Goal: Contribute content: Contribute content

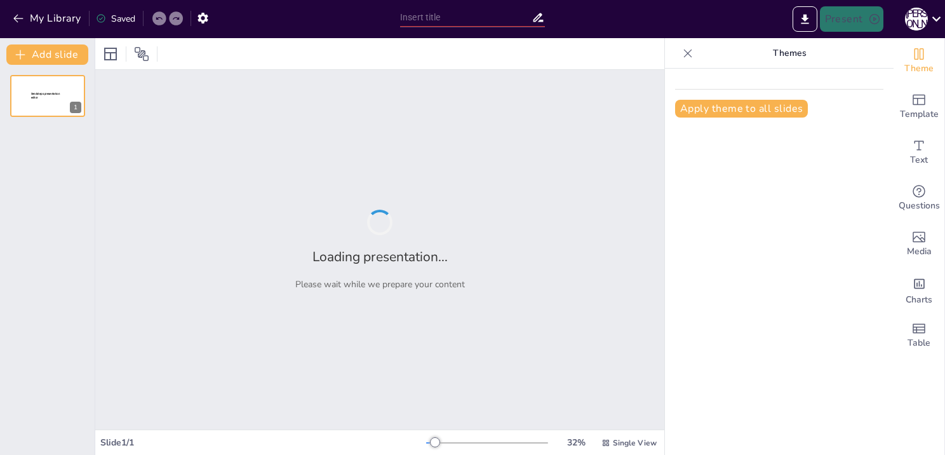
type input "Создание интерактивных презентаций с Sendsteps: пошаговое руководство"
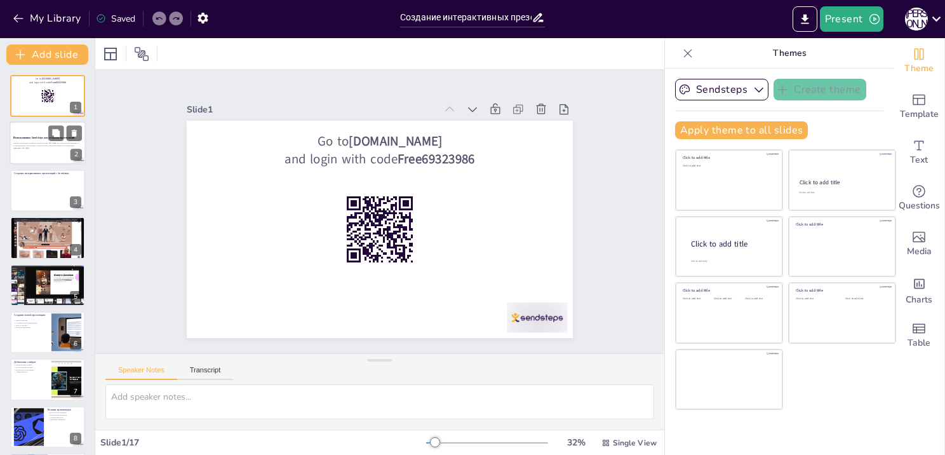
click at [56, 154] on div at bounding box center [48, 143] width 76 height 43
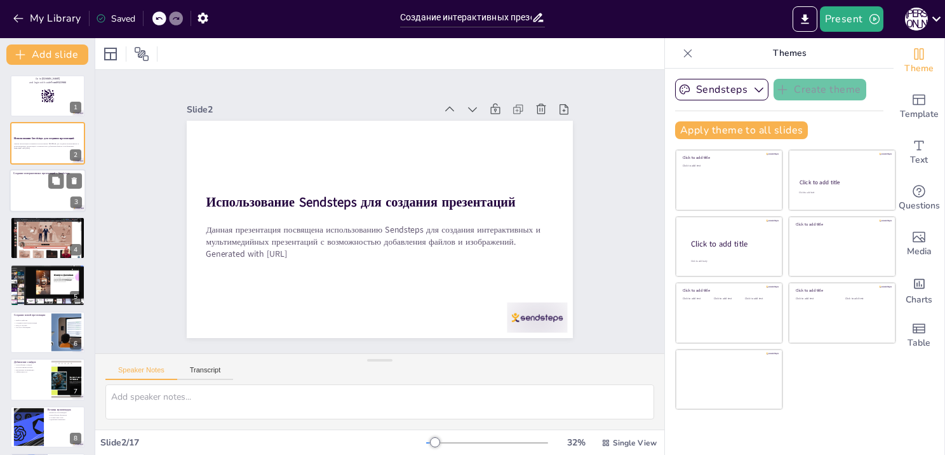
click at [49, 192] on div at bounding box center [47, 193] width 69 height 33
type textarea "This is a question which you can ask your audience while presenting. Your audie…"
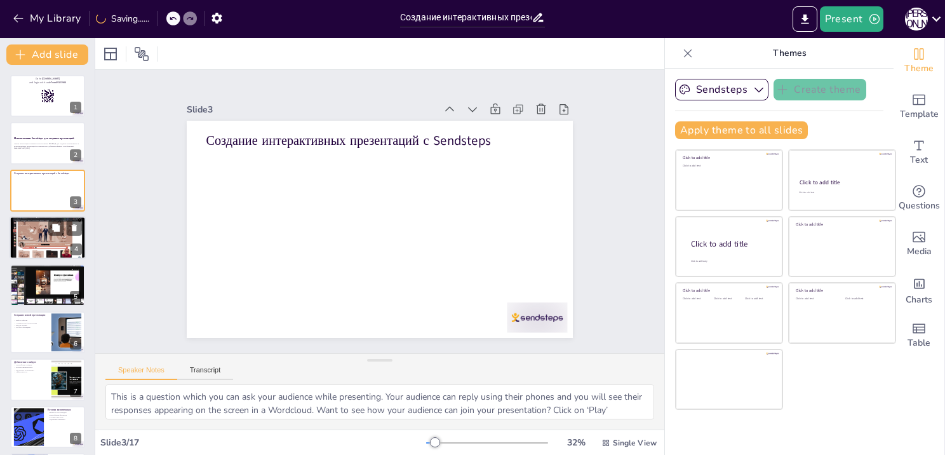
click at [44, 245] on div at bounding box center [48, 237] width 76 height 43
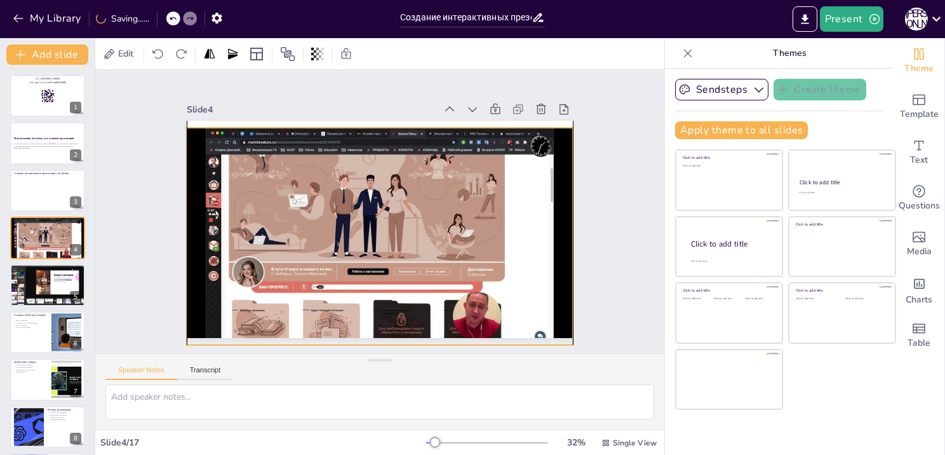
drag, startPoint x: 338, startPoint y: 252, endPoint x: 340, endPoint y: 259, distance: 7.4
click at [340, 259] on div at bounding box center [377, 236] width 407 height 257
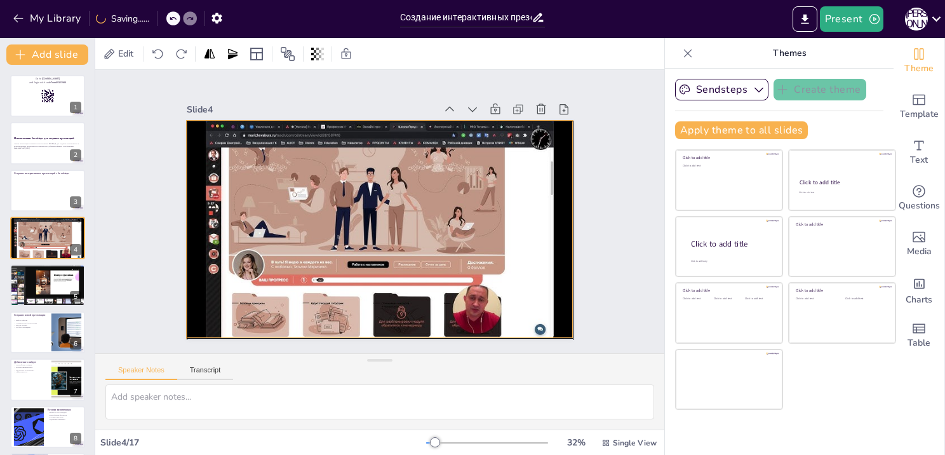
click at [340, 254] on div at bounding box center [380, 229] width 386 height 217
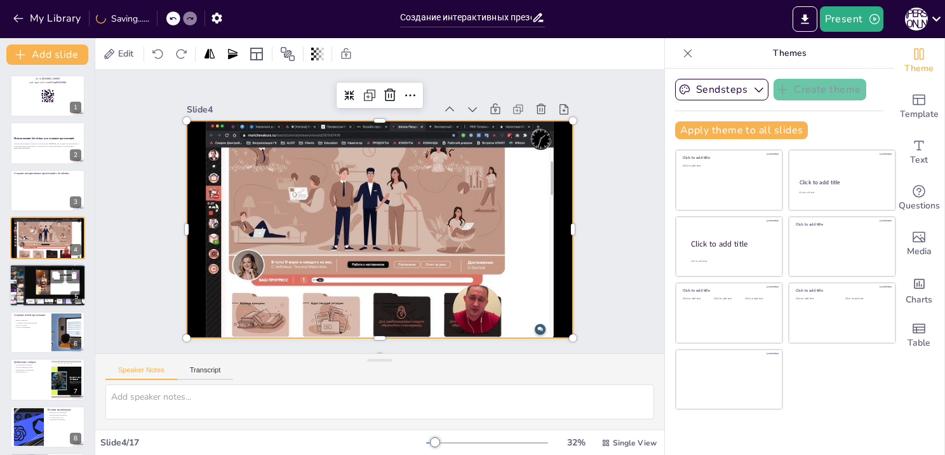
click at [39, 276] on div at bounding box center [47, 285] width 86 height 43
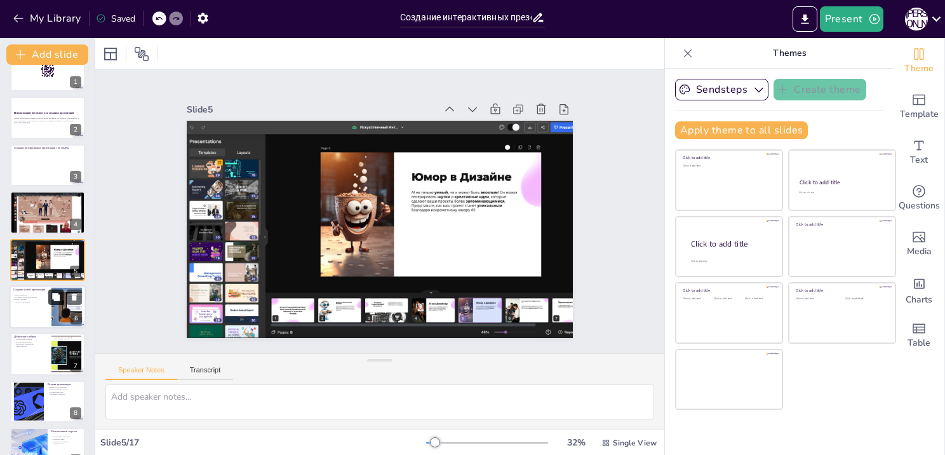
click at [49, 295] on button at bounding box center [55, 296] width 15 height 15
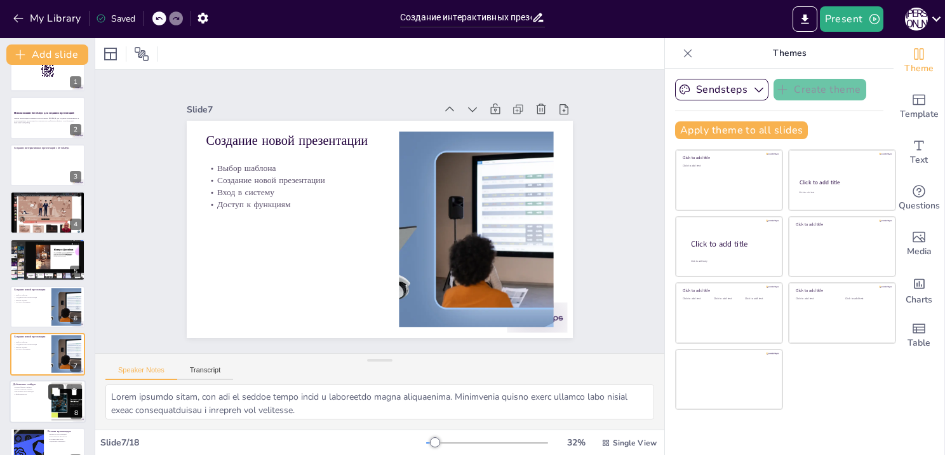
scroll to position [119, 0]
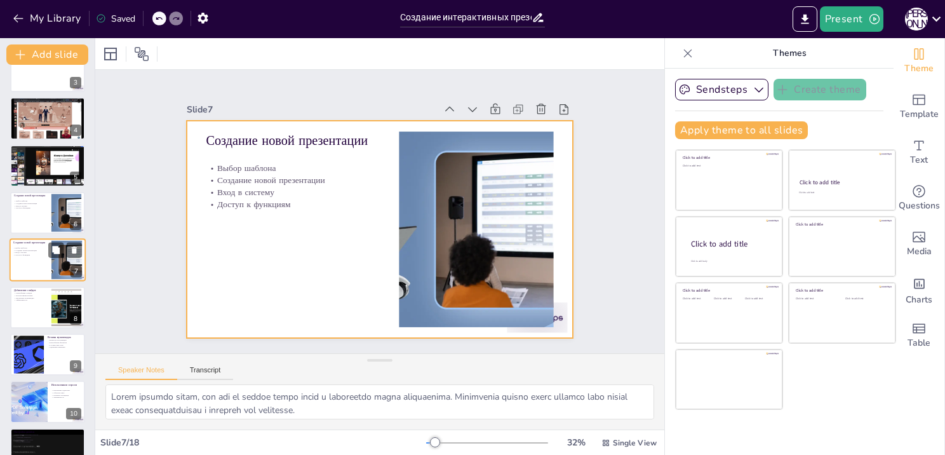
click at [30, 262] on div at bounding box center [48, 260] width 76 height 43
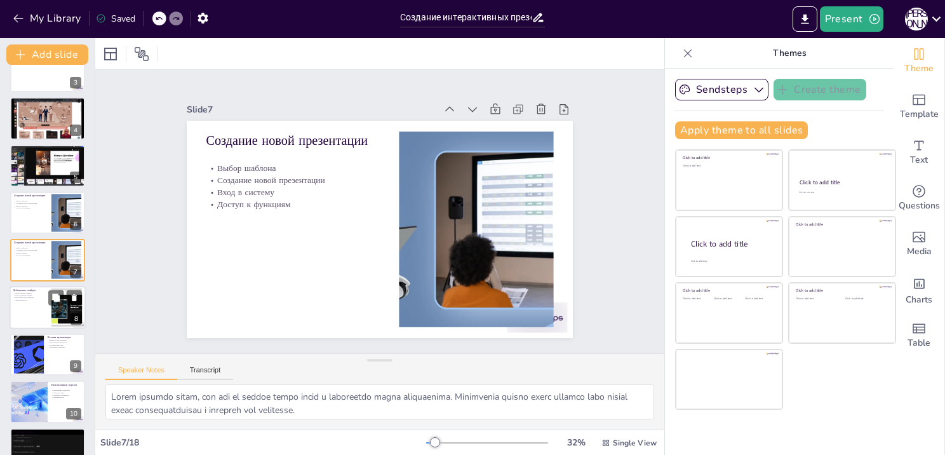
click at [27, 301] on div at bounding box center [48, 307] width 76 height 43
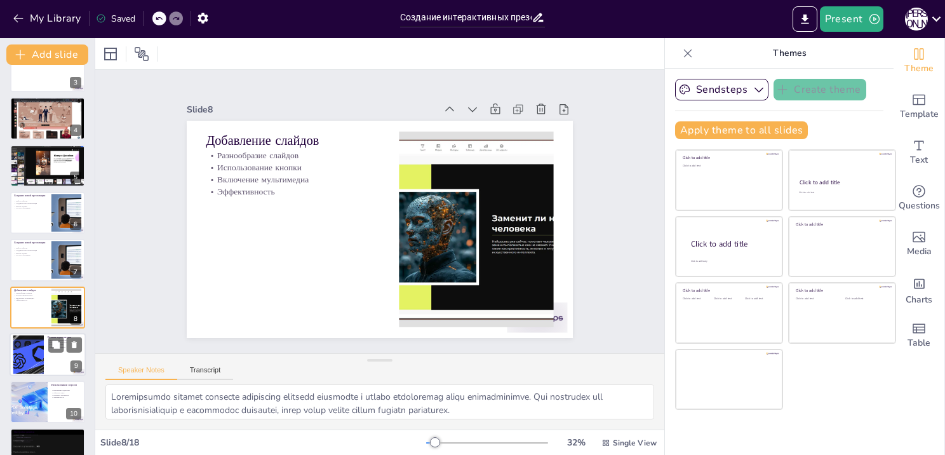
scroll to position [167, 0]
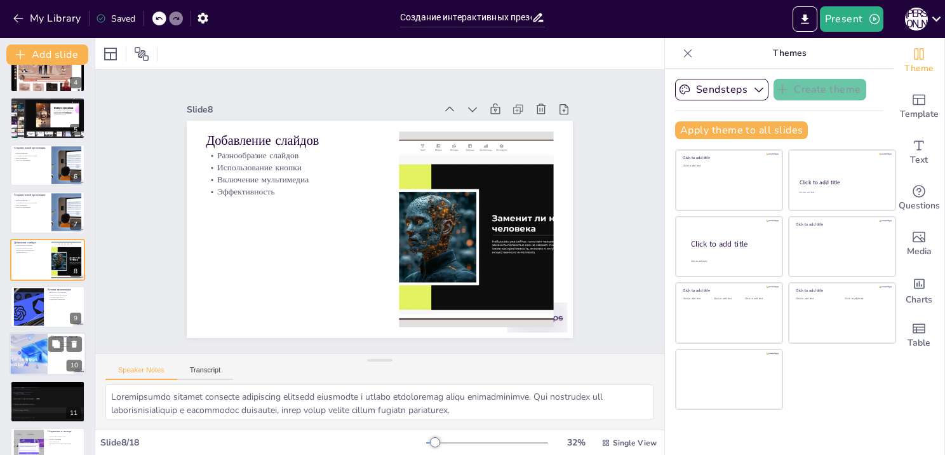
click at [15, 340] on div at bounding box center [28, 354] width 76 height 43
type textarea "Вовлечение аудитории через опросы и викторины помогает создать интерактивную ат…"
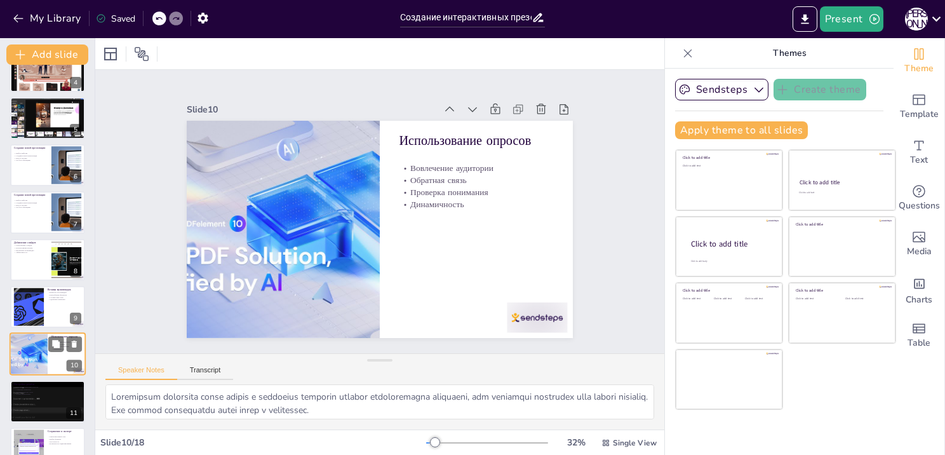
scroll to position [261, 0]
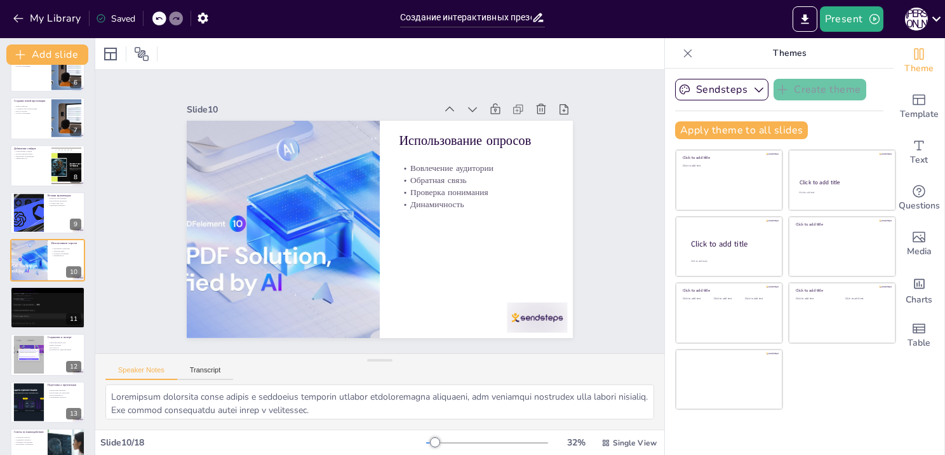
click at [814, 411] on div "Sendsteps Create theme Apply theme to all slides Click to add title Click to ad…" at bounding box center [779, 262] width 229 height 386
click at [911, 146] on icon "Add text boxes" at bounding box center [918, 145] width 15 height 15
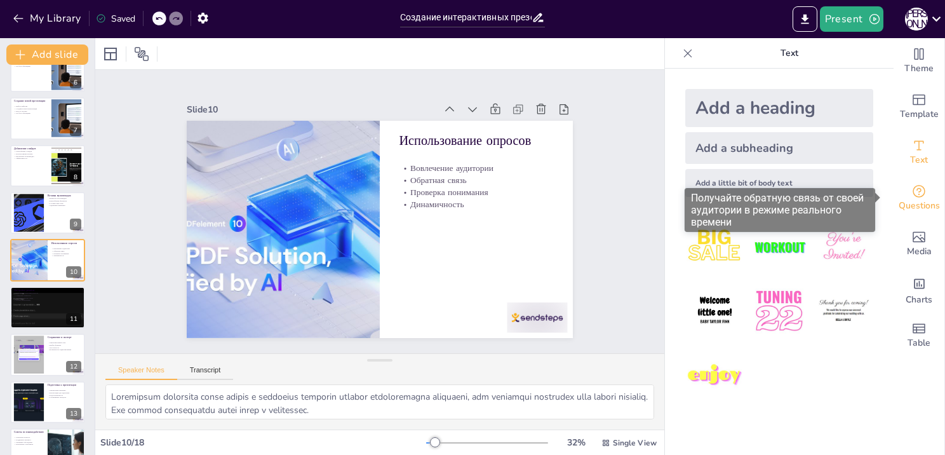
click at [917, 185] on div "Questions" at bounding box center [919, 198] width 51 height 46
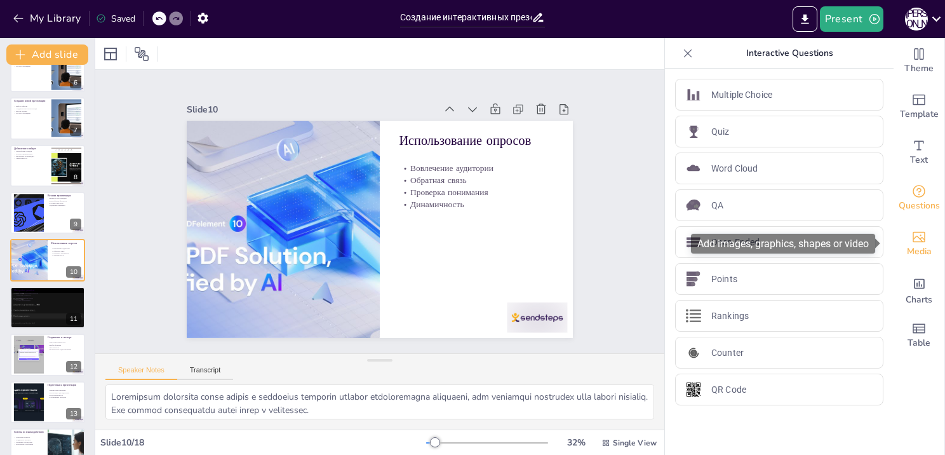
click at [913, 241] on icon "Add images, graphics, shapes or video" at bounding box center [919, 237] width 13 height 11
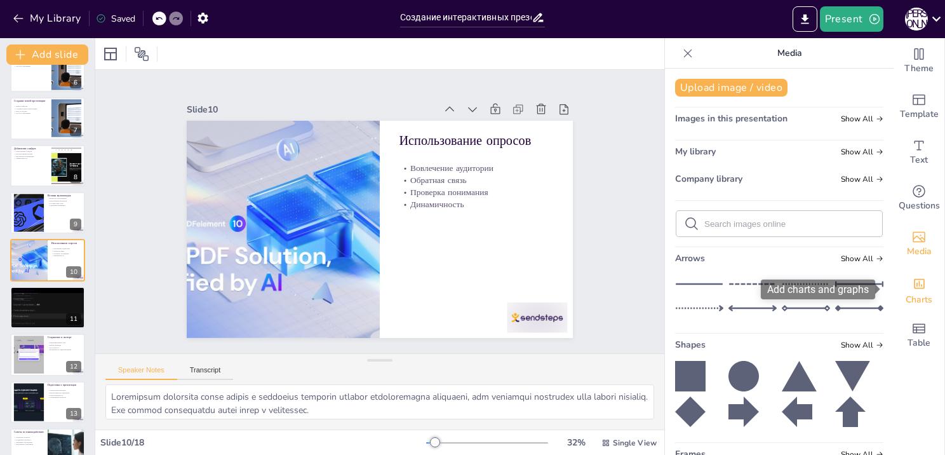
click at [914, 285] on icon "Add charts and graphs" at bounding box center [919, 284] width 11 height 10
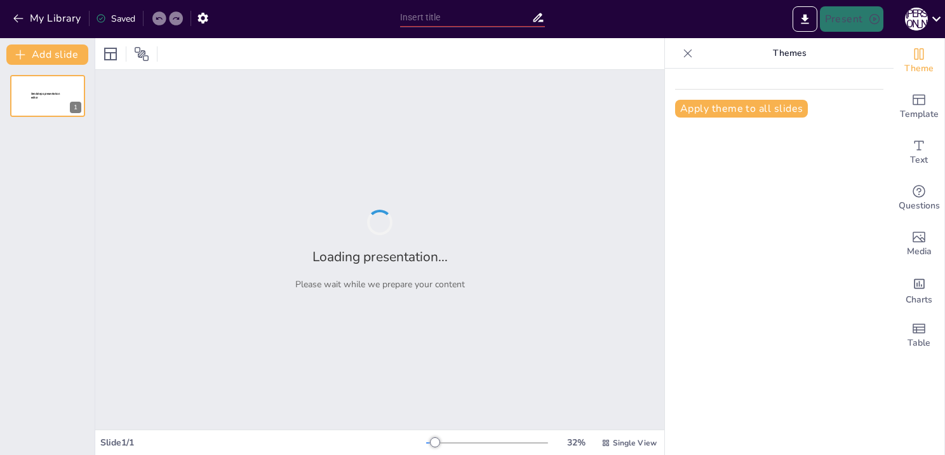
type input "Создание интерактивных презентаций с Sendsteps: пошаговое руководство"
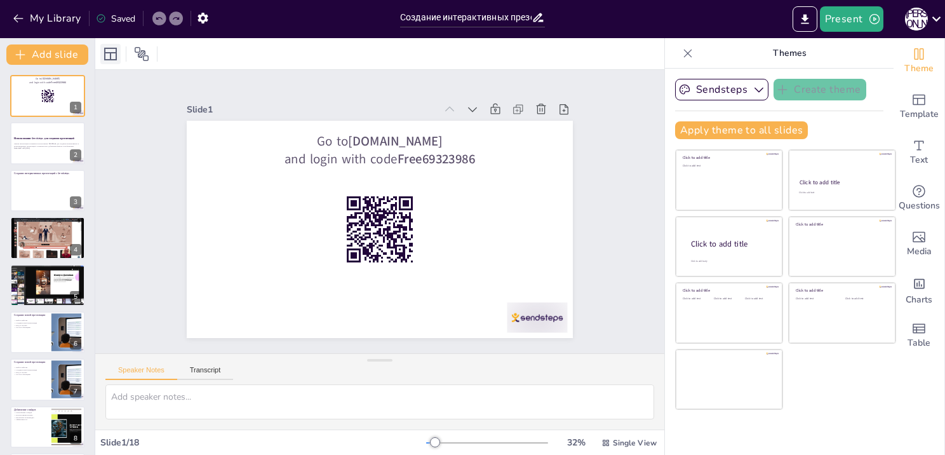
click at [105, 52] on icon at bounding box center [110, 54] width 13 height 13
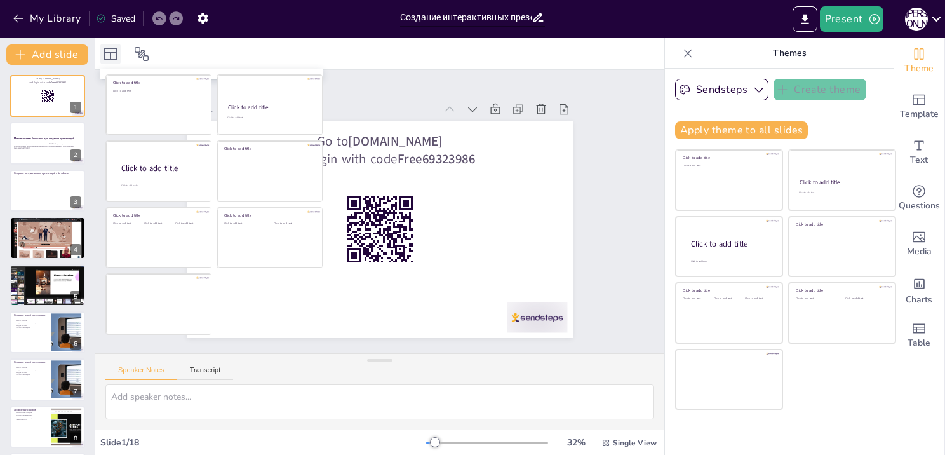
click at [105, 52] on icon at bounding box center [110, 54] width 13 height 13
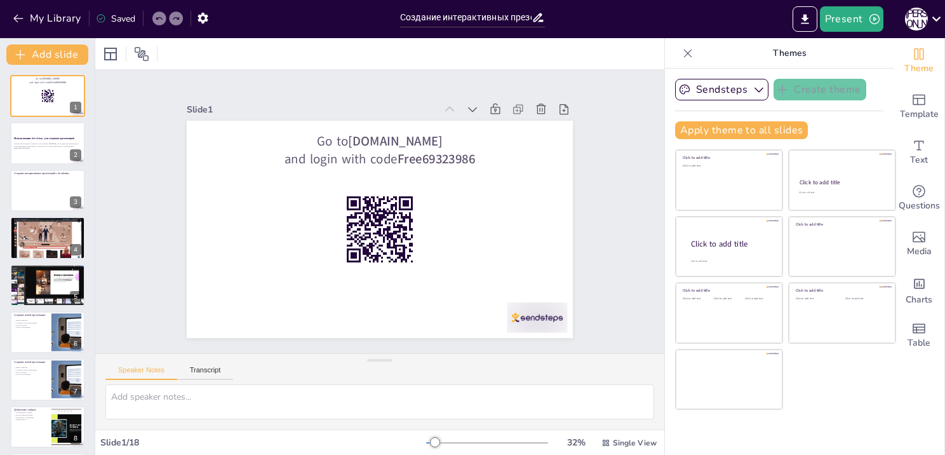
click at [520, 47] on div at bounding box center [379, 53] width 569 height 31
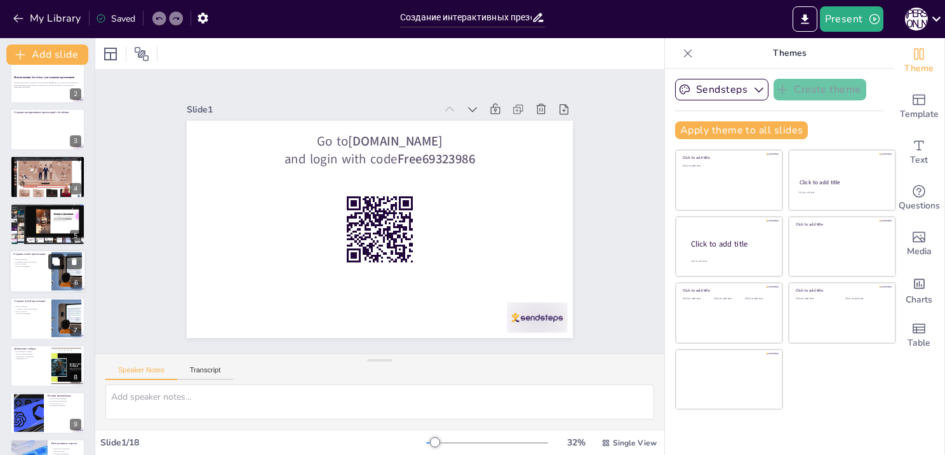
scroll to position [64, 0]
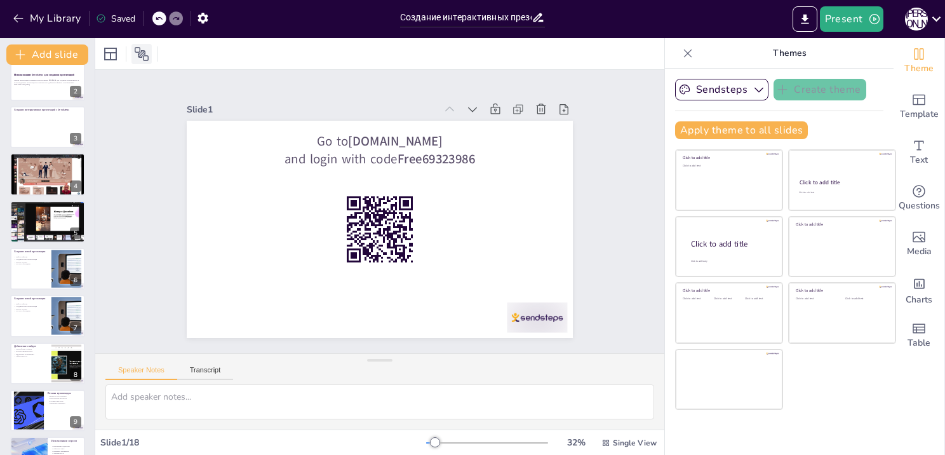
click at [144, 46] on icon at bounding box center [141, 53] width 15 height 15
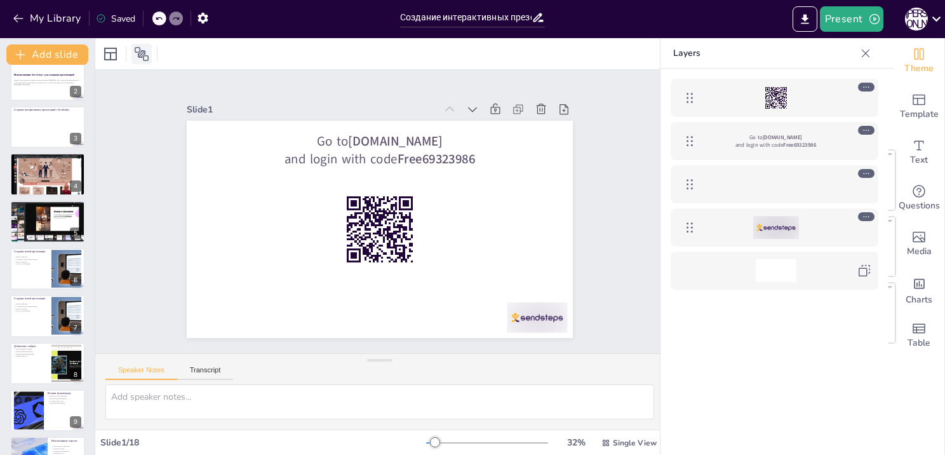
click at [144, 46] on icon at bounding box center [141, 53] width 15 height 15
click at [199, 370] on button "Transcript" at bounding box center [205, 373] width 57 height 14
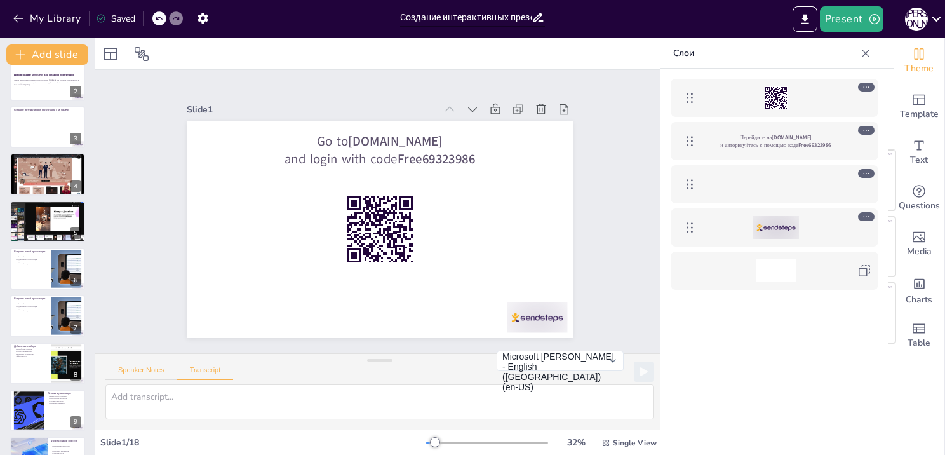
click at [150, 368] on button "Speaker Notes" at bounding box center [141, 373] width 72 height 14
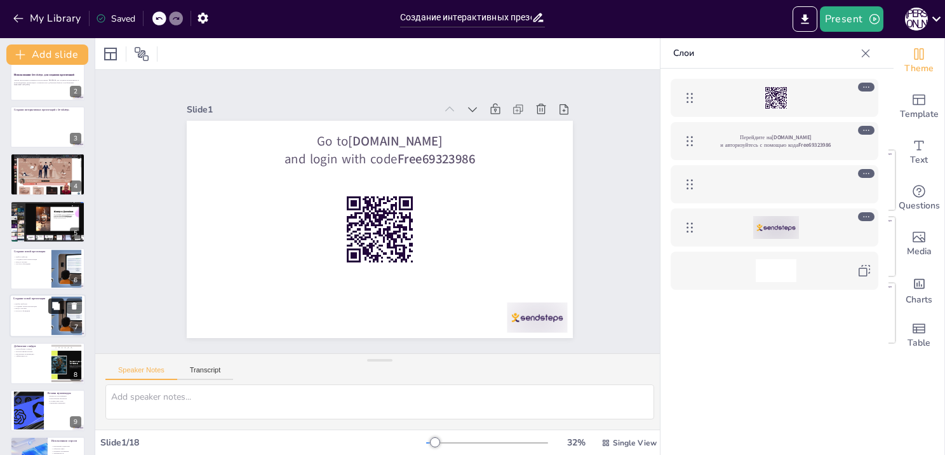
click at [61, 309] on button at bounding box center [55, 305] width 15 height 15
type textarea "Выбор шаблона важен, так как он задает общий стиль и восприятие вашей презентац…"
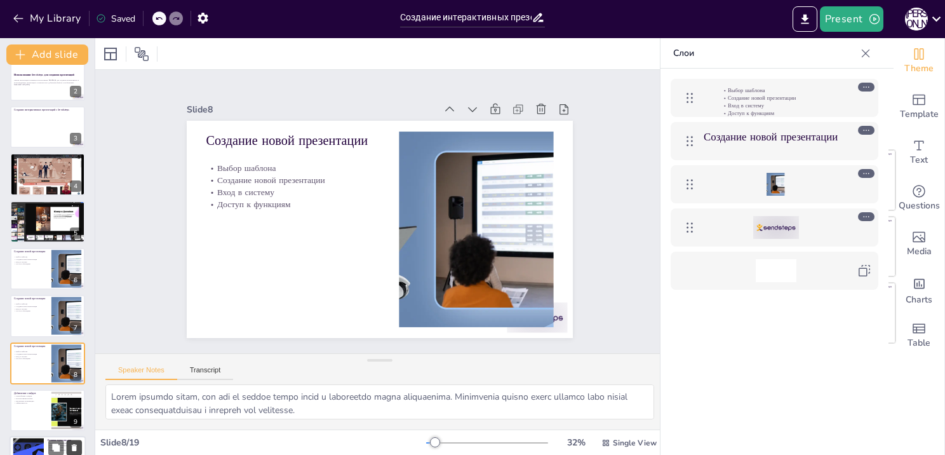
scroll to position [167, 0]
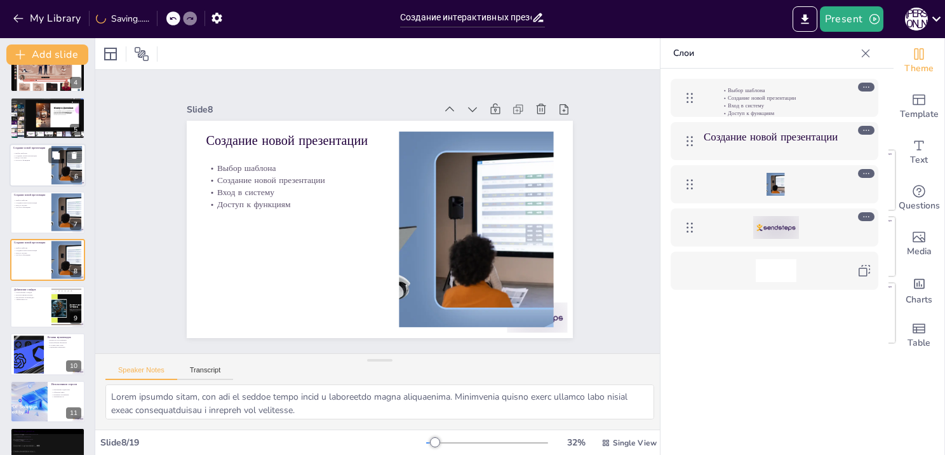
click at [38, 161] on div at bounding box center [48, 165] width 76 height 43
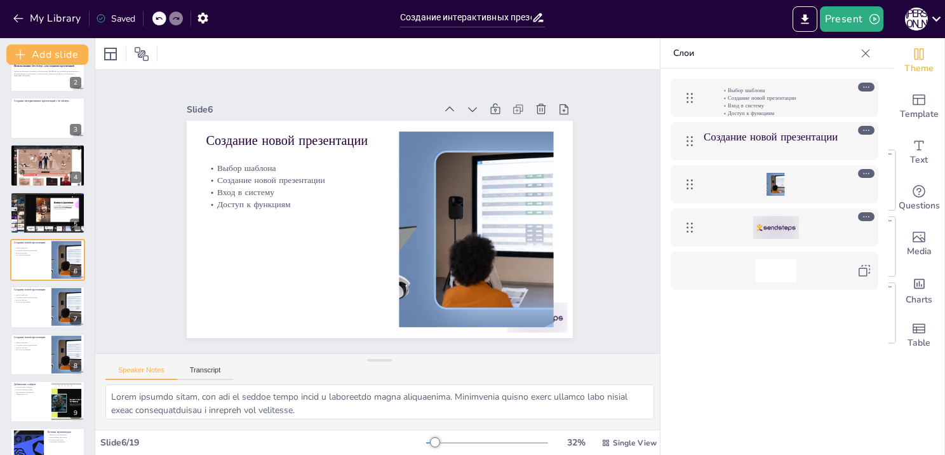
scroll to position [0, 0]
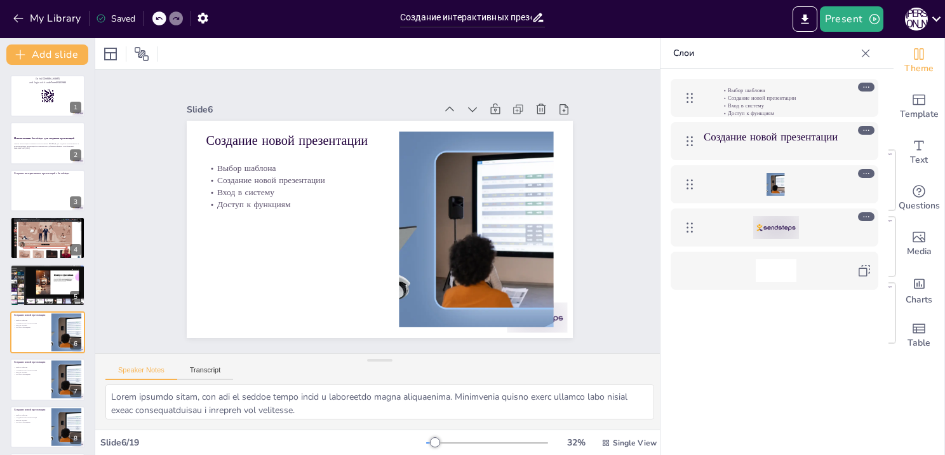
click at [162, 17] on icon at bounding box center [159, 19] width 8 height 8
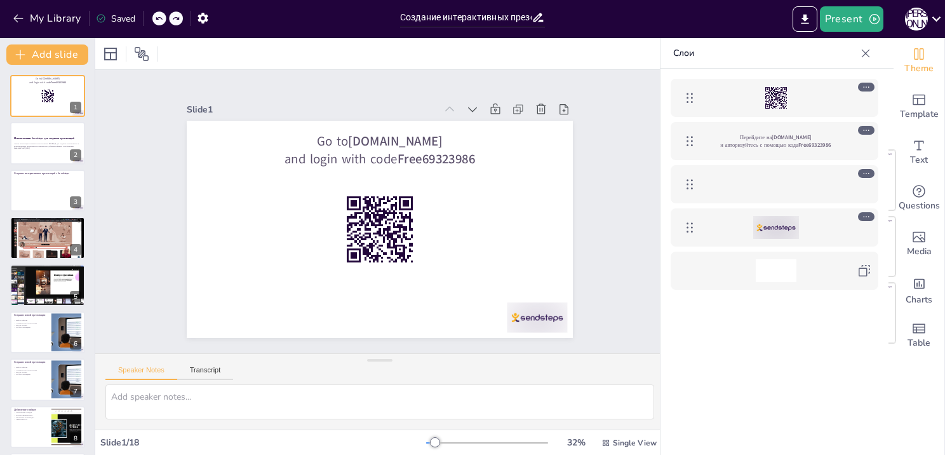
click at [162, 17] on icon at bounding box center [159, 19] width 8 height 8
click at [211, 18] on button "button" at bounding box center [202, 17] width 23 height 23
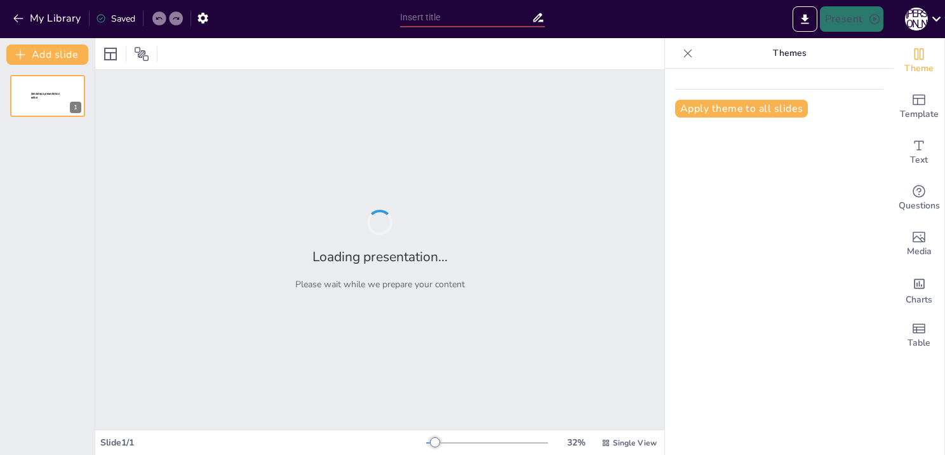
type input "Структура и элементы успешной презентации"
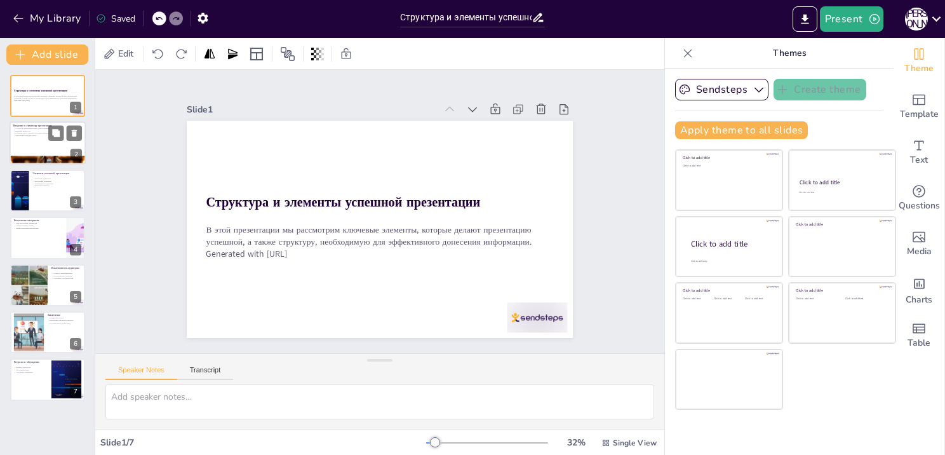
click at [13, 144] on div at bounding box center [48, 143] width 76 height 43
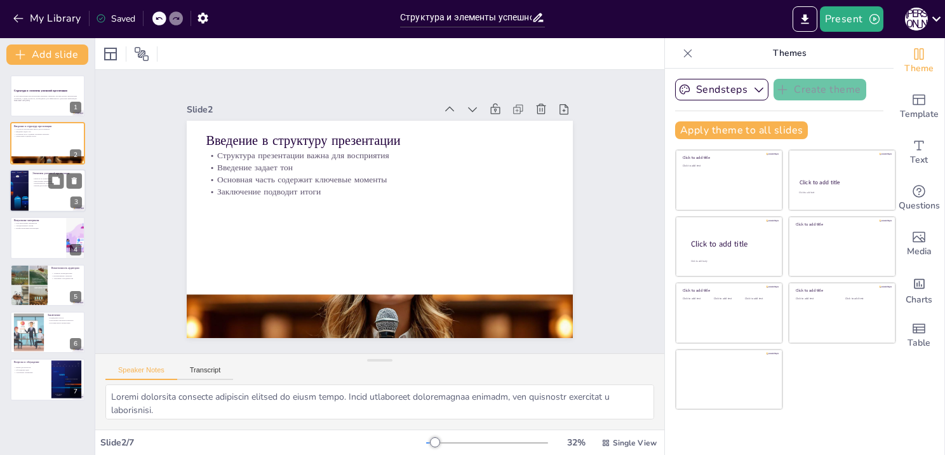
click at [41, 199] on div at bounding box center [48, 190] width 76 height 43
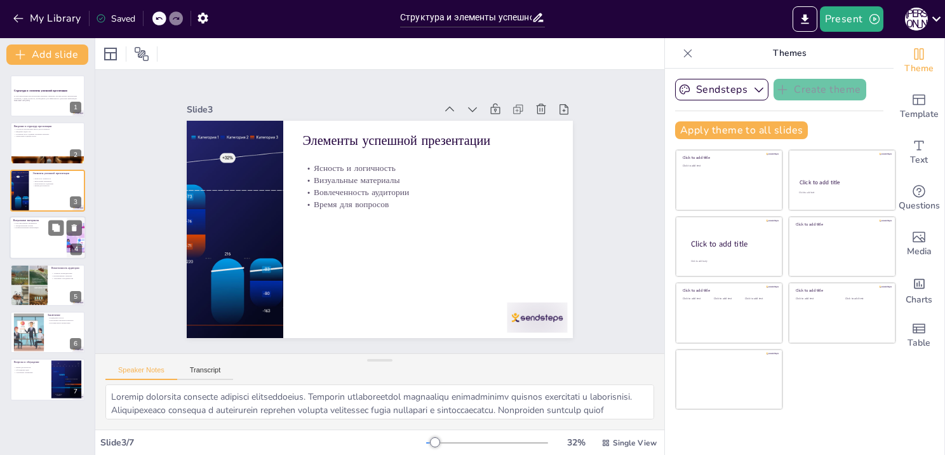
click at [37, 246] on div at bounding box center [48, 237] width 76 height 43
type textarea "Визуальные материалы помогают сделать информацию более доступной. Они могут обл…"
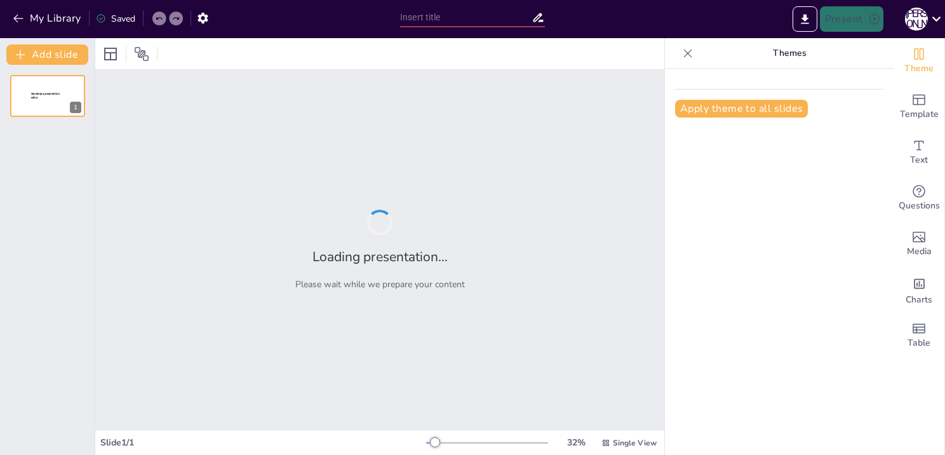
type input "Эффективные стратегии подготовки презентаций"
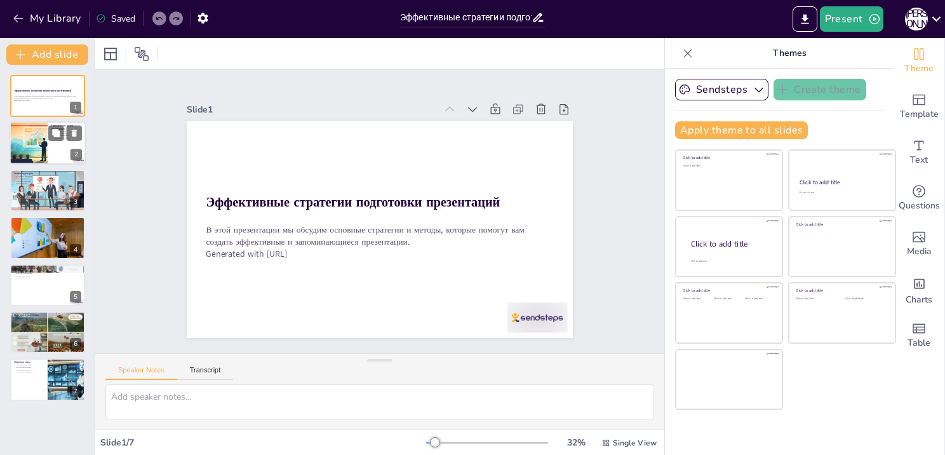
click at [30, 132] on div at bounding box center [28, 143] width 77 height 43
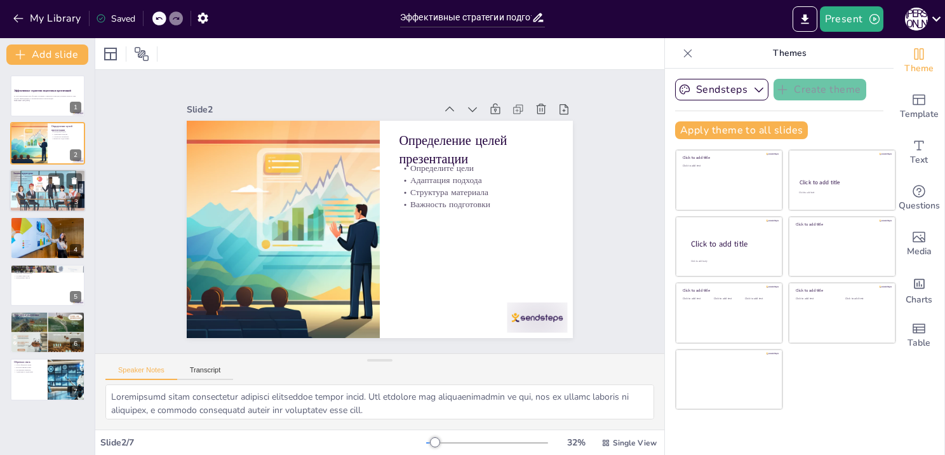
click at [62, 191] on div at bounding box center [48, 190] width 76 height 49
type textarea "Знание интересов вашей аудитории помогает вам выбирать примеры и темы, которые …"
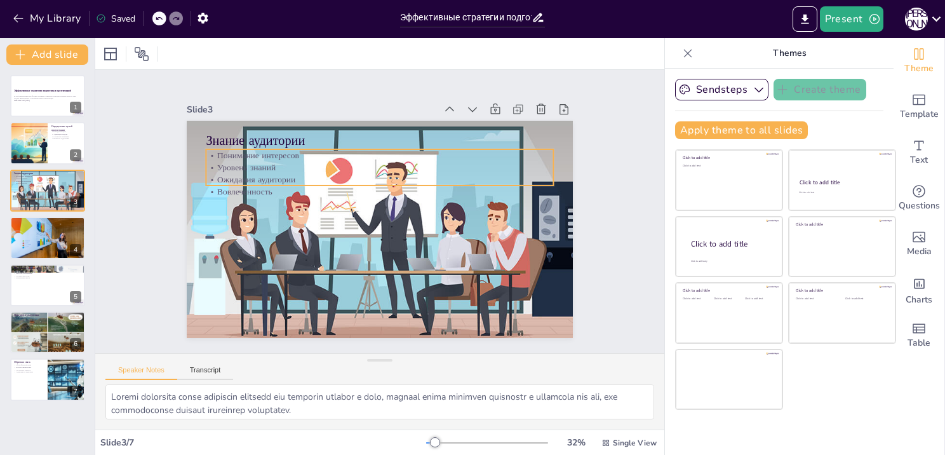
click at [226, 161] on p "Уровень знаний" at bounding box center [379, 167] width 347 height 12
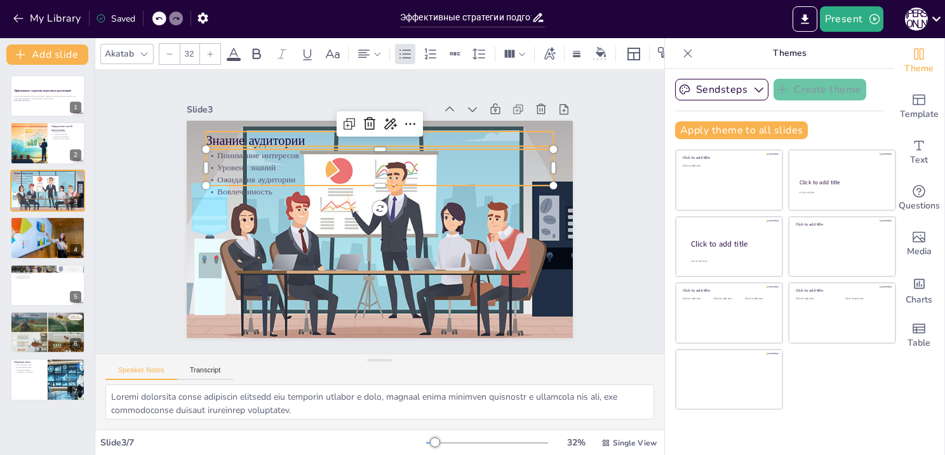
click at [239, 131] on p "Знание аудитории" at bounding box center [379, 140] width 347 height 18
click at [228, 188] on p "Вовлеченность" at bounding box center [381, 191] width 347 height 48
type input "32"
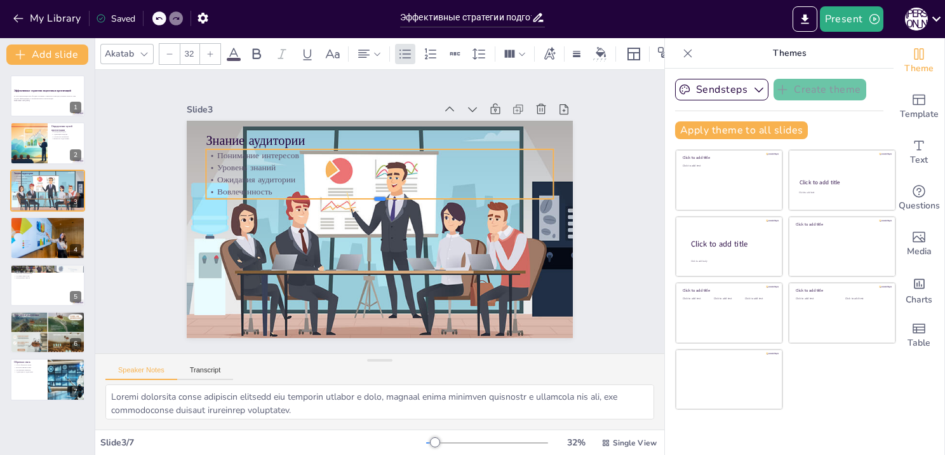
drag, startPoint x: 369, startPoint y: 182, endPoint x: 371, endPoint y: 196, distance: 13.5
click at [371, 199] on div at bounding box center [379, 204] width 347 height 10
click at [372, 211] on div at bounding box center [379, 217] width 347 height 46
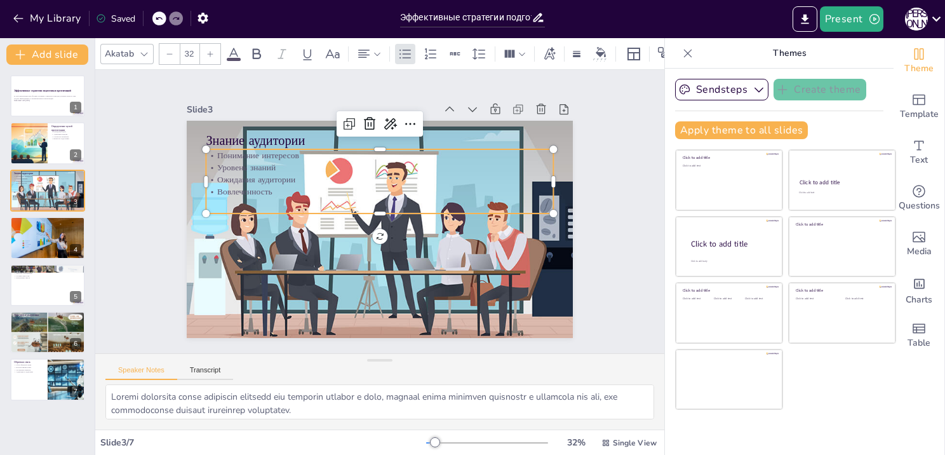
click at [606, 258] on div "Slide 1 Эффективные стратегии подготовки презентаций В этой презентации мы обсу…" at bounding box center [380, 211] width 596 height 341
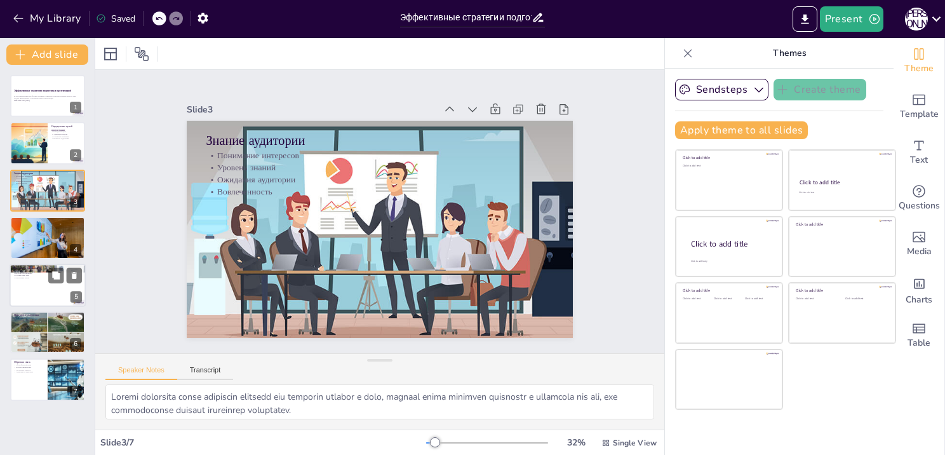
click at [16, 290] on div at bounding box center [48, 285] width 76 height 43
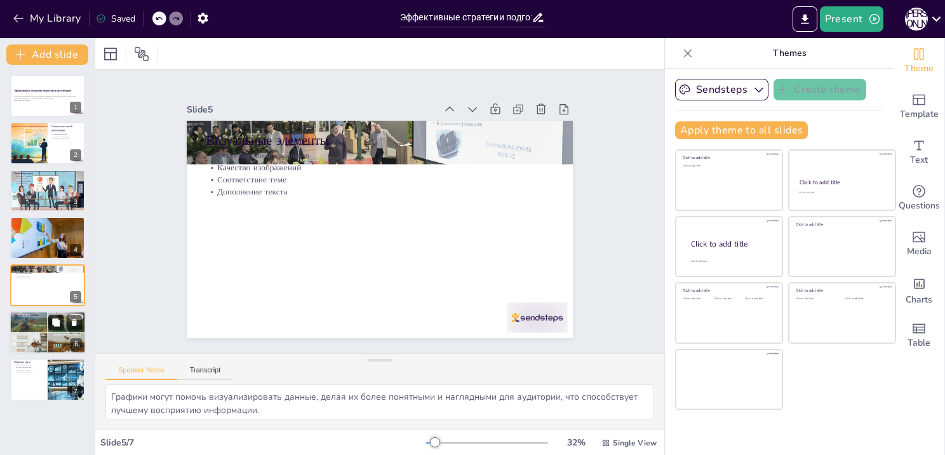
click at [51, 328] on button at bounding box center [55, 321] width 15 height 15
type textarea "Регулярная практика позволяет вам лучше запомнить материал и повысить увереннос…"
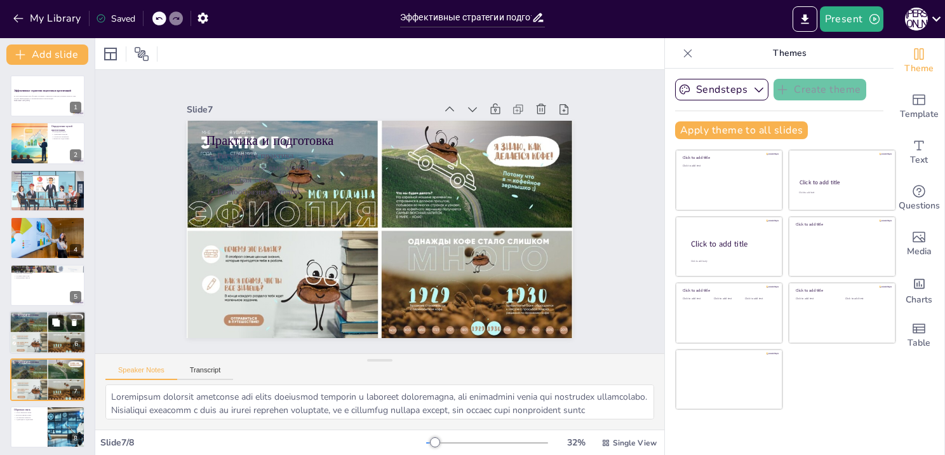
scroll to position [3, 0]
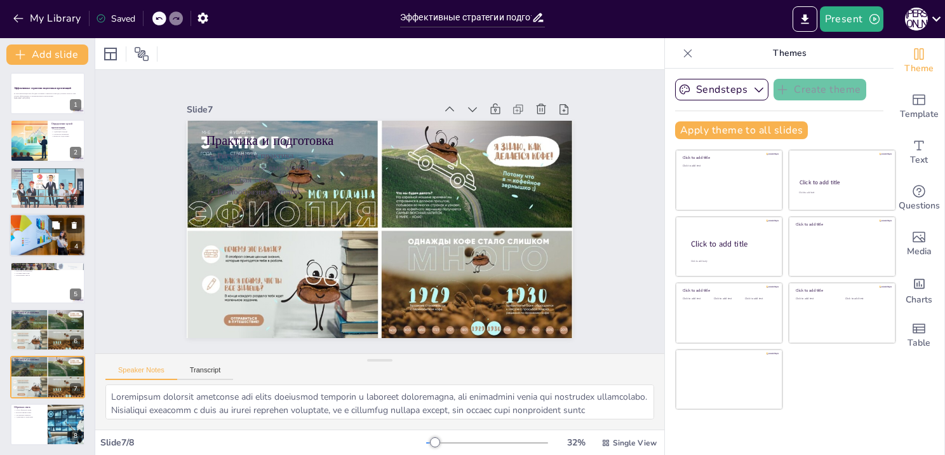
click at [38, 246] on div at bounding box center [48, 234] width 76 height 43
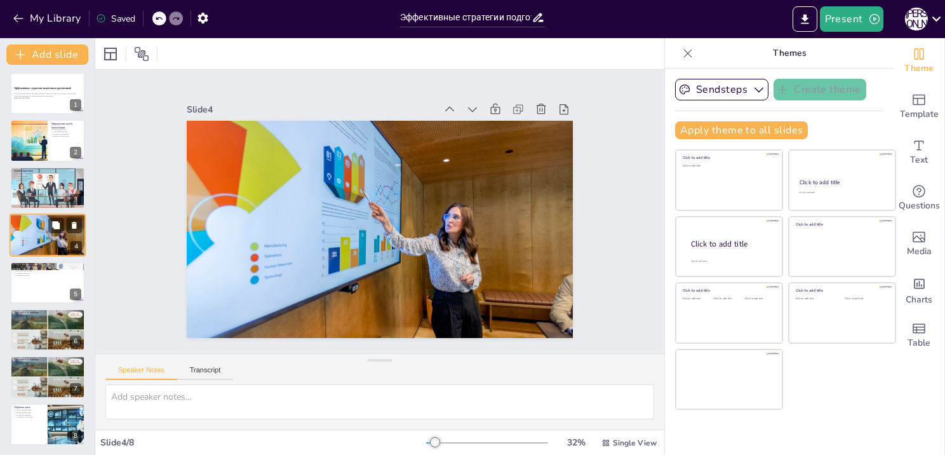
scroll to position [0, 0]
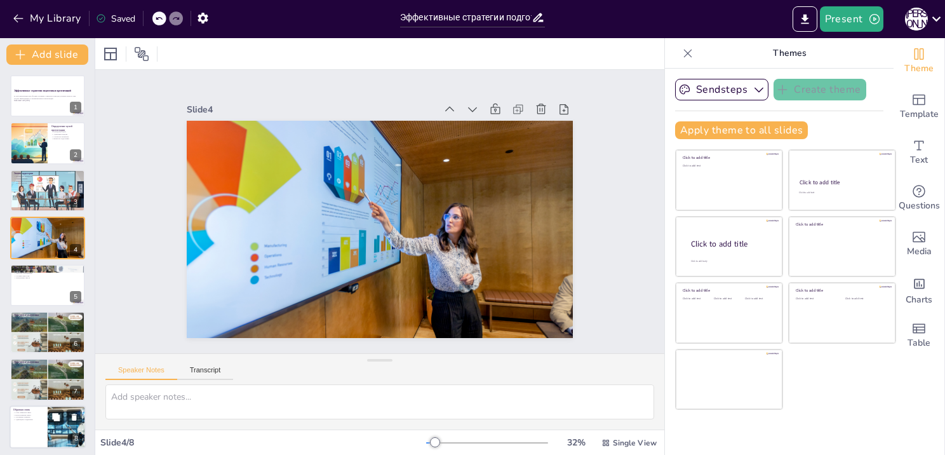
click at [48, 426] on div at bounding box center [66, 426] width 79 height 43
type textarea "Сбор обратной связи является важным этапом, который помогает вам понять, как ва…"
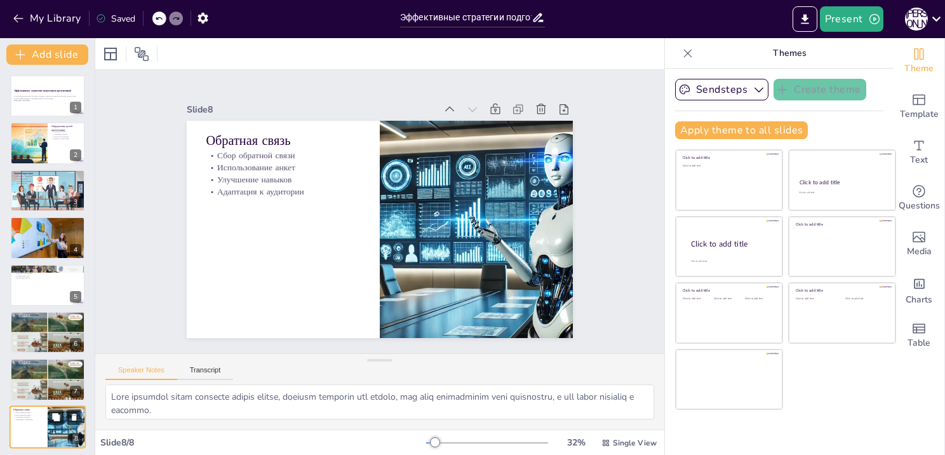
scroll to position [3, 0]
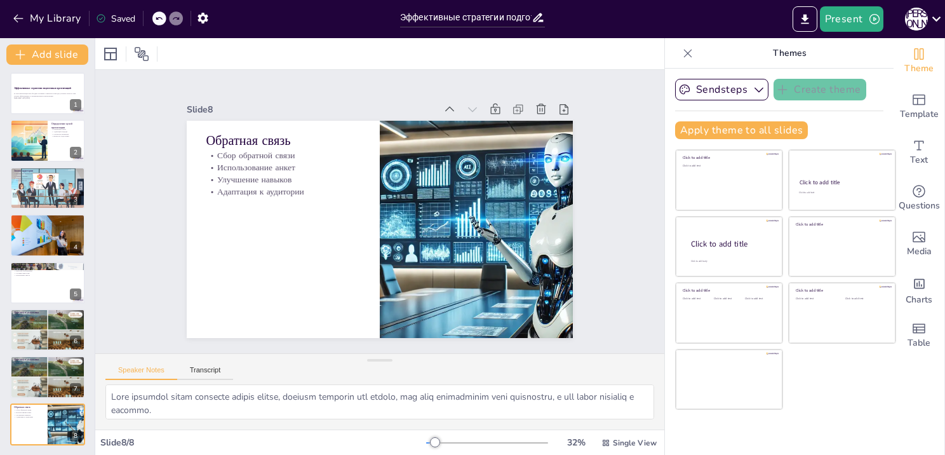
click at [833, 401] on div "Click to add title Click to add text Click to add title Click to add text Click…" at bounding box center [785, 279] width 221 height 260
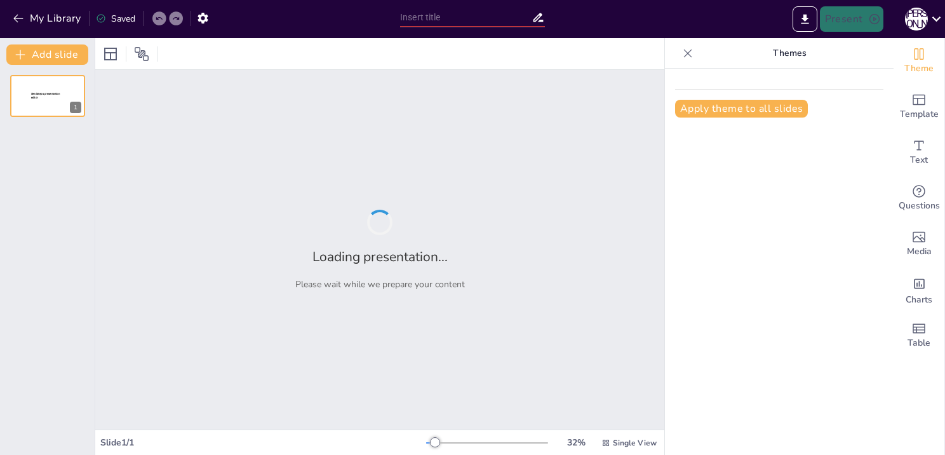
type input "Природа как источник вдохновения для науки и искусства"
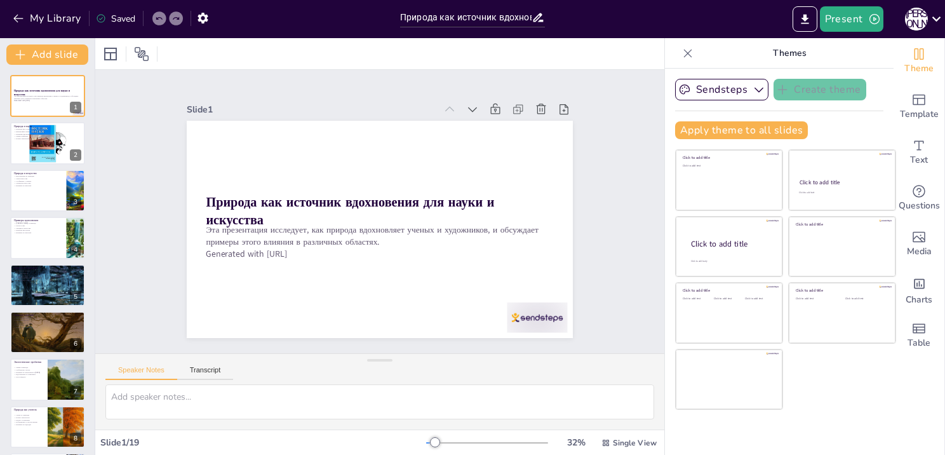
checkbox input "true"
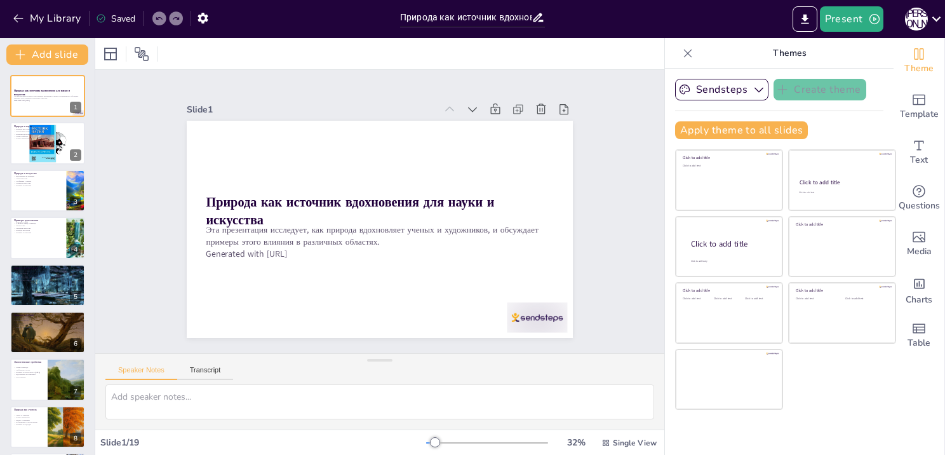
checkbox input "true"
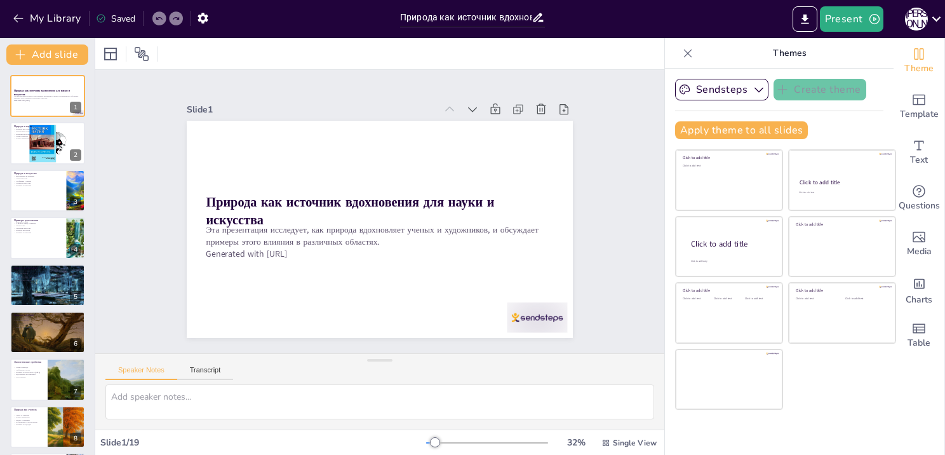
checkbox input "true"
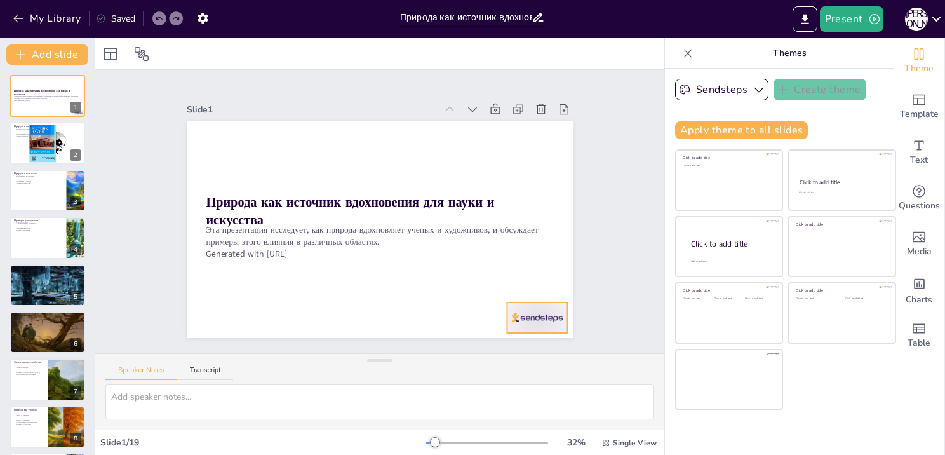
checkbox input "true"
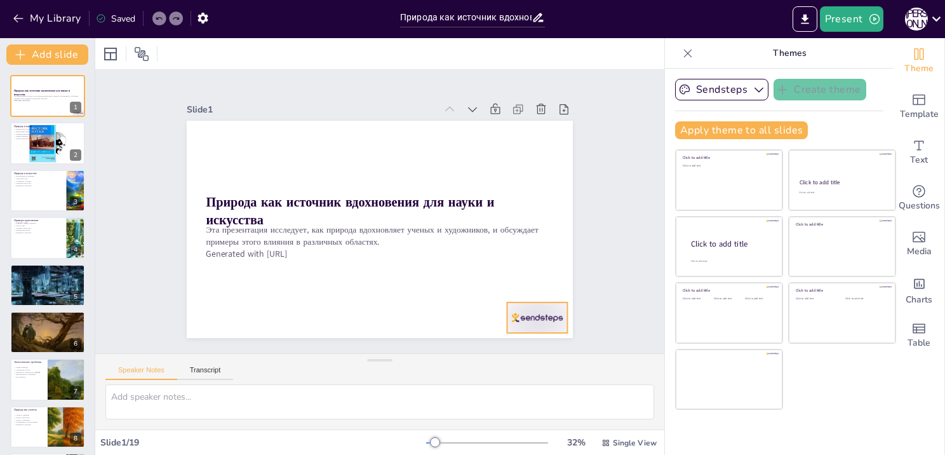
checkbox input "true"
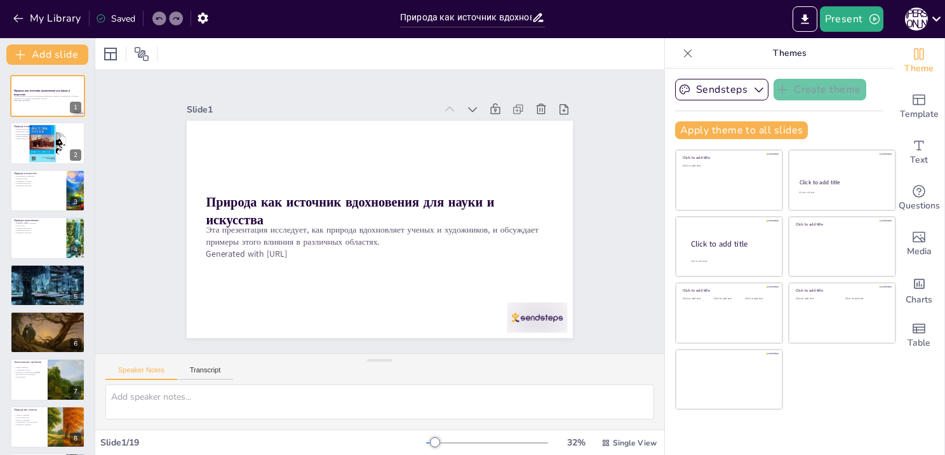
checkbox input "true"
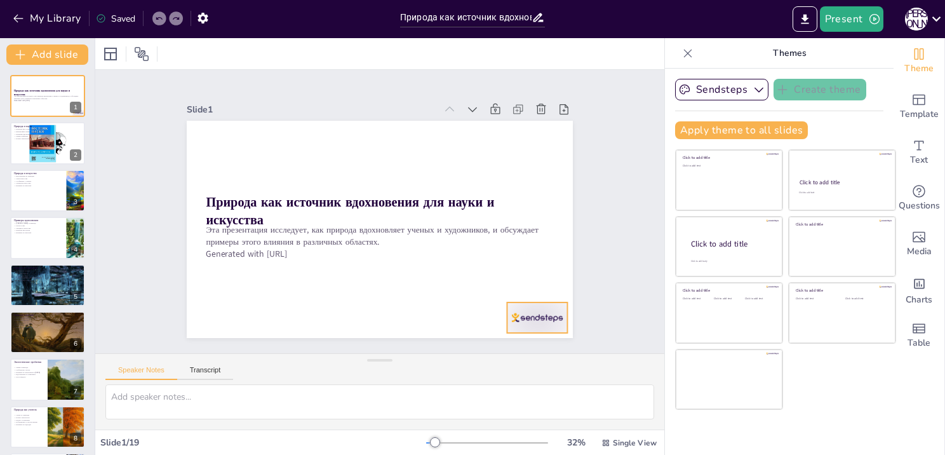
checkbox input "true"
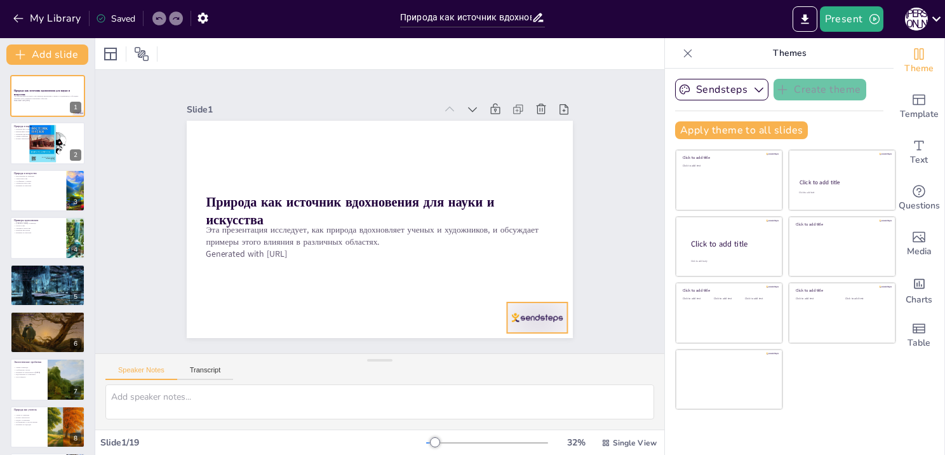
checkbox input "true"
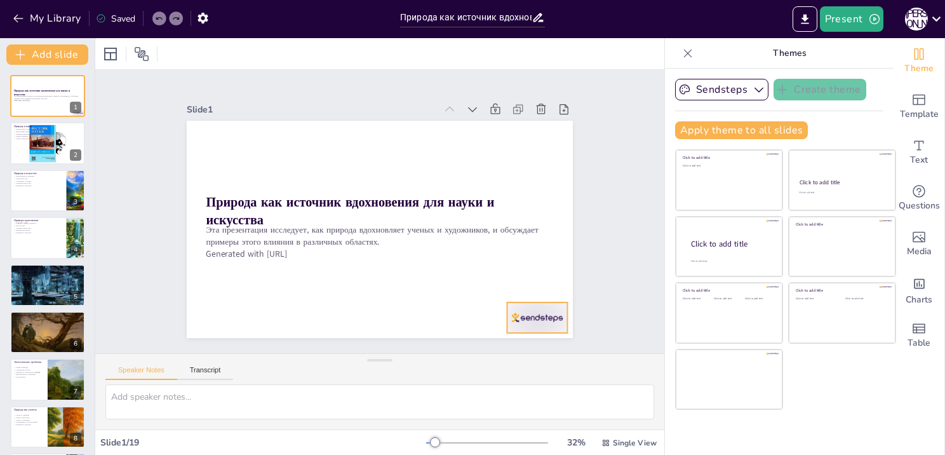
checkbox input "true"
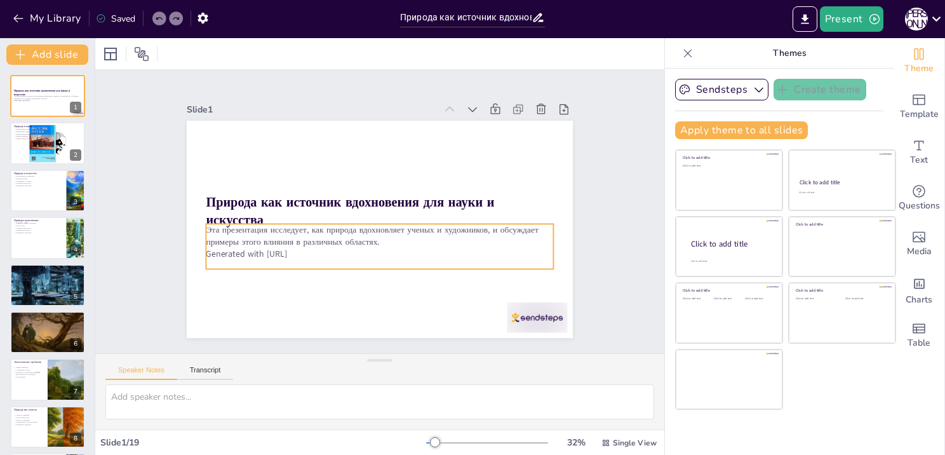
checkbox input "true"
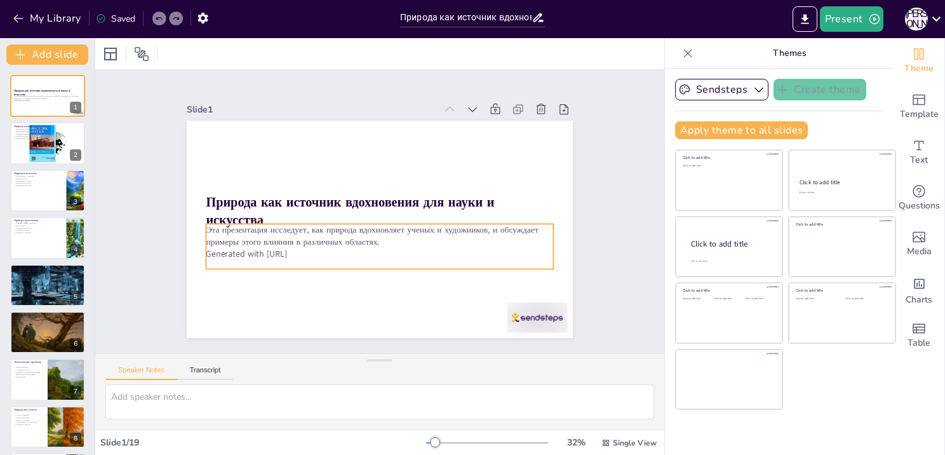
checkbox input "true"
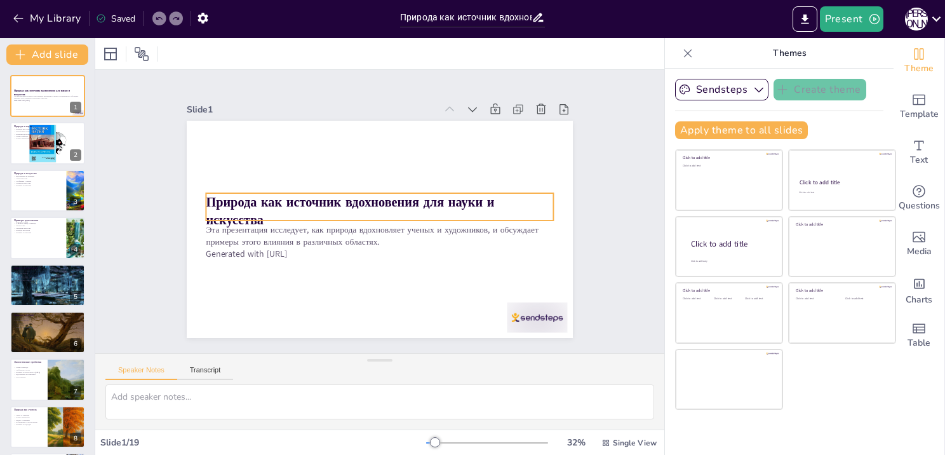
checkbox input "true"
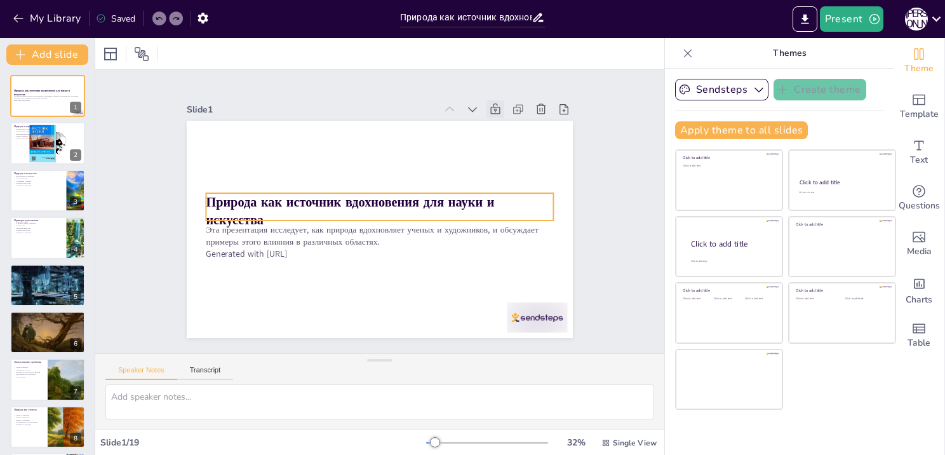
checkbox input "true"
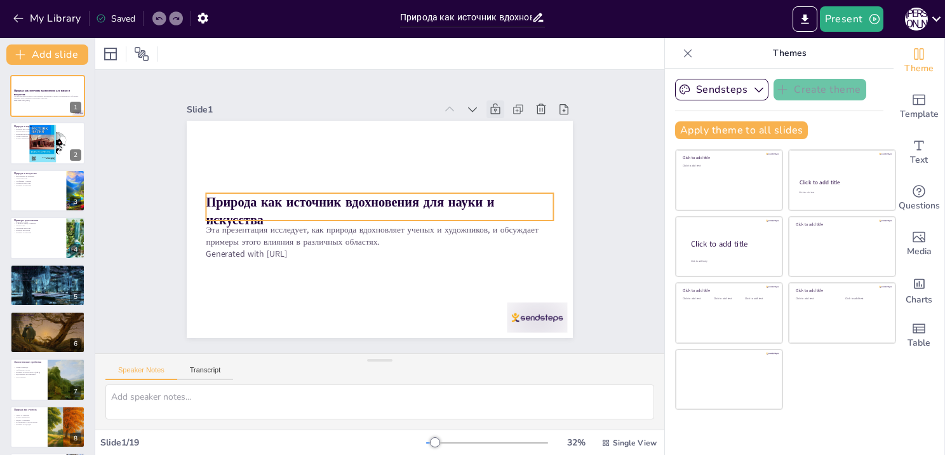
checkbox input "true"
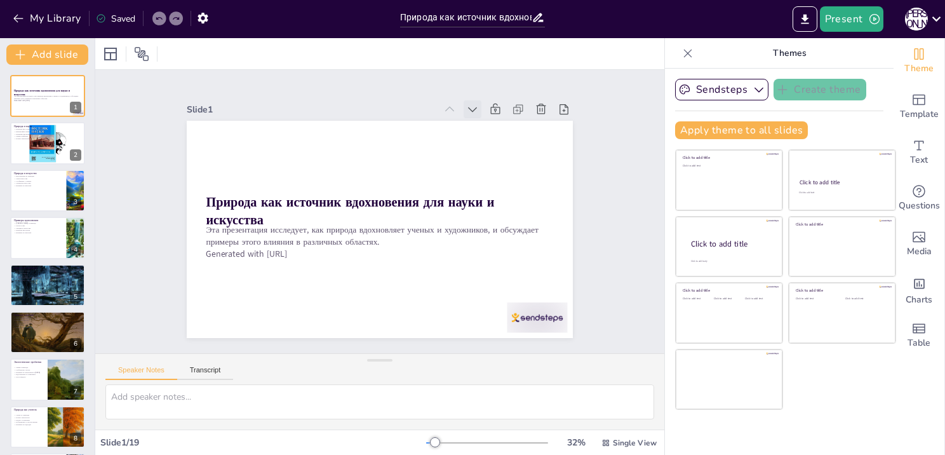
click at [470, 102] on div at bounding box center [473, 109] width 18 height 18
checkbox input "true"
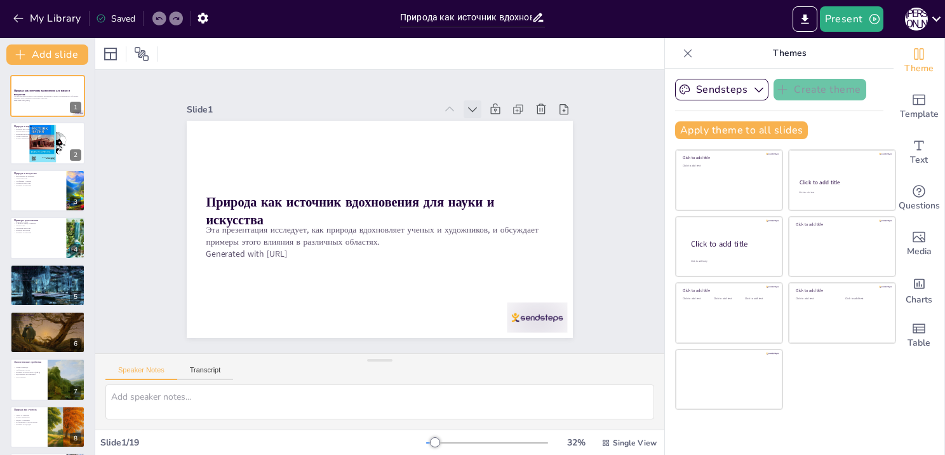
checkbox input "true"
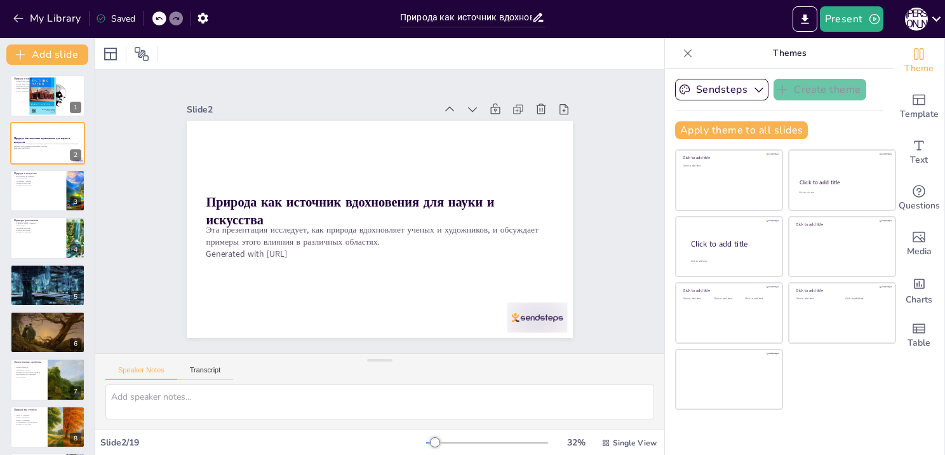
click at [470, 102] on div at bounding box center [473, 109] width 18 height 18
checkbox input "true"
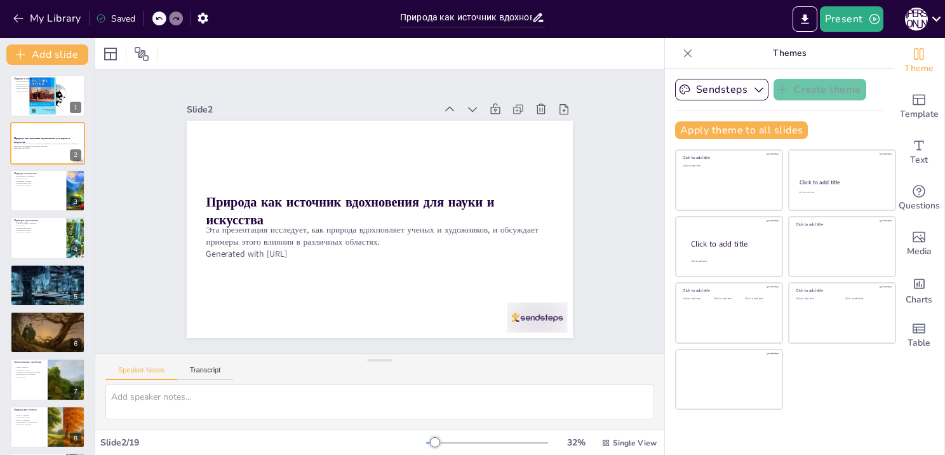
checkbox input "true"
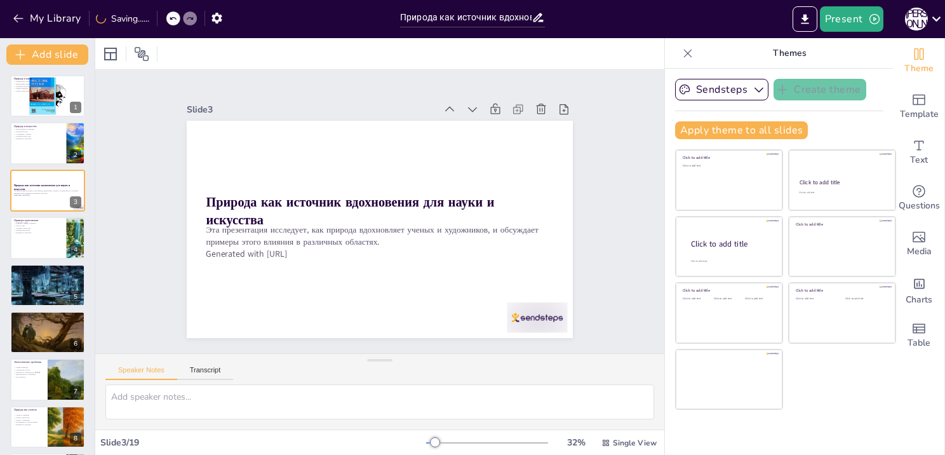
checkbox input "true"
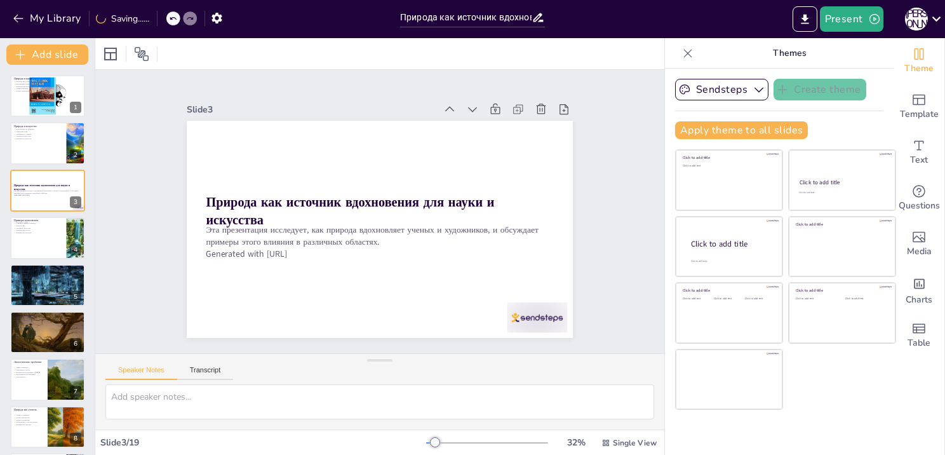
checkbox input "true"
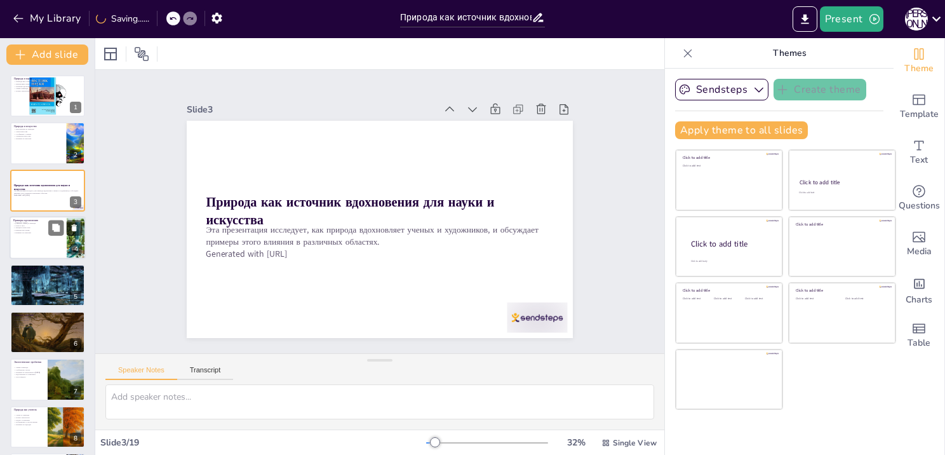
checkbox input "true"
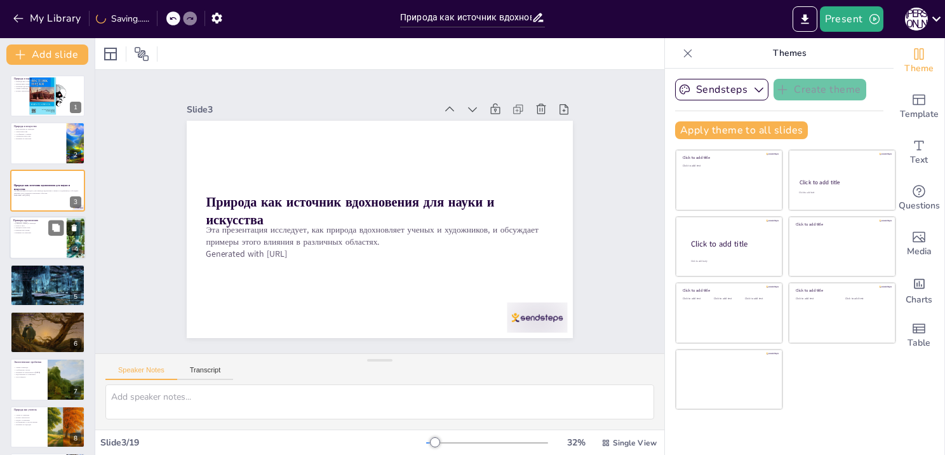
checkbox input "true"
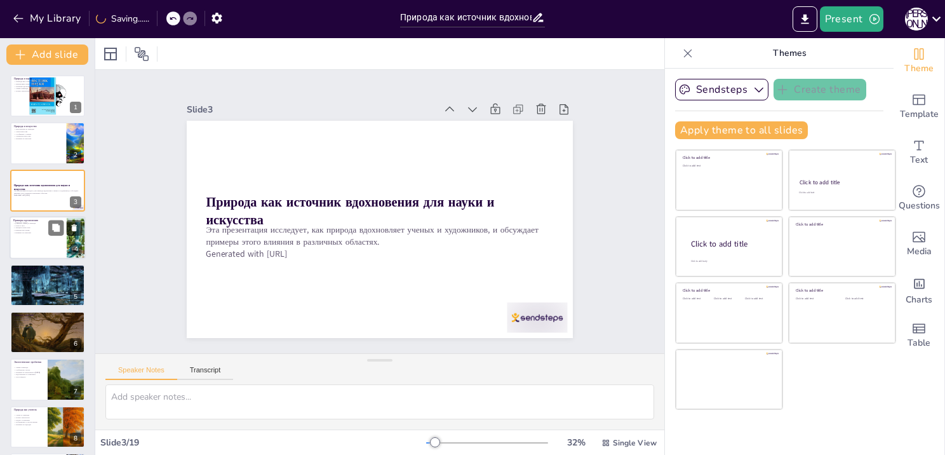
click at [65, 224] on div at bounding box center [65, 227] width 34 height 15
type textarea "Ван Гог использовал природу как вдохновение, создавая яркие и эмоциональные про…"
checkbox input "true"
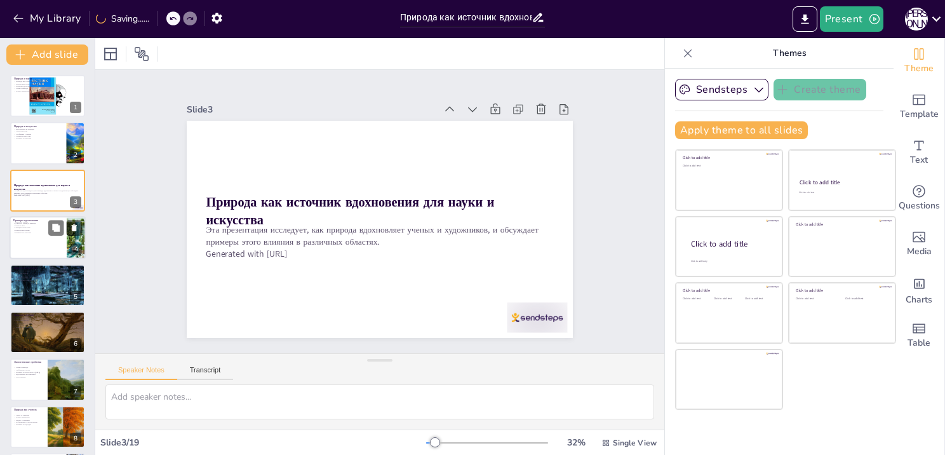
checkbox input "true"
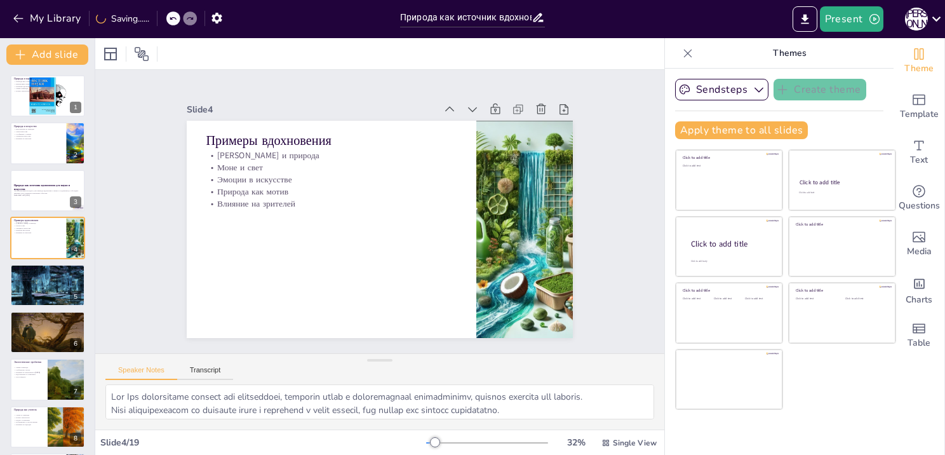
checkbox input "true"
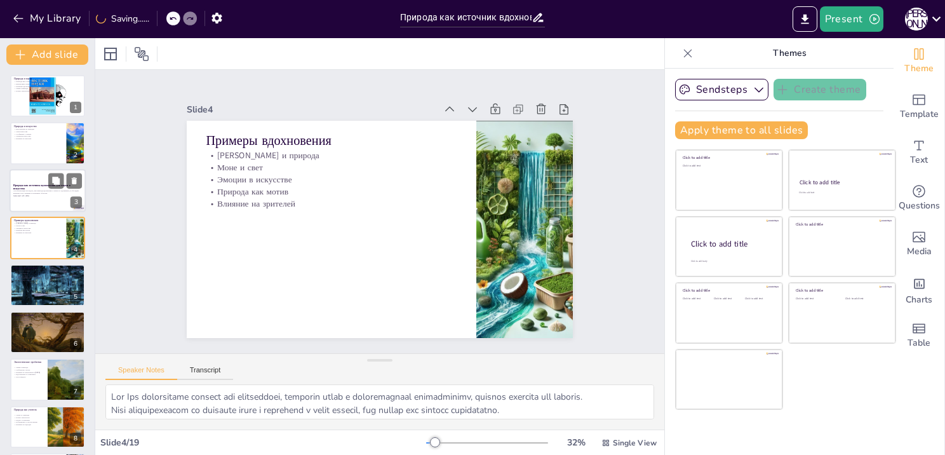
checkbox input "true"
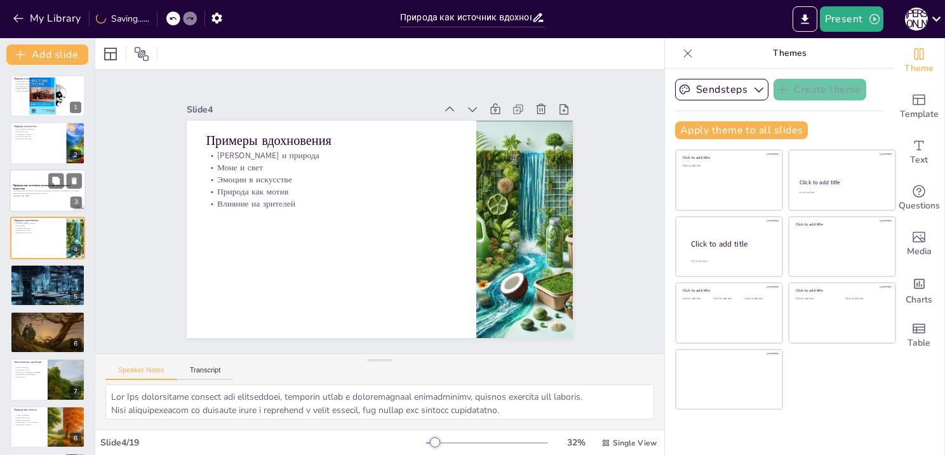
checkbox input "true"
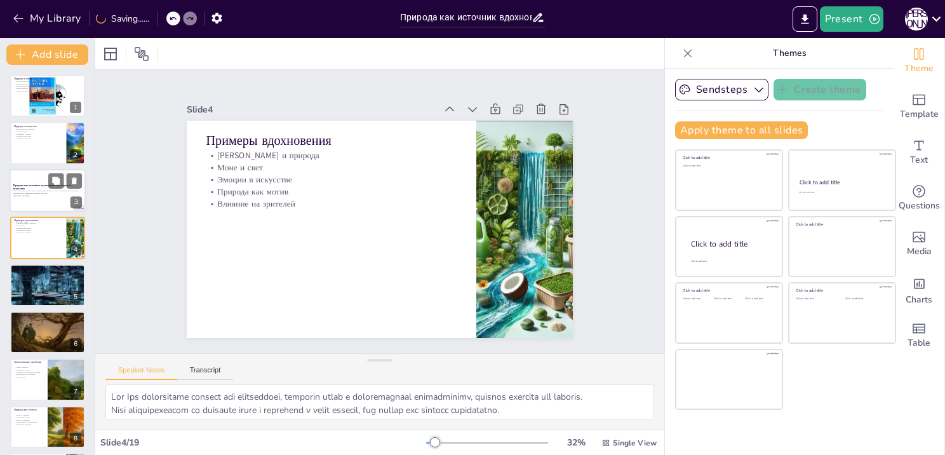
checkbox input "true"
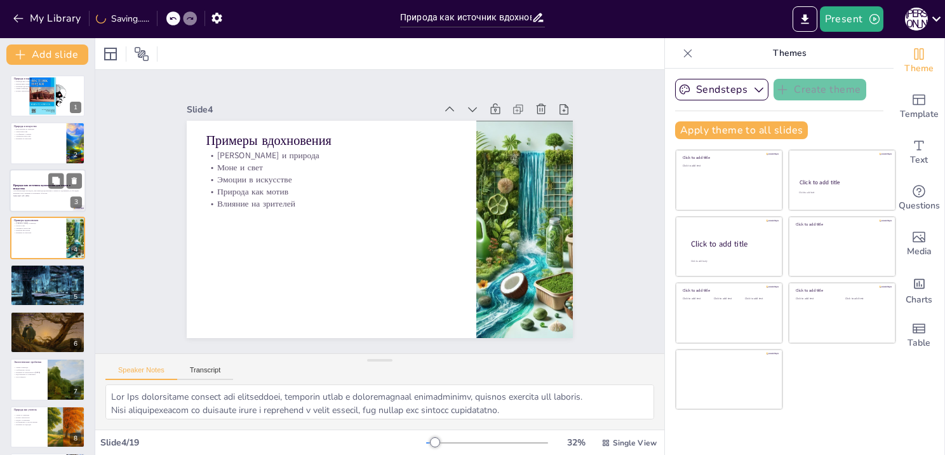
checkbox input "true"
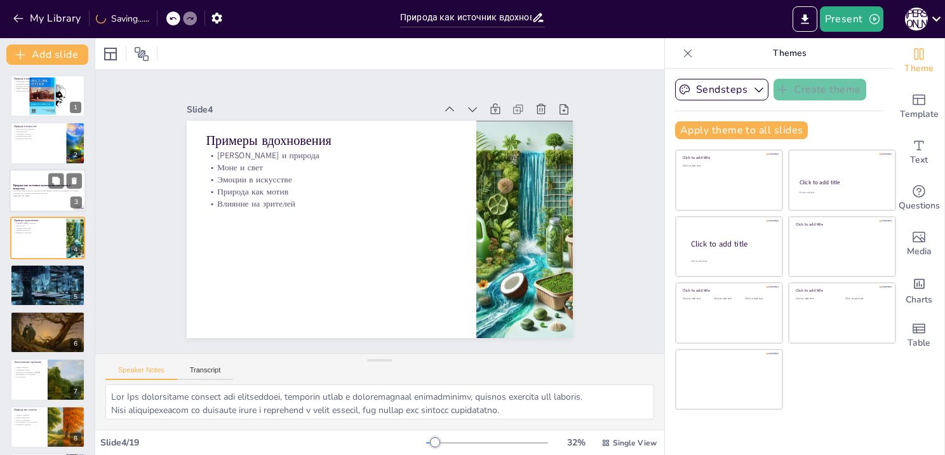
checkbox input "true"
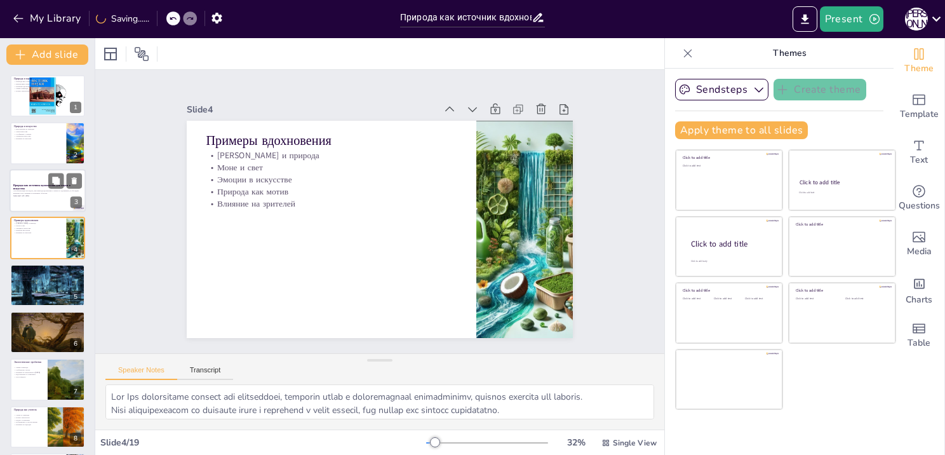
checkbox input "true"
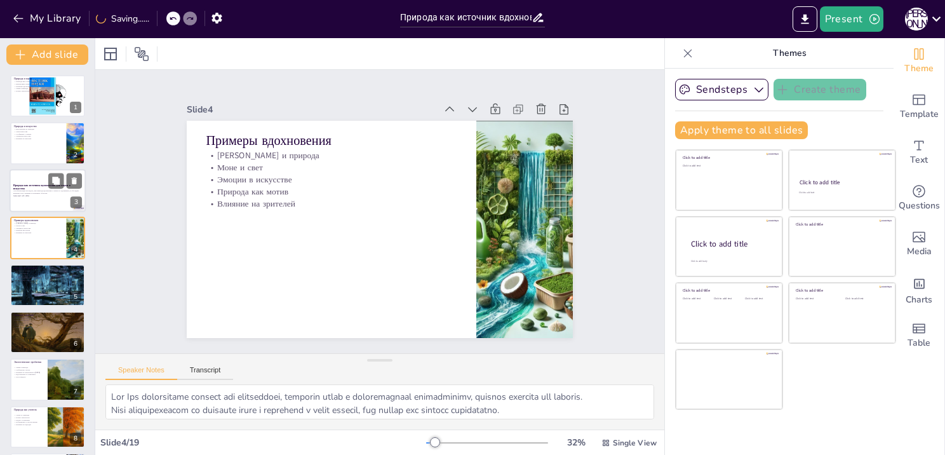
checkbox input "true"
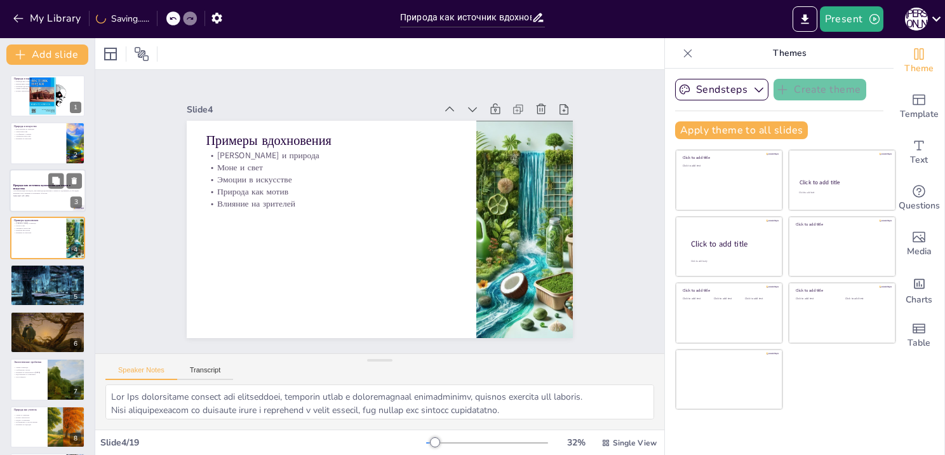
checkbox input "true"
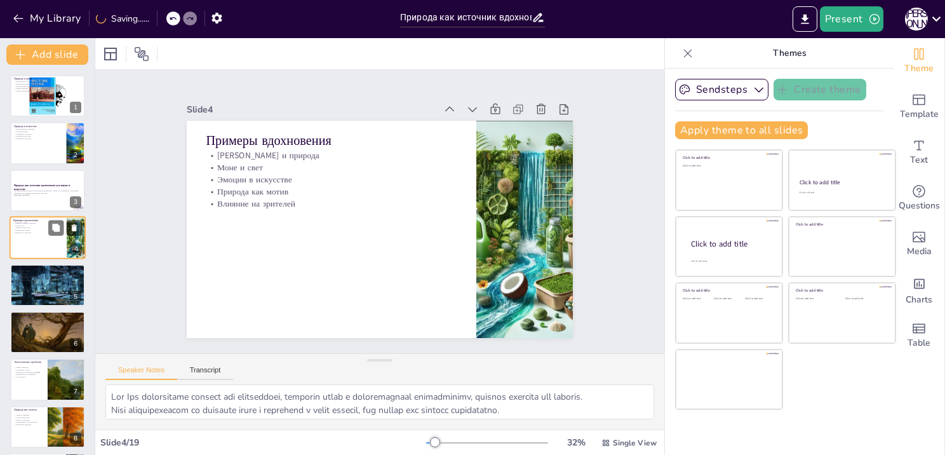
checkbox input "true"
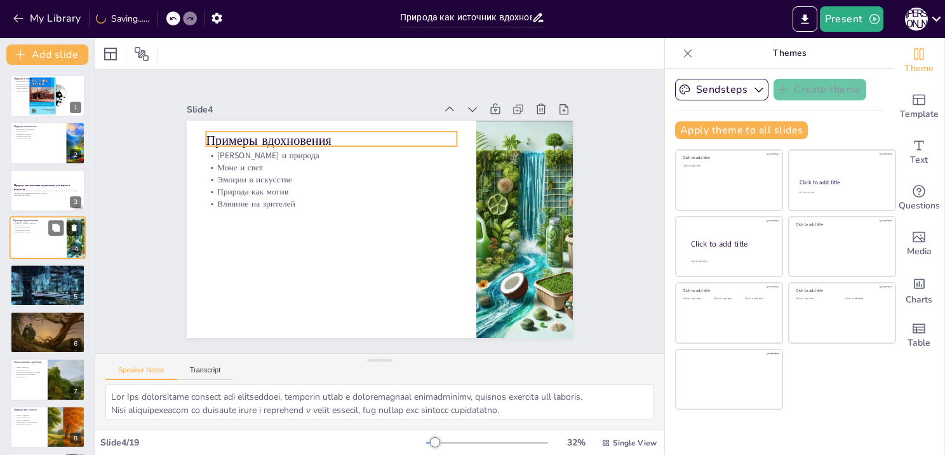
checkbox input "true"
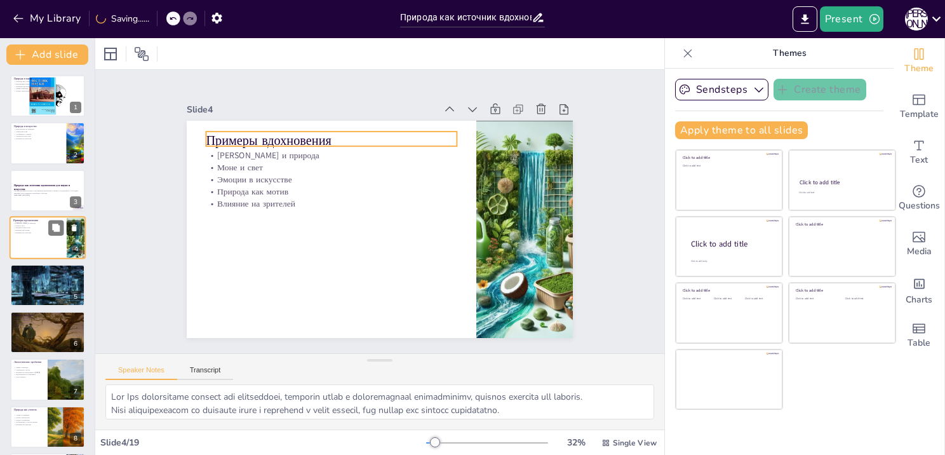
checkbox input "true"
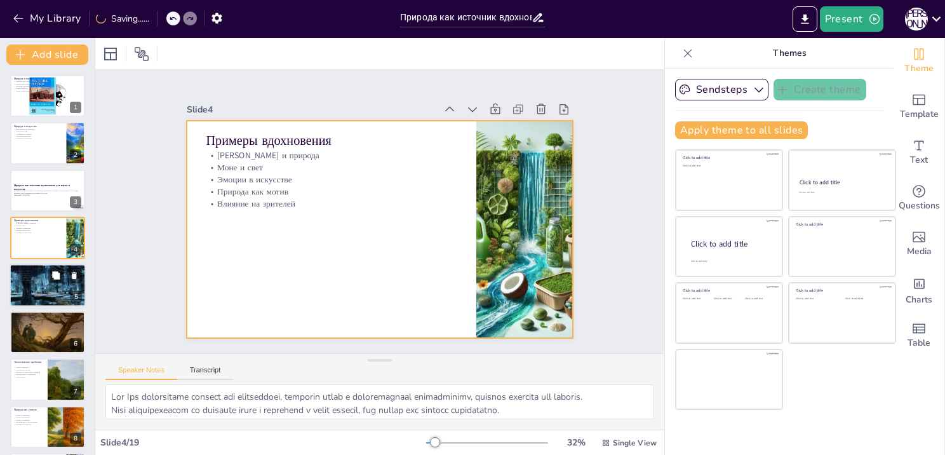
checkbox input "true"
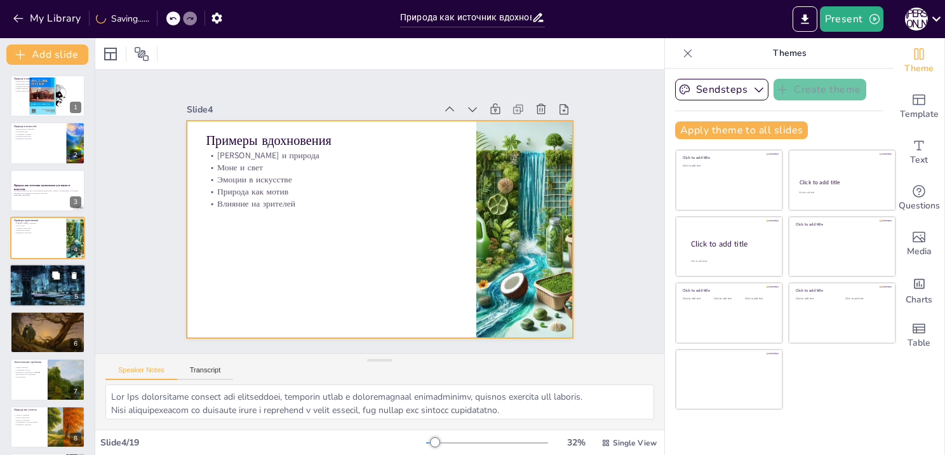
checkbox input "true"
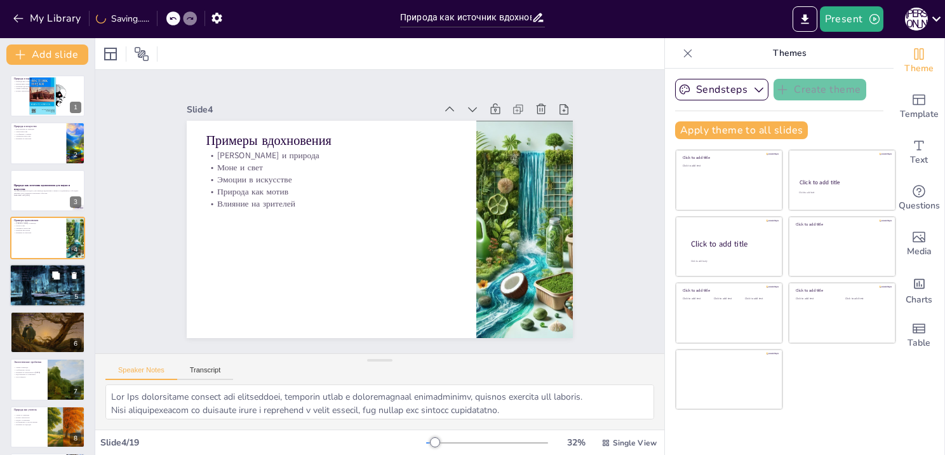
click at [35, 286] on div at bounding box center [48, 284] width 76 height 51
type textarea "Природа в литературе часто отражает внутренние переживания персонажей, подчерки…"
checkbox input "true"
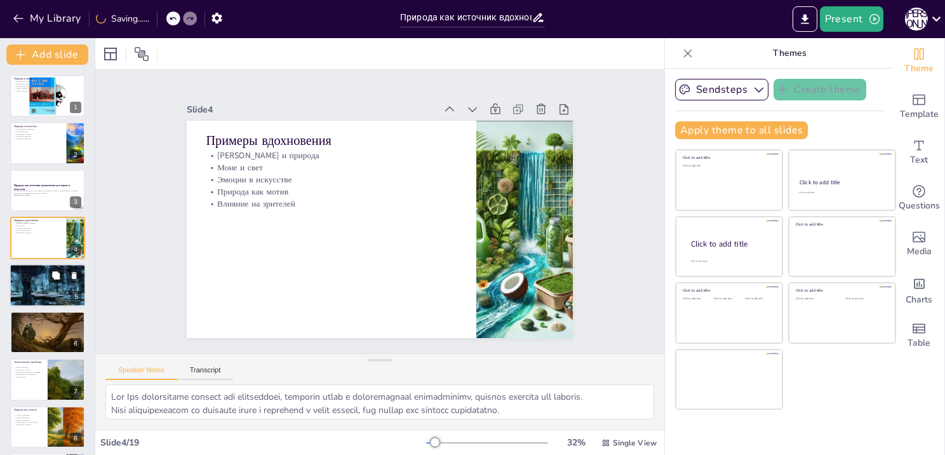
checkbox input "true"
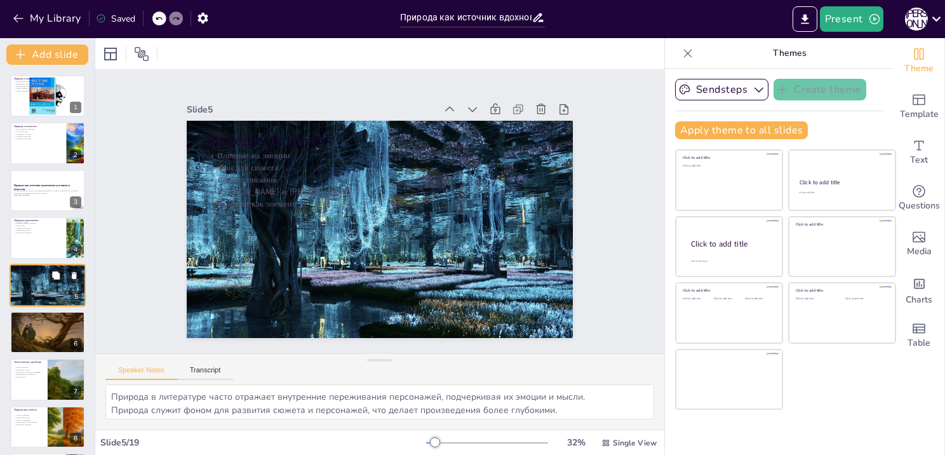
scroll to position [25, 0]
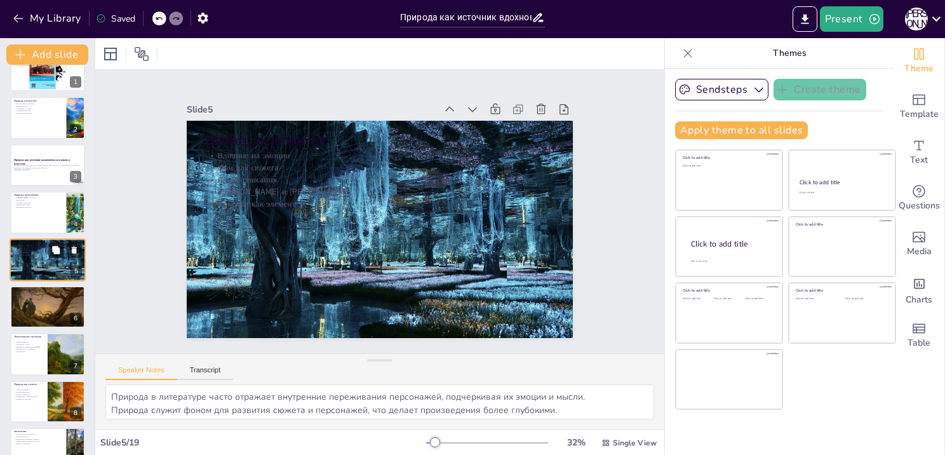
checkbox input "true"
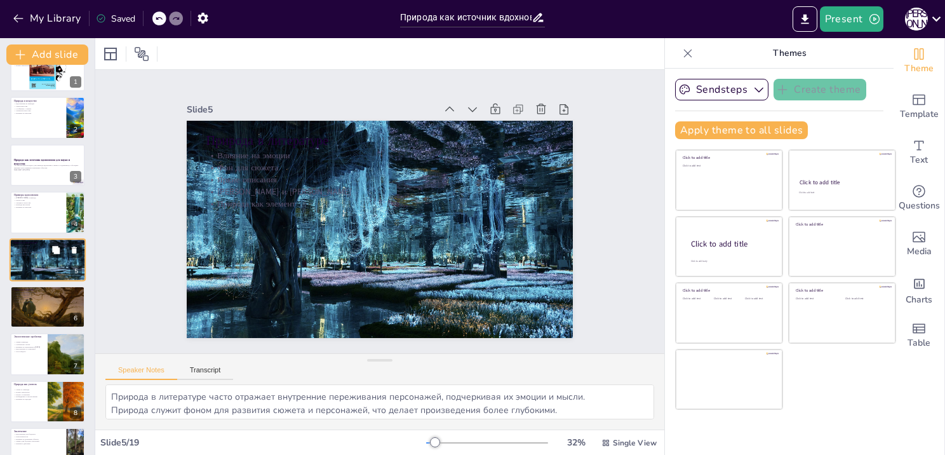
checkbox input "true"
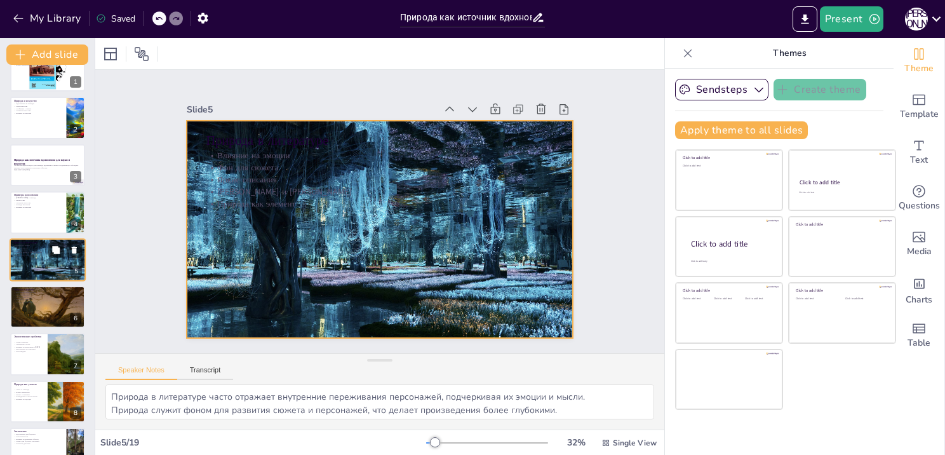
checkbox input "true"
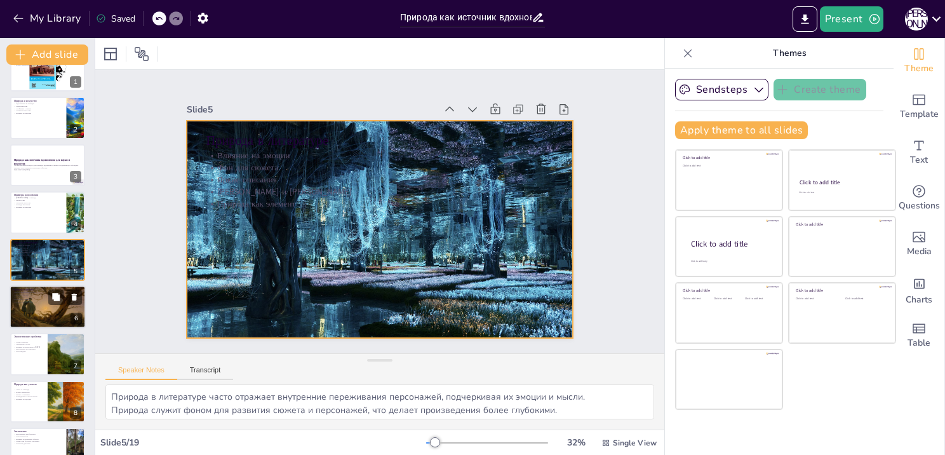
checkbox input "true"
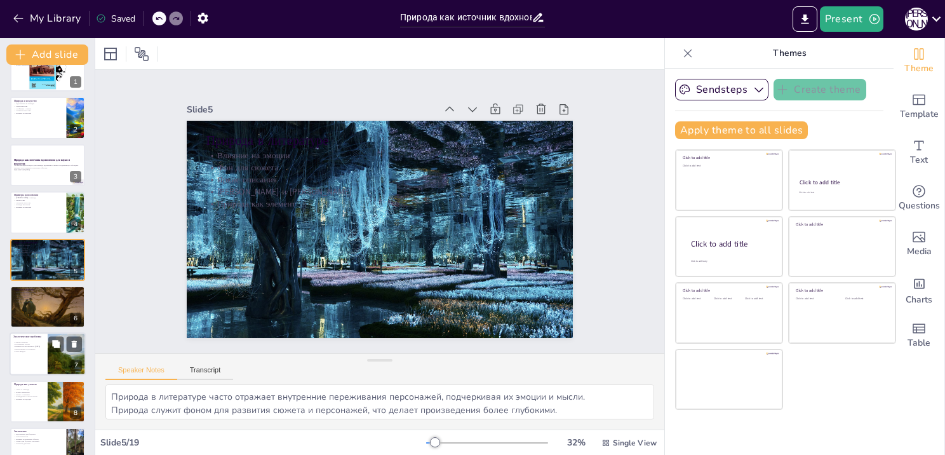
click at [48, 343] on div at bounding box center [66, 354] width 65 height 43
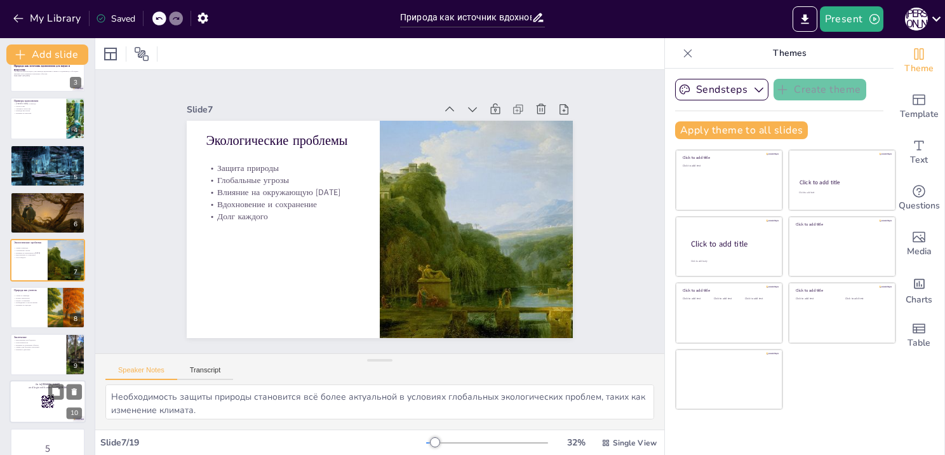
click at [48, 384] on div at bounding box center [65, 391] width 34 height 15
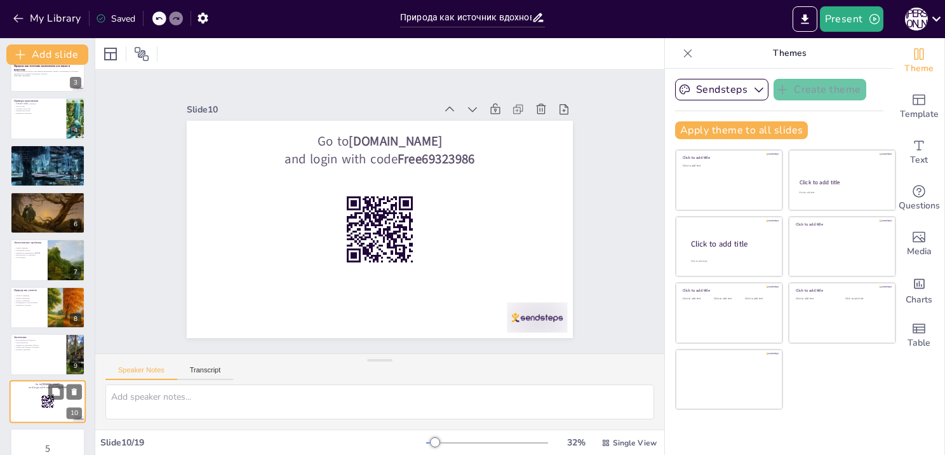
scroll to position [261, 0]
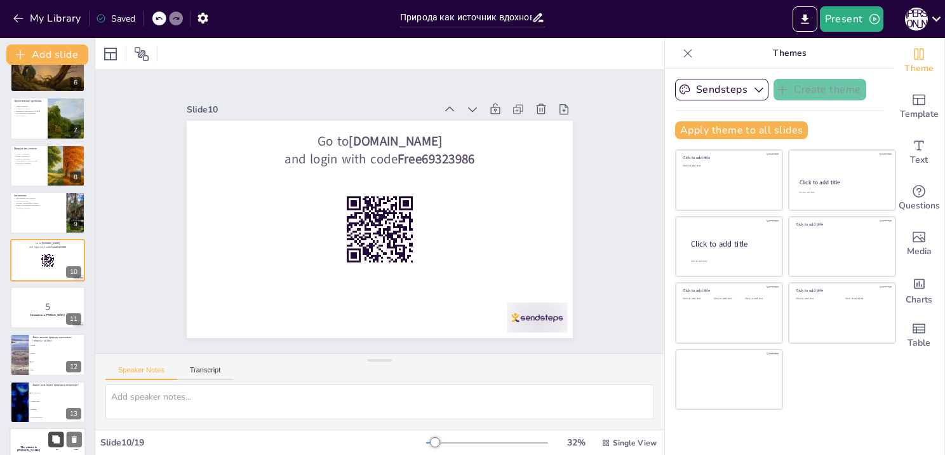
click at [50, 432] on button at bounding box center [55, 438] width 15 height 15
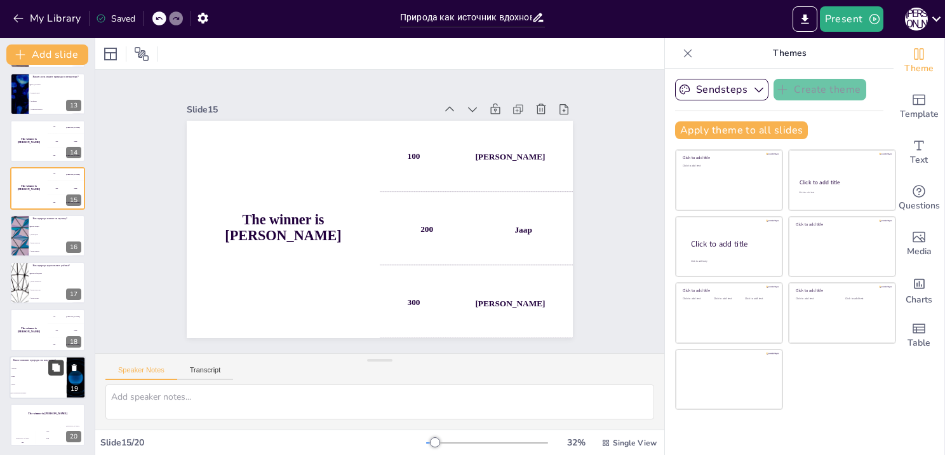
scroll to position [569, 0]
click at [58, 366] on icon at bounding box center [56, 367] width 8 height 8
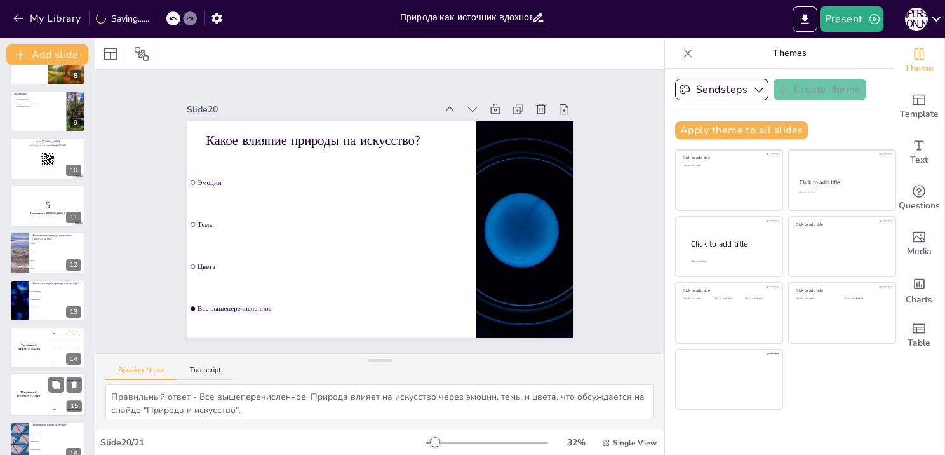
scroll to position [426, 0]
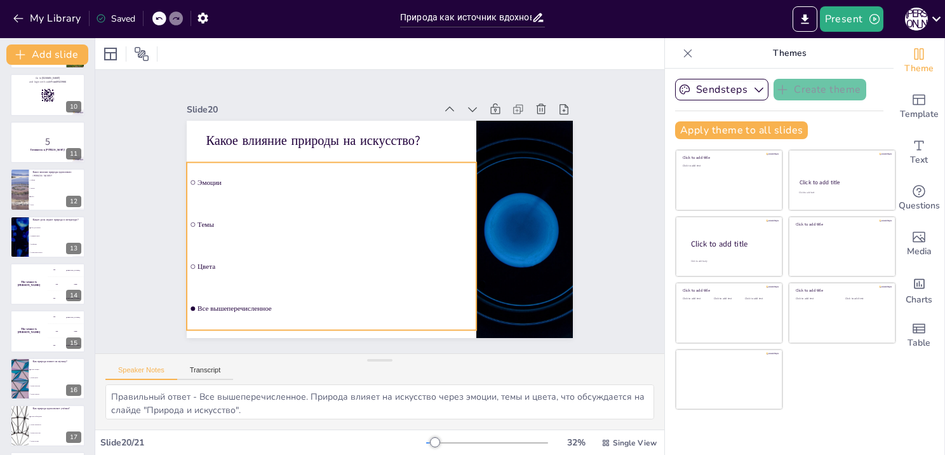
click at [187, 175] on li "Эмоции" at bounding box center [332, 183] width 290 height 41
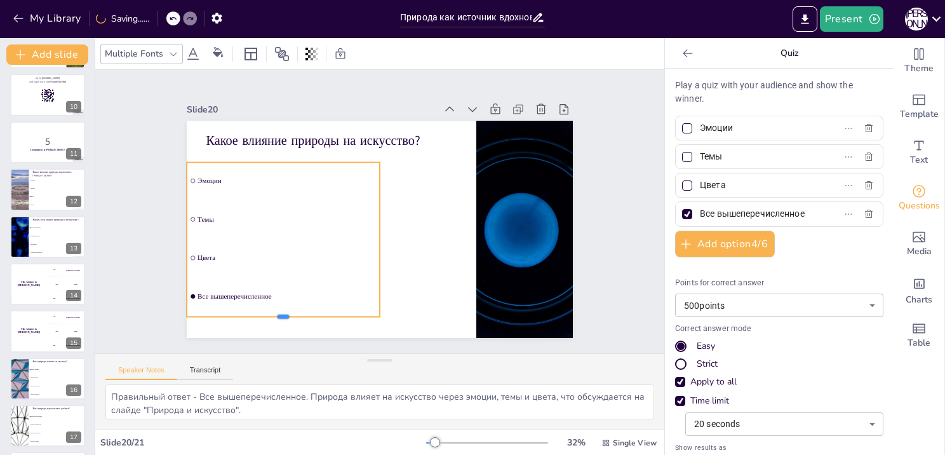
drag, startPoint x: 358, startPoint y: 224, endPoint x: 364, endPoint y: 313, distance: 89.1
click at [364, 316] on div at bounding box center [283, 321] width 193 height 10
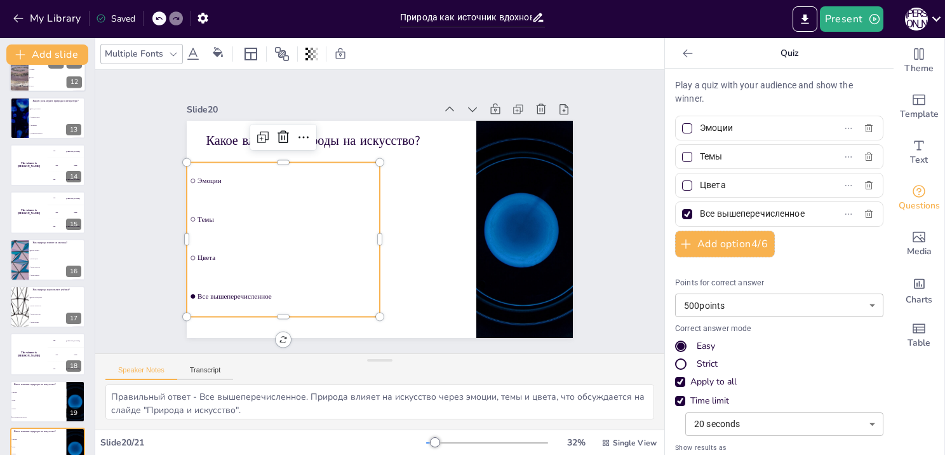
scroll to position [617, 0]
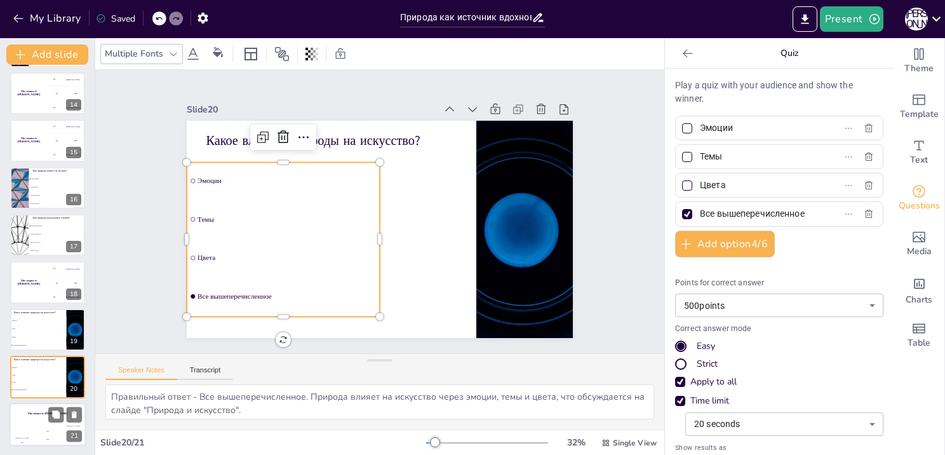
click at [45, 406] on div "The winner is Niels 🏆" at bounding box center [48, 414] width 76 height 22
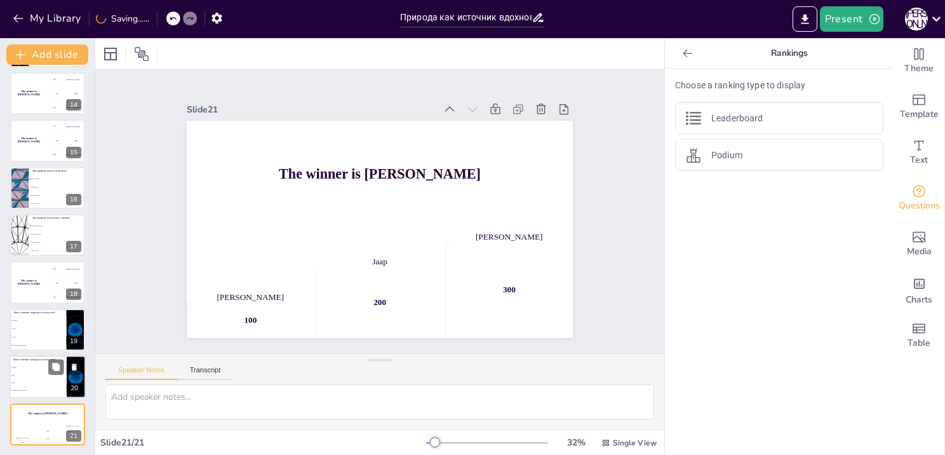
click at [40, 392] on li "Все вышеперечисленное" at bounding box center [29, 390] width 38 height 8
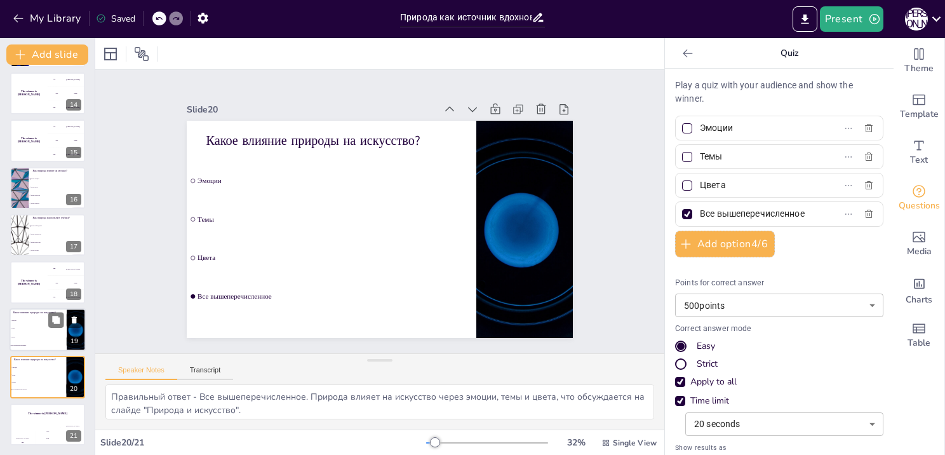
click at [42, 329] on li "Темы" at bounding box center [38, 329] width 57 height 8
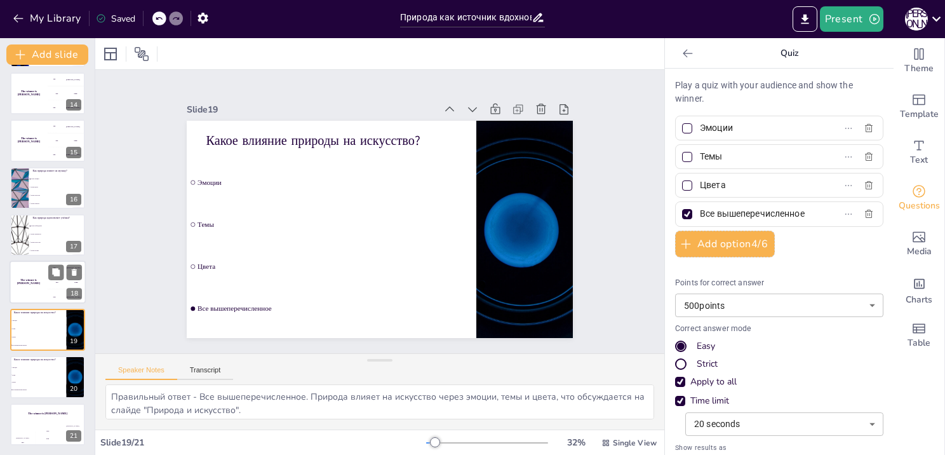
click at [26, 292] on div "The winner is Niels 🏆" at bounding box center [29, 282] width 38 height 43
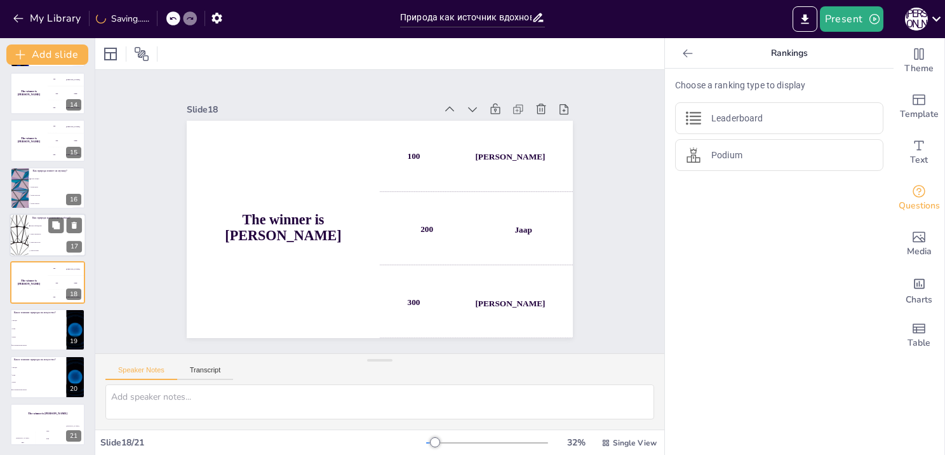
click at [32, 244] on li "Через искусство" at bounding box center [57, 242] width 57 height 8
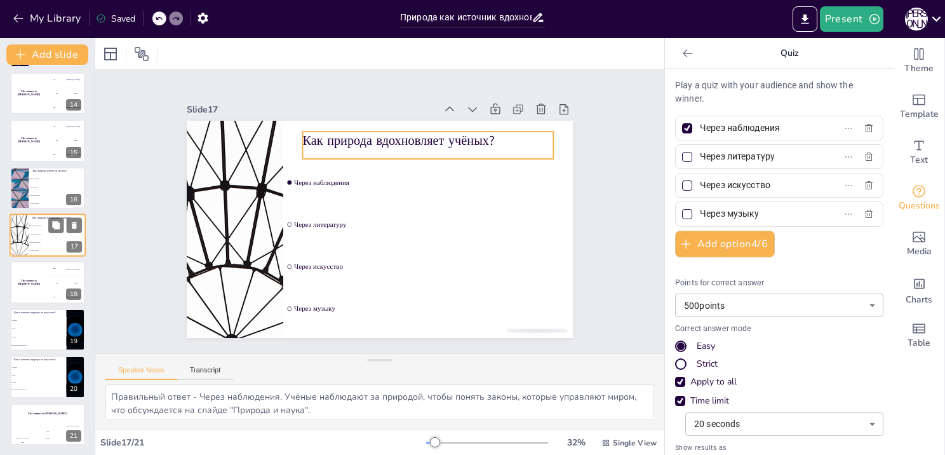
scroll to position [592, 0]
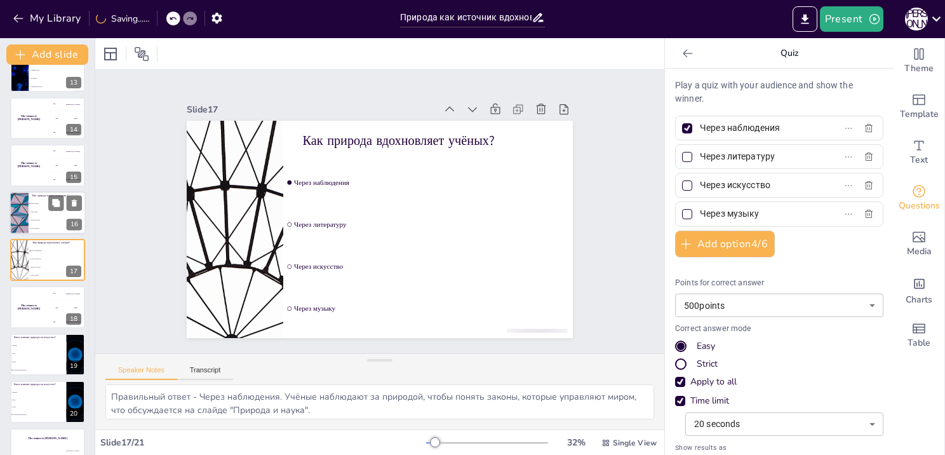
click at [36, 227] on span "Через сюжеты" at bounding box center [57, 228] width 55 height 2
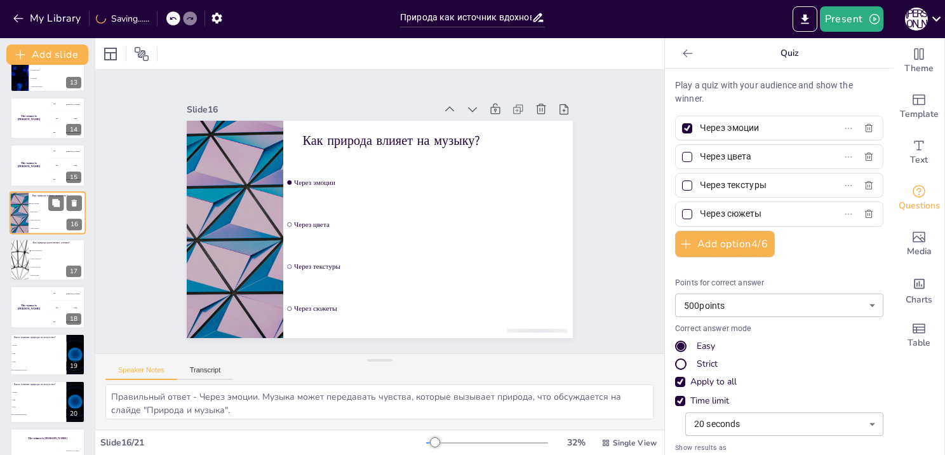
scroll to position [544, 0]
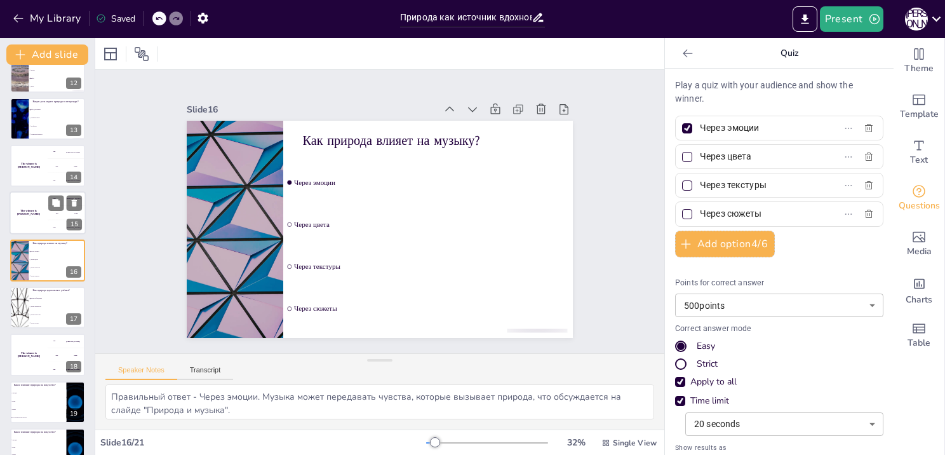
click at [35, 198] on div "The winner is Niels 🏆" at bounding box center [29, 213] width 38 height 43
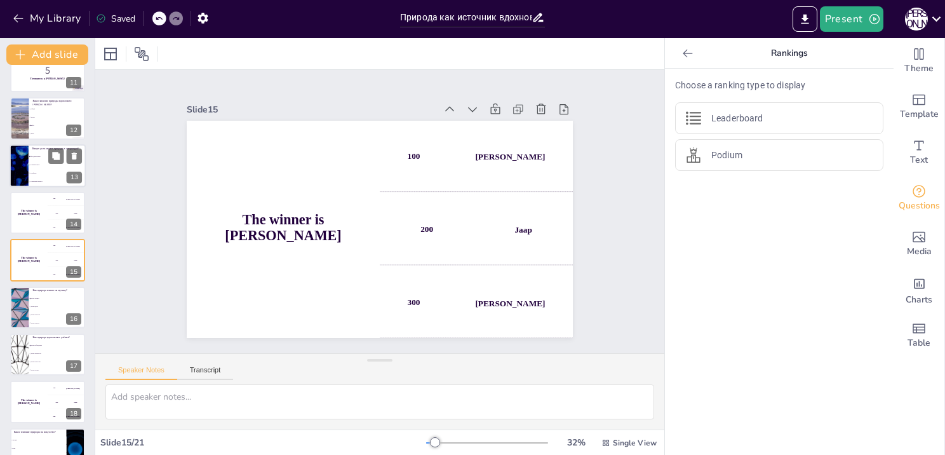
click at [35, 182] on li "Сюжетный поворот" at bounding box center [57, 181] width 57 height 8
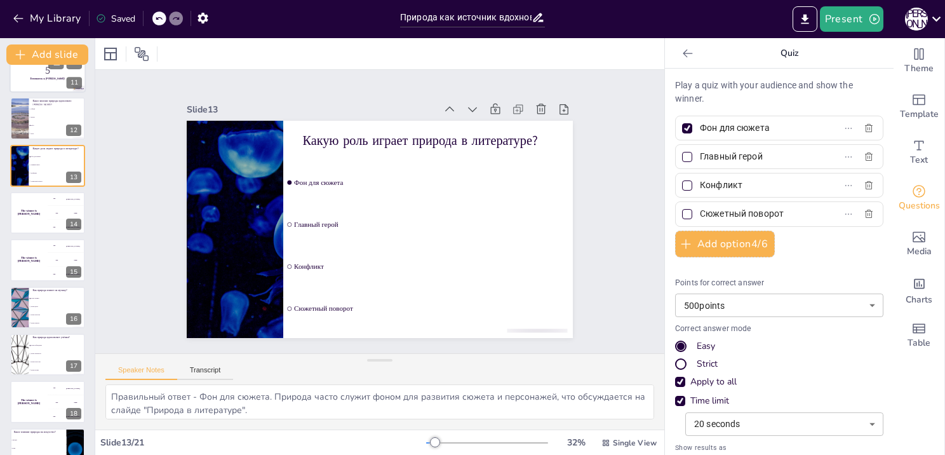
scroll to position [403, 0]
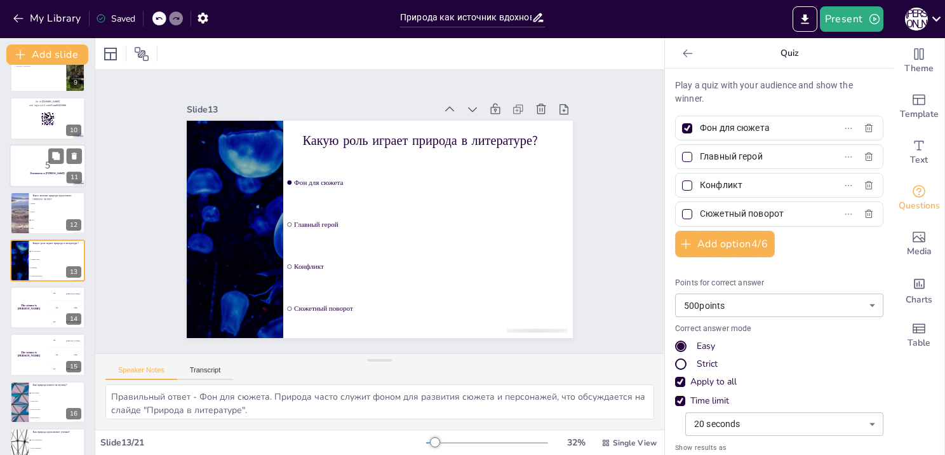
click at [28, 169] on p "5" at bounding box center [47, 165] width 69 height 14
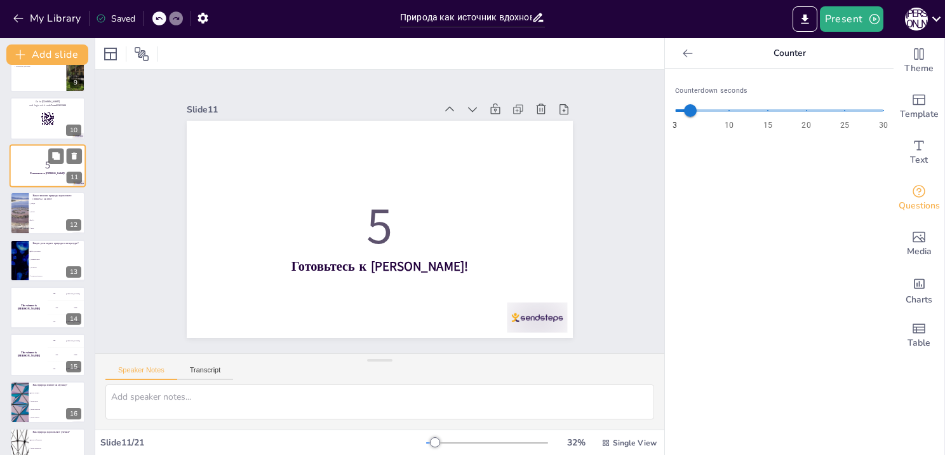
scroll to position [308, 0]
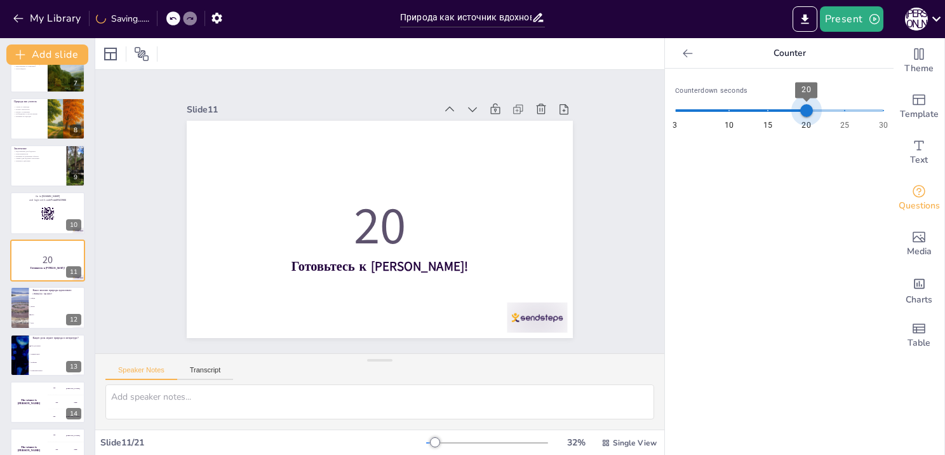
drag, startPoint x: 694, startPoint y: 114, endPoint x: 800, endPoint y: 117, distance: 106.7
click at [800, 117] on span "20" at bounding box center [806, 110] width 13 height 13
drag, startPoint x: 801, startPoint y: 107, endPoint x: 761, endPoint y: 124, distance: 44.4
click at [761, 120] on span "3 10 15 20 25 30 15" at bounding box center [779, 110] width 208 height 19
click at [681, 57] on icon at bounding box center [687, 53] width 13 height 13
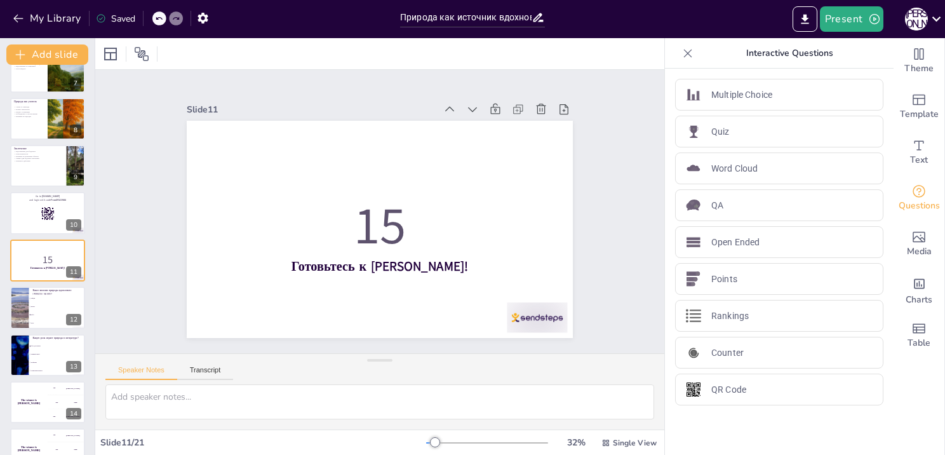
click at [681, 57] on icon at bounding box center [687, 53] width 13 height 13
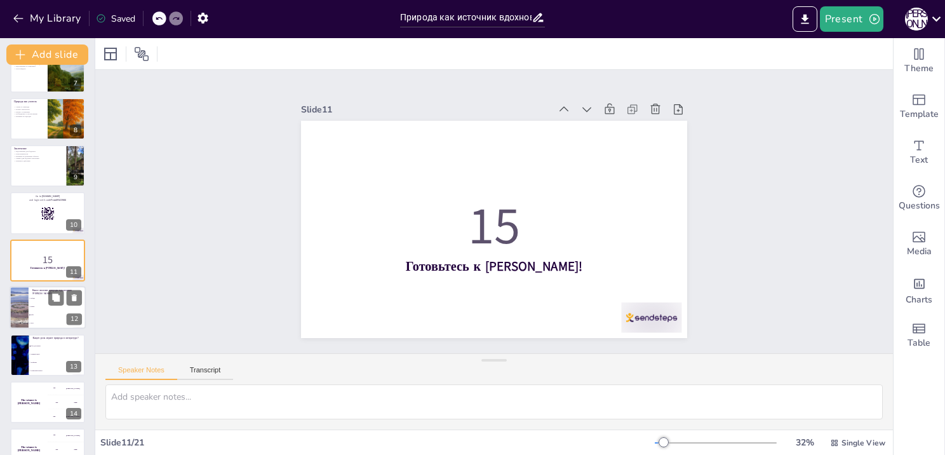
scroll to position [181, 0]
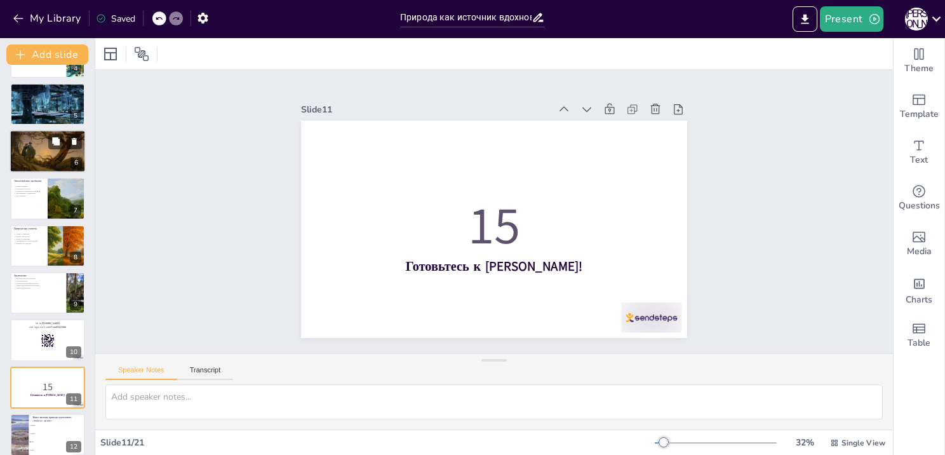
click at [42, 163] on div at bounding box center [48, 151] width 76 height 51
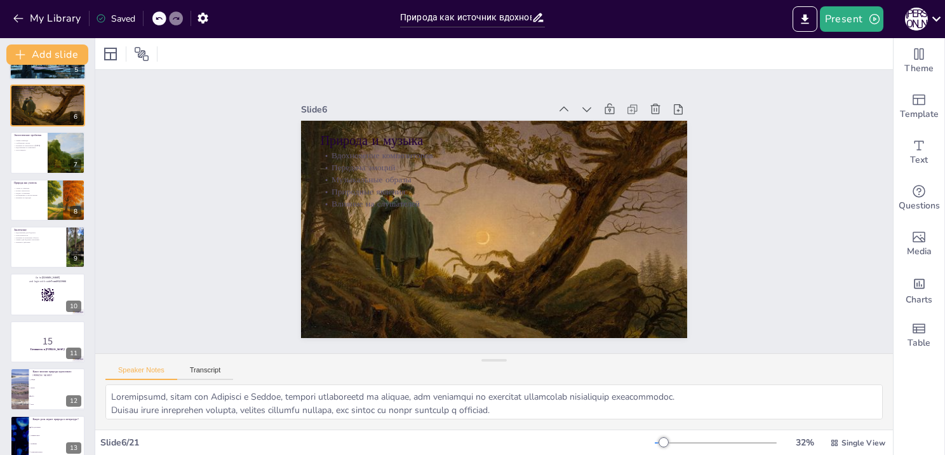
scroll to position [191, 0]
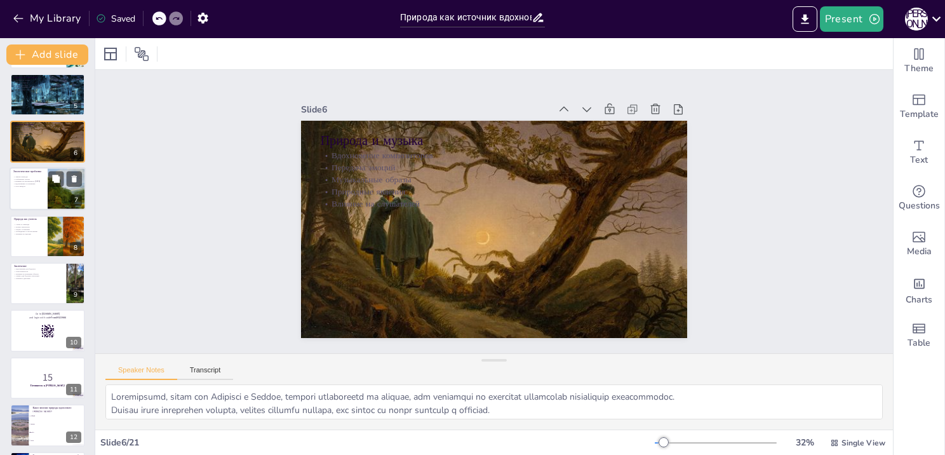
click at [43, 180] on p "Влияние на окружающую среду" at bounding box center [28, 181] width 30 height 3
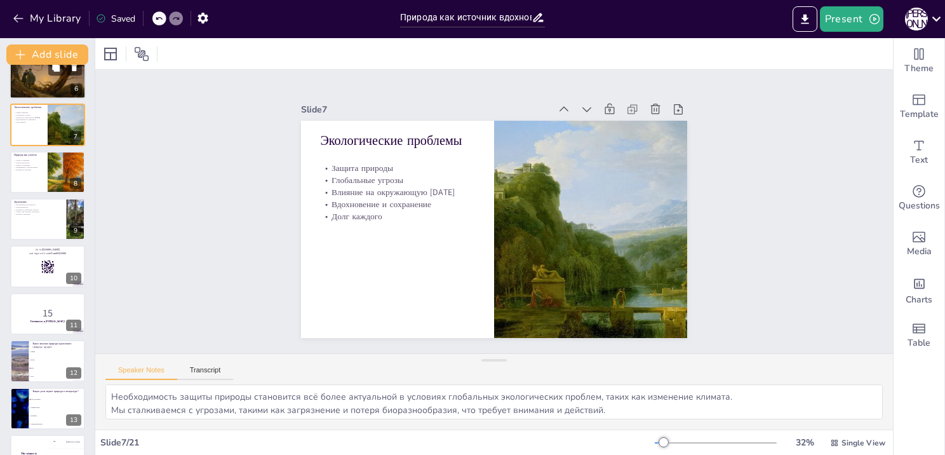
scroll to position [310, 0]
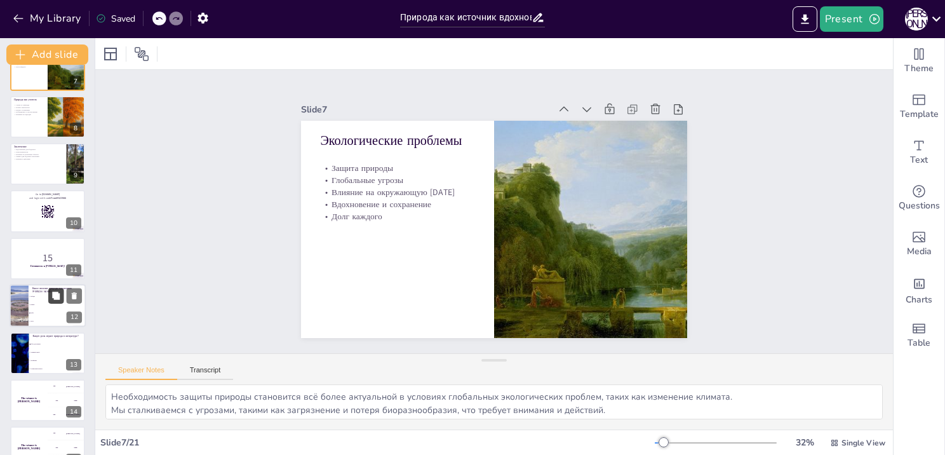
click at [48, 299] on button at bounding box center [55, 295] width 15 height 15
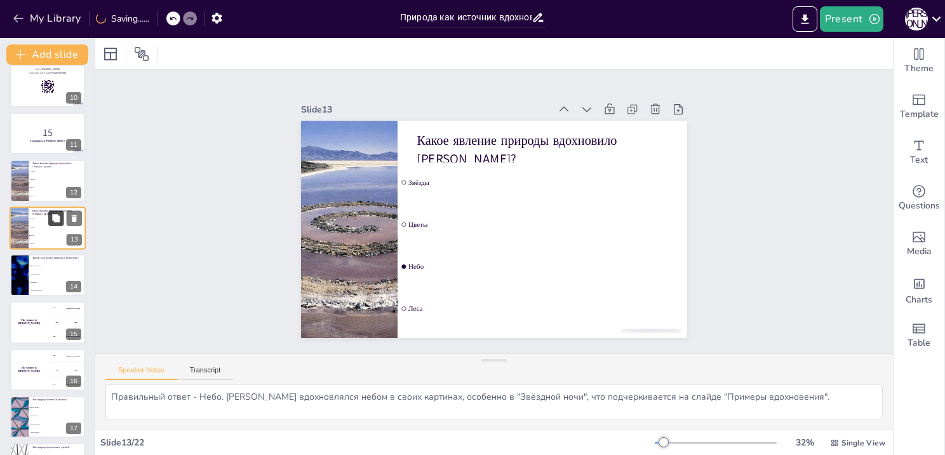
scroll to position [466, 0]
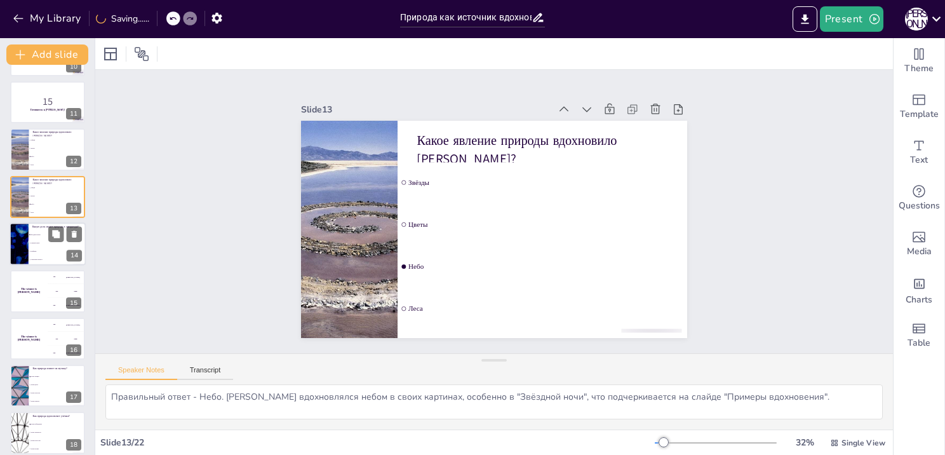
click at [48, 251] on span "Конфликт" at bounding box center [57, 251] width 55 height 2
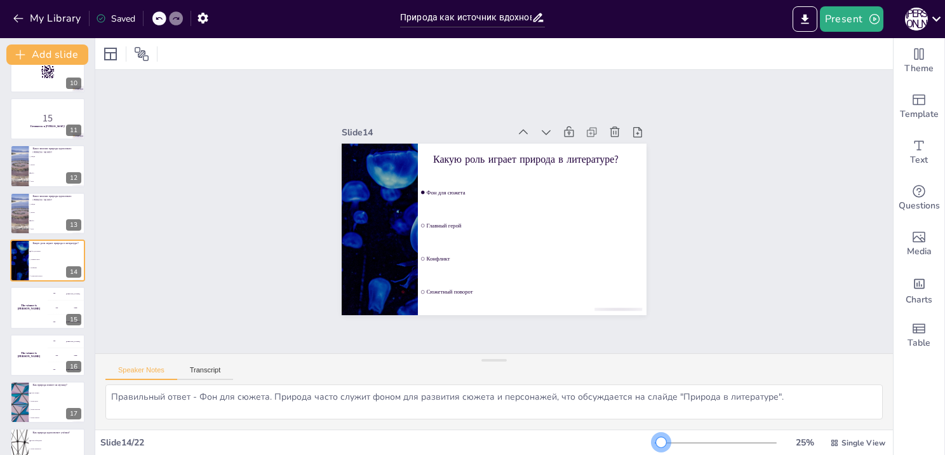
drag, startPoint x: 653, startPoint y: 439, endPoint x: 673, endPoint y: 439, distance: 20.3
click at [666, 439] on div at bounding box center [661, 442] width 10 height 10
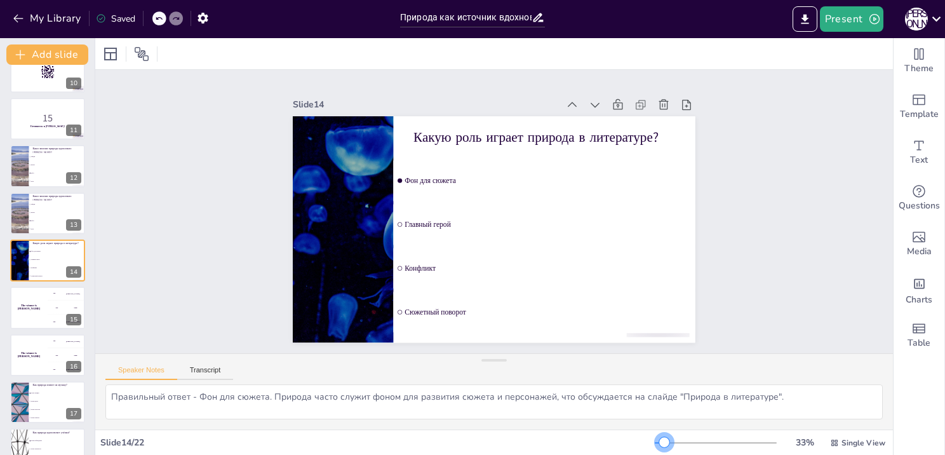
drag, startPoint x: 673, startPoint y: 439, endPoint x: 656, endPoint y: 438, distance: 17.2
click at [659, 438] on div at bounding box center [664, 442] width 10 height 10
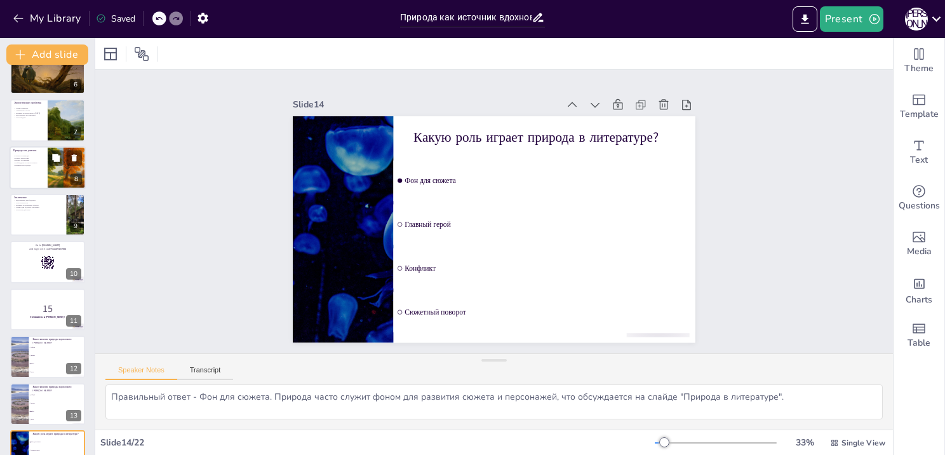
click at [58, 168] on div at bounding box center [66, 167] width 79 height 43
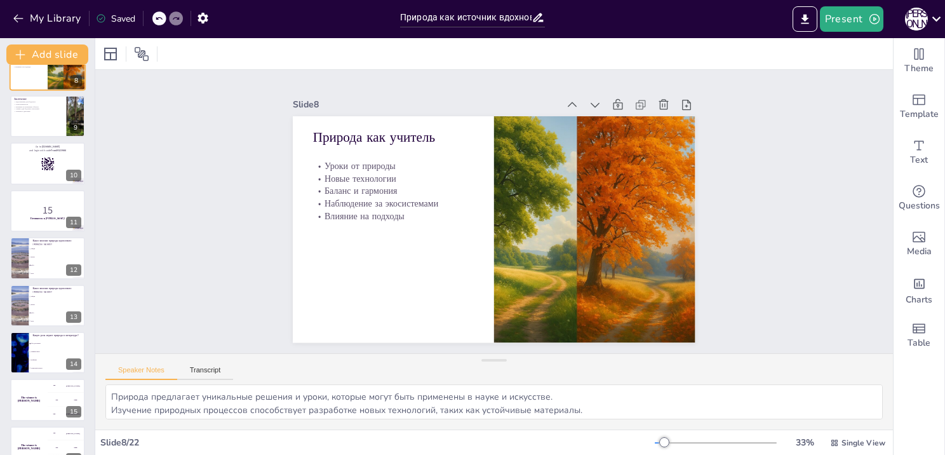
scroll to position [421, 0]
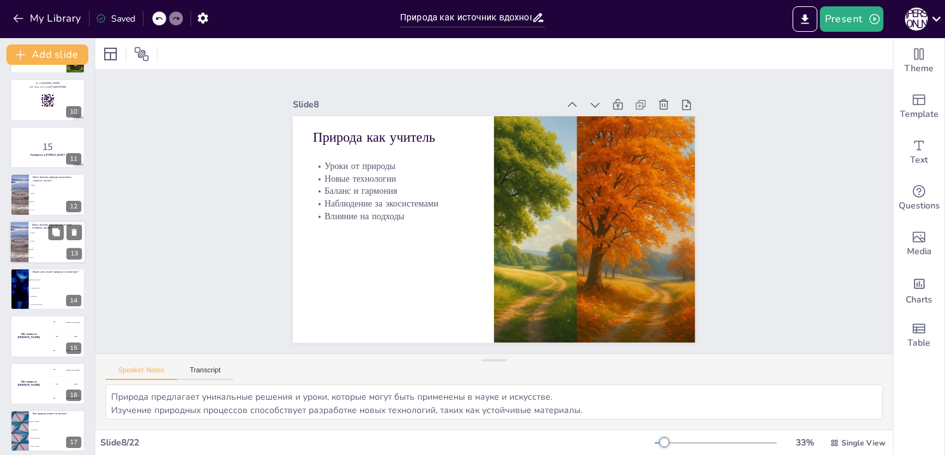
click at [54, 255] on li "Леса" at bounding box center [57, 257] width 57 height 8
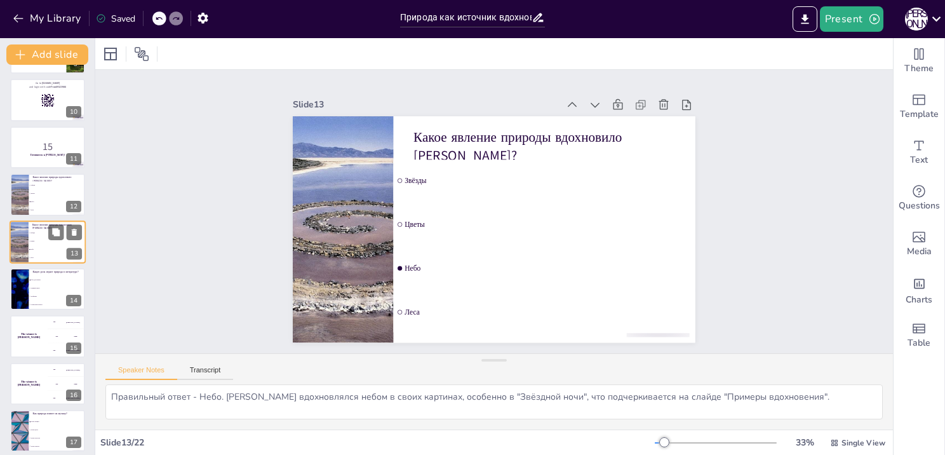
scroll to position [403, 0]
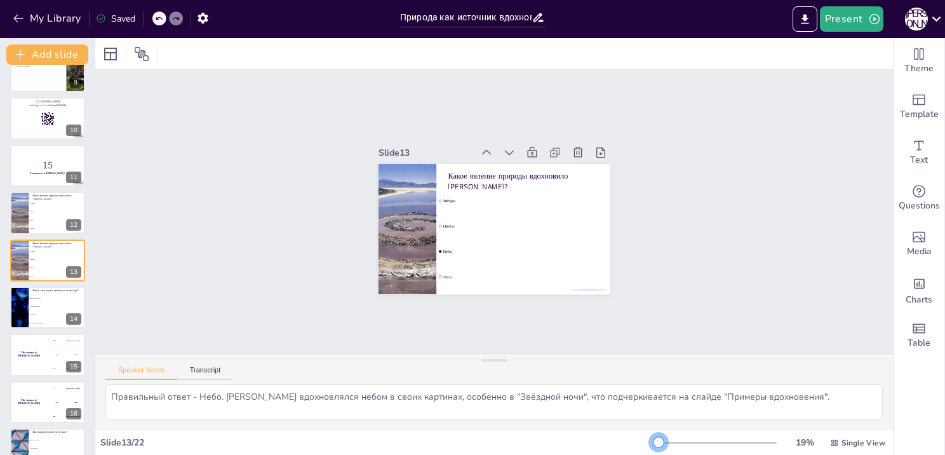
click at [655, 434] on div "19 % Single View" at bounding box center [771, 442] width 233 height 20
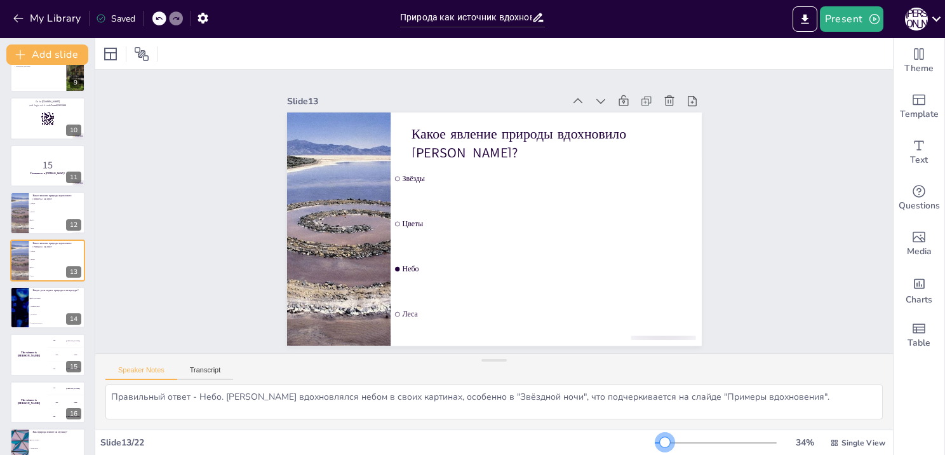
click at [660, 438] on div at bounding box center [665, 442] width 10 height 10
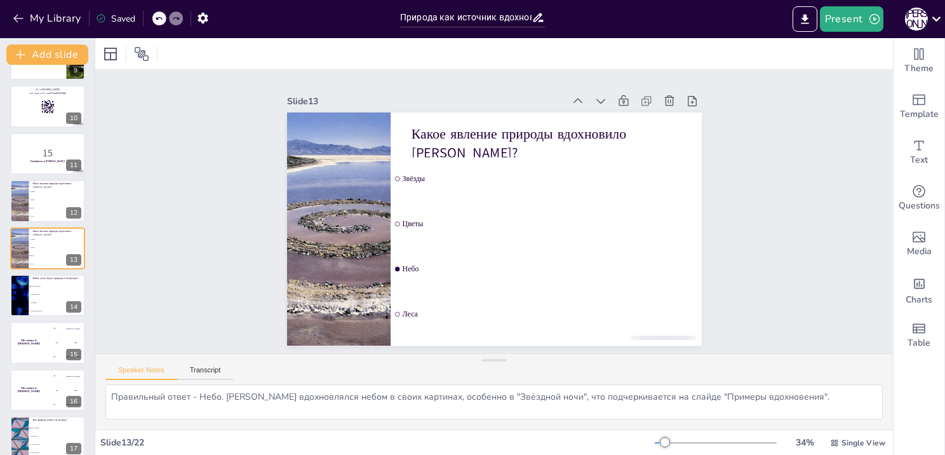
scroll to position [410, 0]
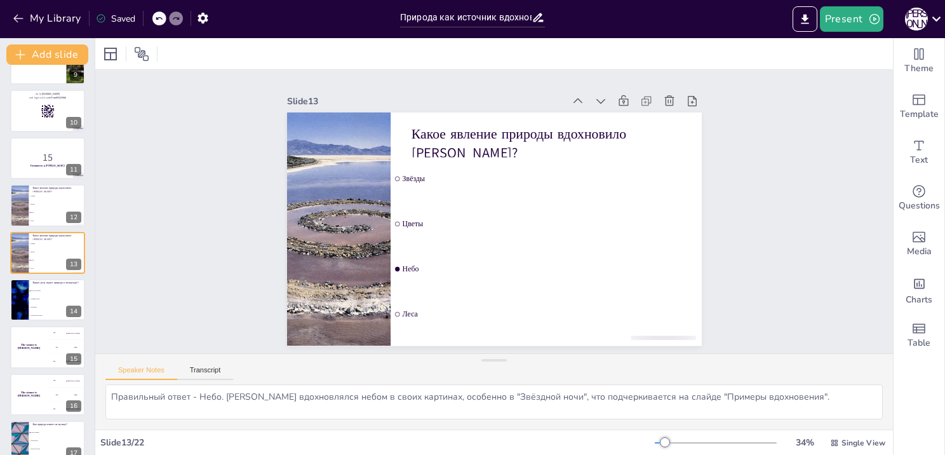
click at [405, 61] on div at bounding box center [494, 53] width 798 height 31
click at [43, 170] on div at bounding box center [48, 158] width 76 height 43
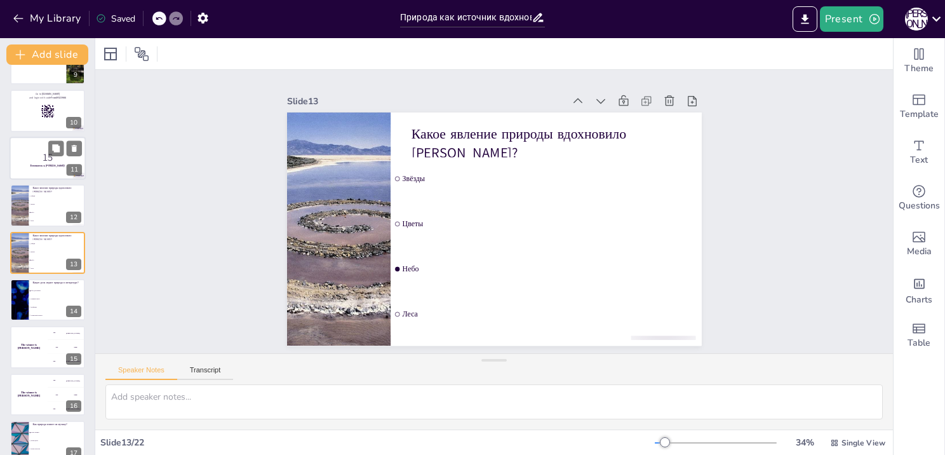
scroll to position [308, 0]
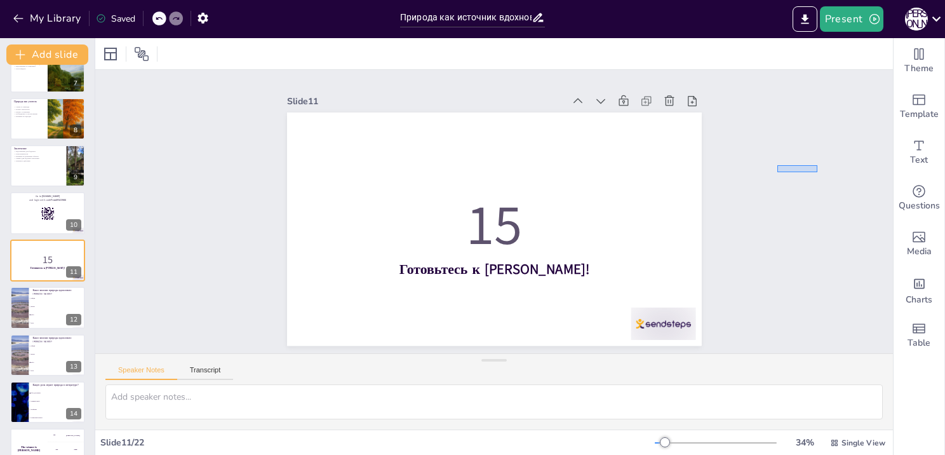
drag, startPoint x: 817, startPoint y: 165, endPoint x: 724, endPoint y: 183, distance: 95.0
click at [719, 183] on div "Slide 1 Природа и наука Природа как основа науки Взаимосвязь науки и природы Пр…" at bounding box center [494, 211] width 798 height 283
click at [911, 90] on div "Template" at bounding box center [919, 107] width 51 height 46
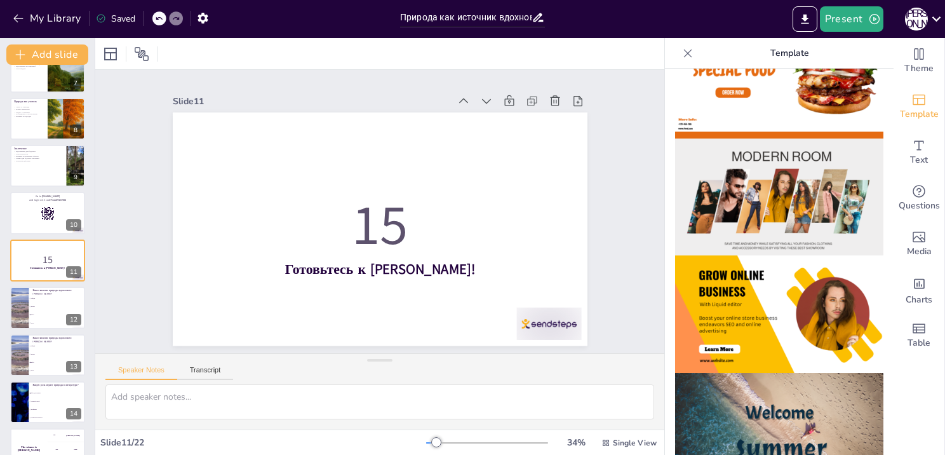
scroll to position [127, 0]
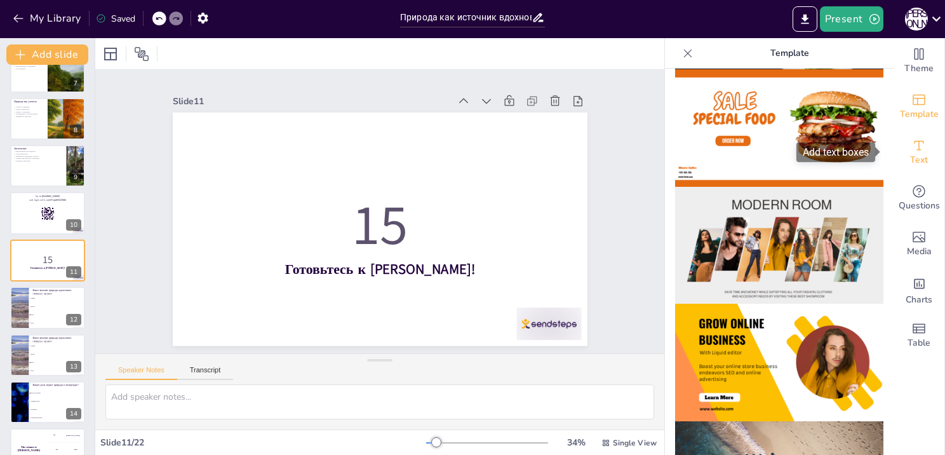
click at [897, 155] on div "Text" at bounding box center [919, 153] width 51 height 46
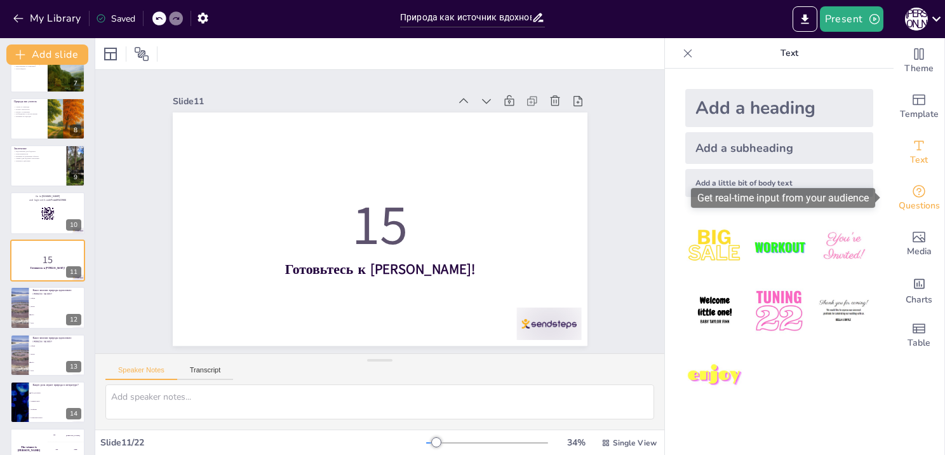
click at [912, 184] on icon "Get real-time input from your audience" at bounding box center [918, 191] width 15 height 15
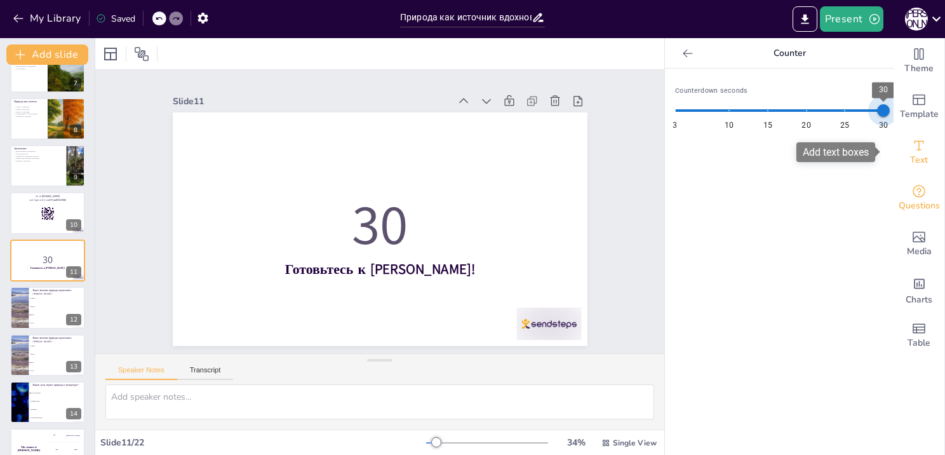
drag, startPoint x: 762, startPoint y: 116, endPoint x: 901, endPoint y: 132, distance: 139.4
click at [901, 132] on div "Theme Template Text Questions Media Charts Table Counter Counterdown seconds 3 …" at bounding box center [805, 246] width 280 height 417
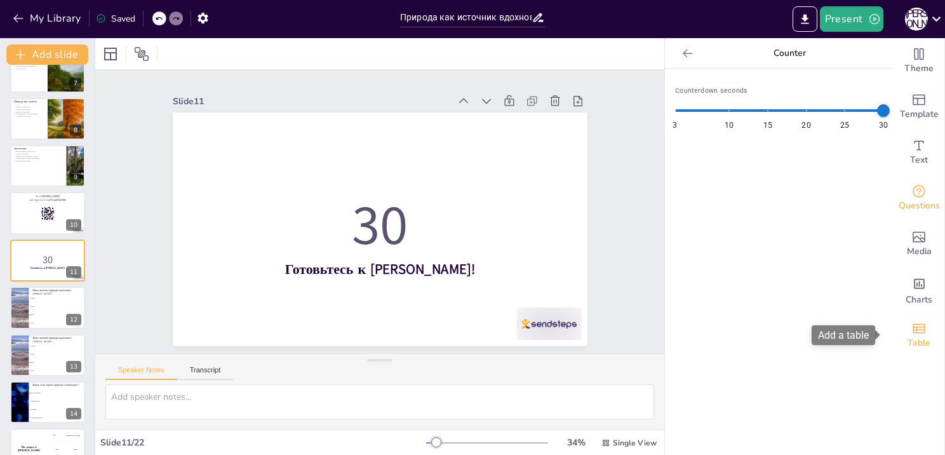
click at [917, 338] on span "Table" at bounding box center [919, 343] width 23 height 14
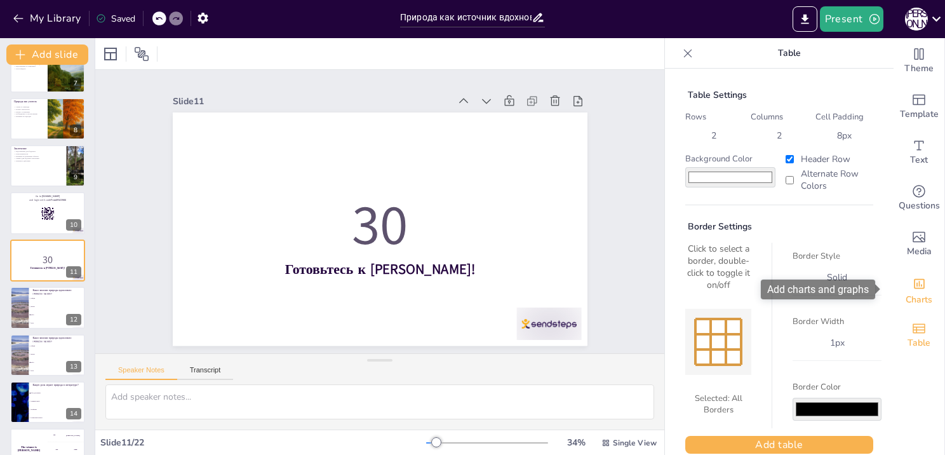
click at [910, 300] on span "Charts" at bounding box center [919, 300] width 27 height 14
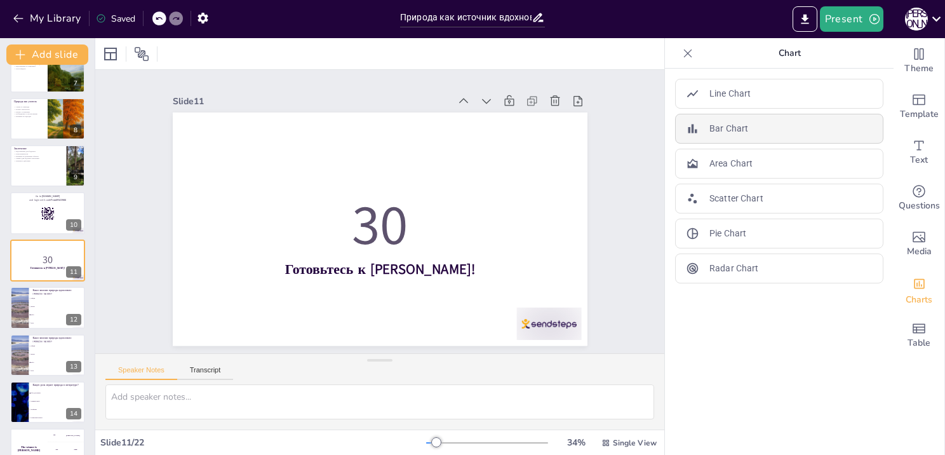
click at [751, 125] on div "Bar Chart" at bounding box center [779, 129] width 208 height 30
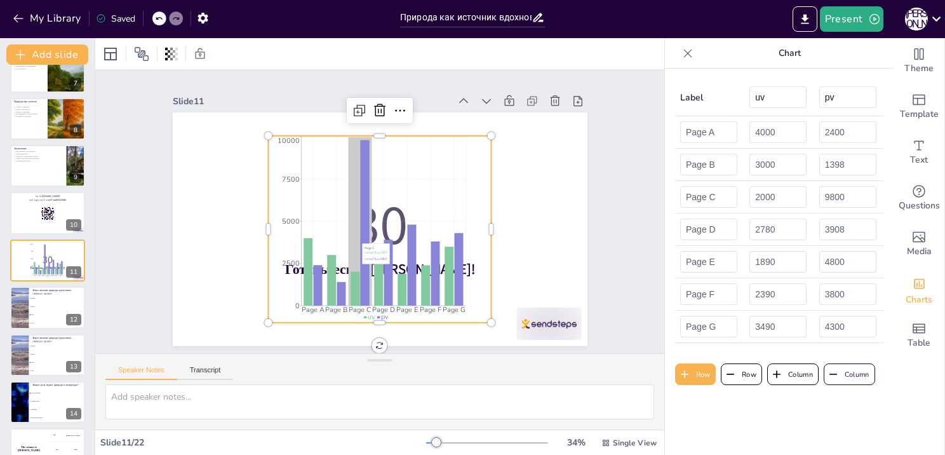
drag, startPoint x: 360, startPoint y: 238, endPoint x: 353, endPoint y: 274, distance: 36.9
click at [360, 251] on icon at bounding box center [364, 222] width 9 height 165
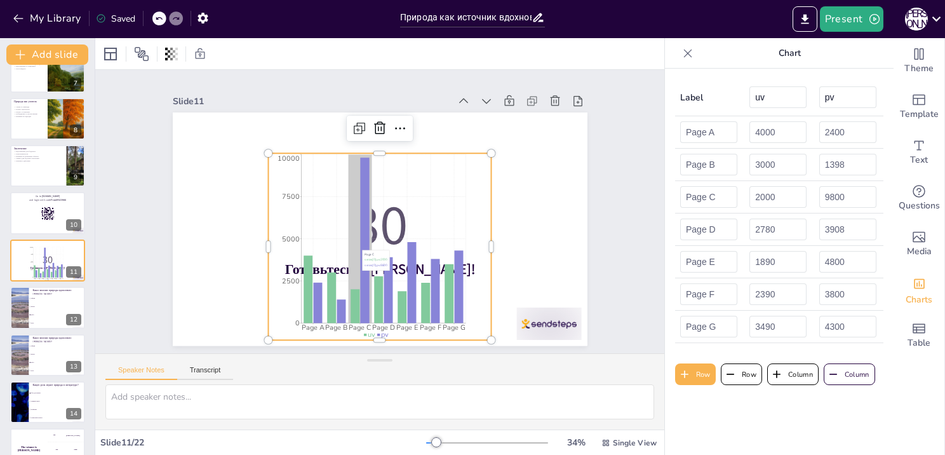
drag, startPoint x: 353, startPoint y: 243, endPoint x: 361, endPoint y: 219, distance: 25.3
click at [360, 234] on icon at bounding box center [364, 240] width 9 height 165
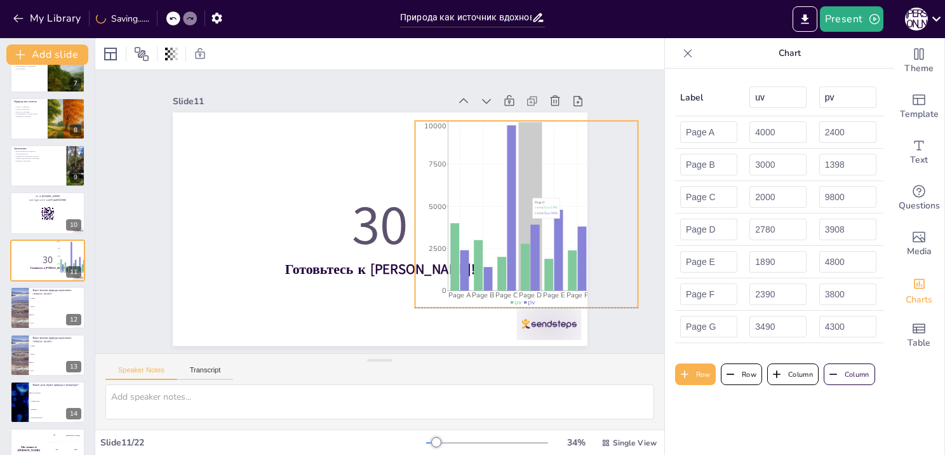
drag, startPoint x: 361, startPoint y: 219, endPoint x: 507, endPoint y: 191, distance: 149.3
click at [507, 191] on icon "Page A Page B Page C Page D Page E Page F Page G 0 2500 5000 7500 10000" at bounding box center [527, 214] width 224 height 187
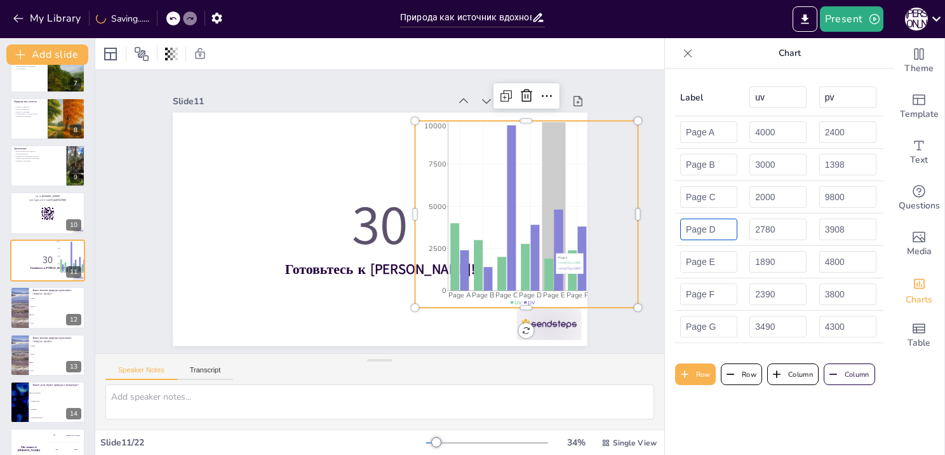
click at [689, 233] on input "Page D" at bounding box center [708, 229] width 57 height 22
click at [744, 239] on td "2780" at bounding box center [778, 229] width 69 height 32
click at [761, 234] on input "2780" at bounding box center [777, 229] width 57 height 22
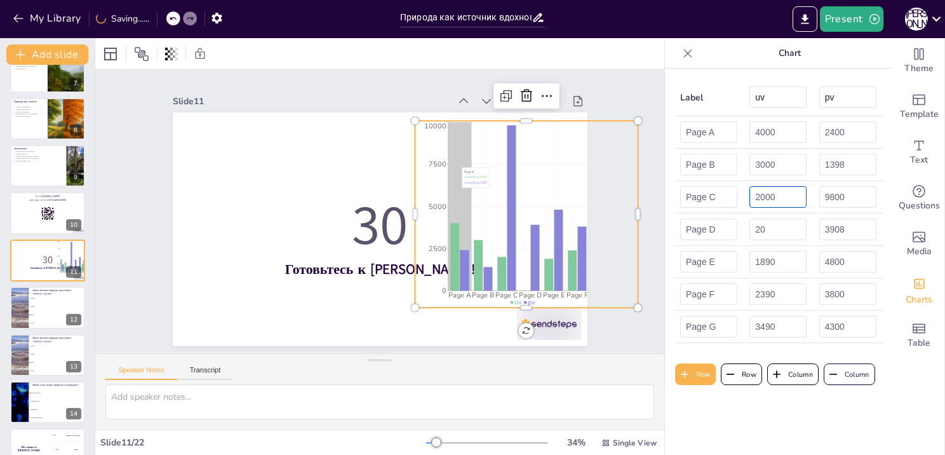
click at [768, 207] on input "2000" at bounding box center [777, 197] width 57 height 22
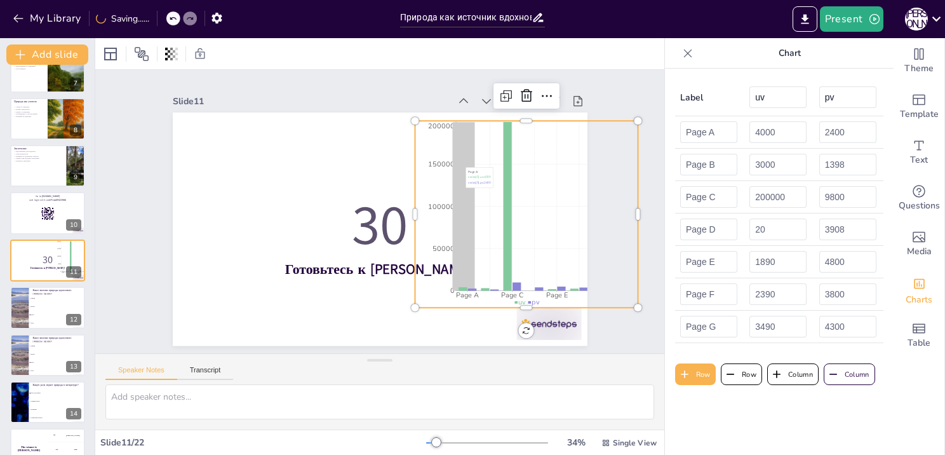
click at [821, 216] on td "3908" at bounding box center [848, 229] width 69 height 32
click at [833, 230] on input "3908" at bounding box center [847, 229] width 57 height 22
click at [833, 230] on input "3999" at bounding box center [847, 229] width 57 height 22
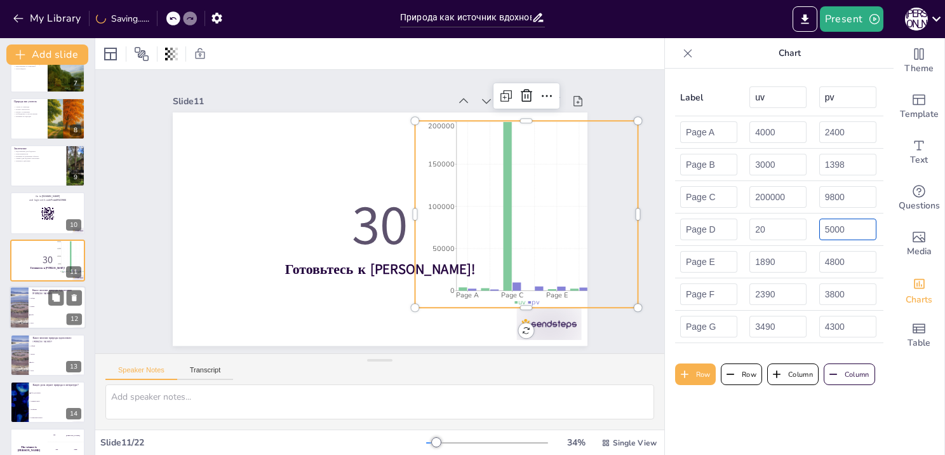
click at [59, 311] on li "Небо" at bounding box center [57, 315] width 57 height 8
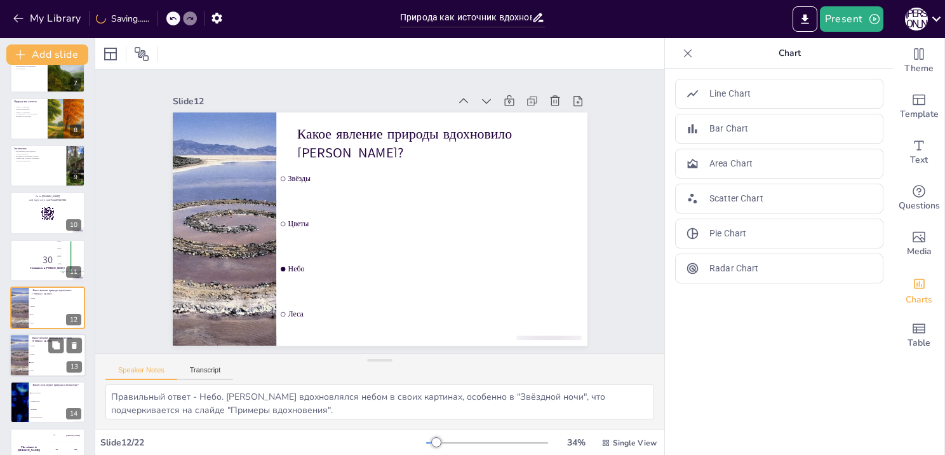
scroll to position [356, 0]
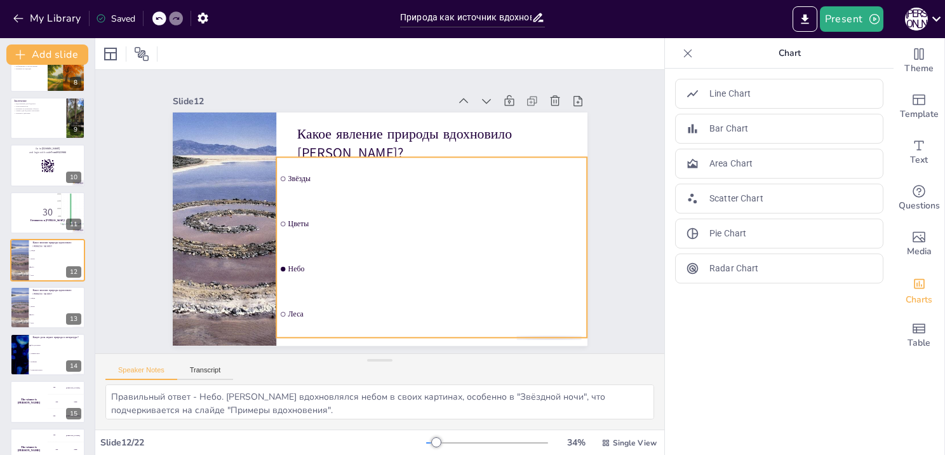
click at [281, 267] on input "checkbox" at bounding box center [283, 269] width 4 height 4
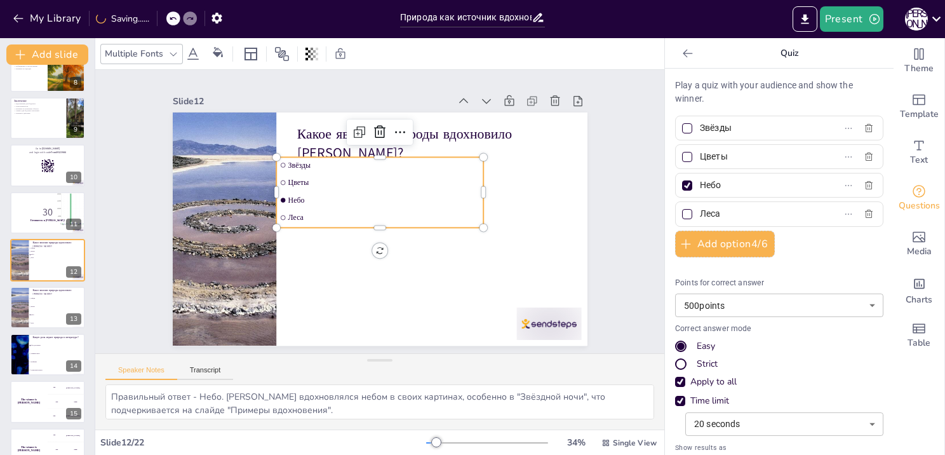
click at [279, 178] on li "Цветы" at bounding box center [383, 182] width 208 height 37
click at [284, 175] on input "checkbox" at bounding box center [286, 172] width 5 height 5
click at [281, 180] on input "checkbox" at bounding box center [283, 182] width 4 height 4
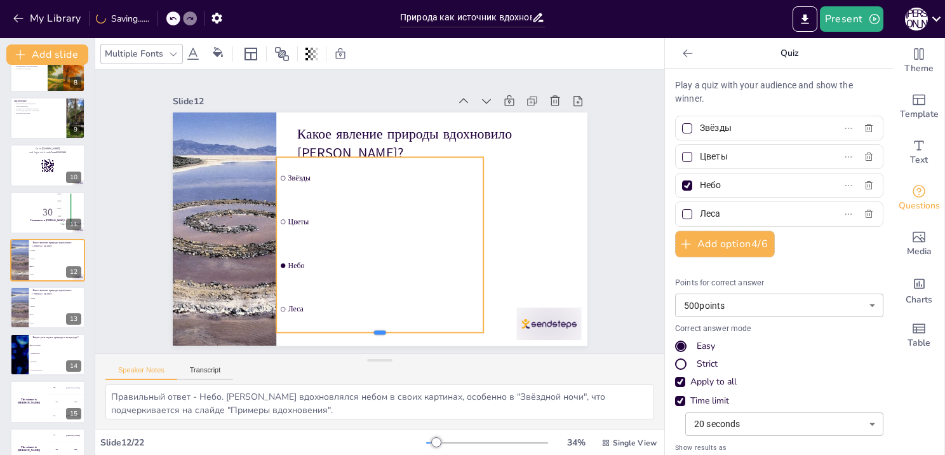
drag, startPoint x: 370, startPoint y: 222, endPoint x: 368, endPoint y: 326, distance: 104.8
click at [368, 326] on div "Какое явление природы вдохновило Ван Гога? Звёзды Цветы Небо Леса" at bounding box center [380, 228] width 415 height 233
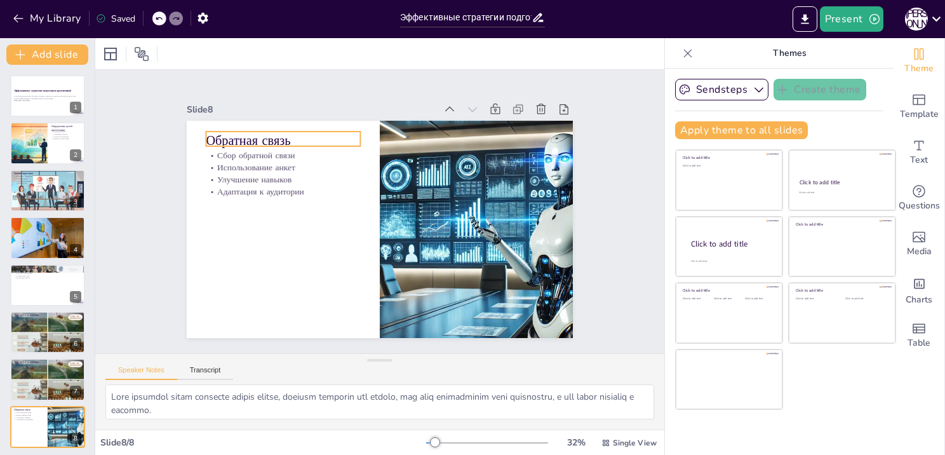
scroll to position [3, 0]
